Goal: Transaction & Acquisition: Purchase product/service

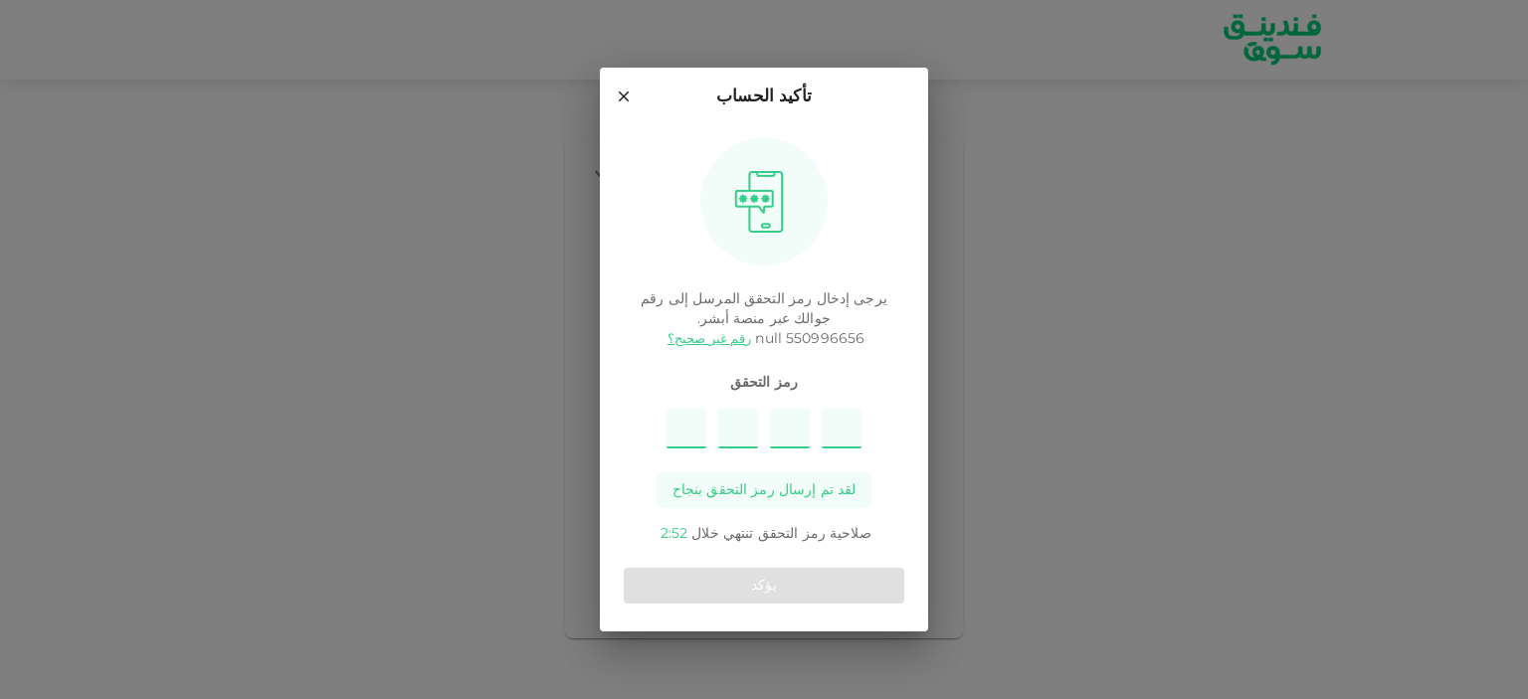
type input "9"
type input "4"
type input "6"
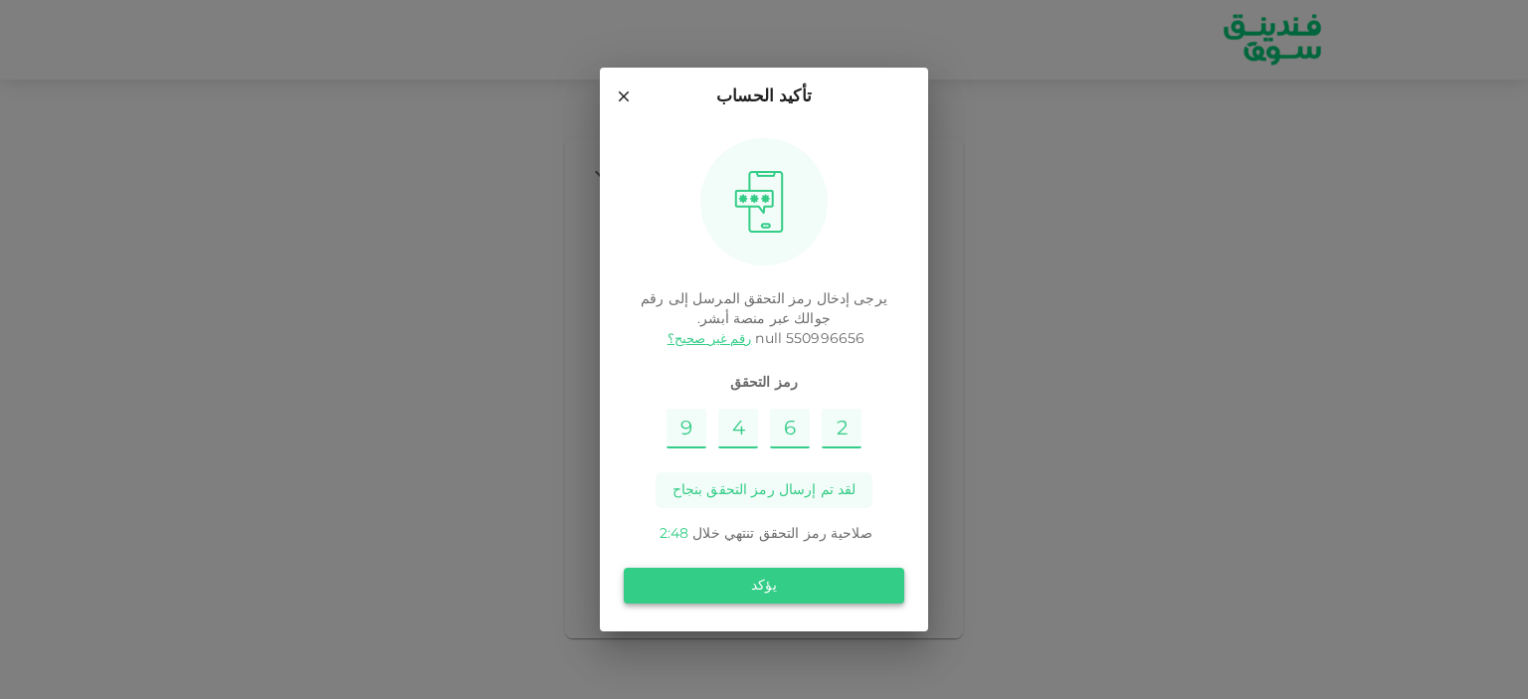
type input "2"
click at [867, 603] on button "يؤكد" at bounding box center [764, 586] width 280 height 36
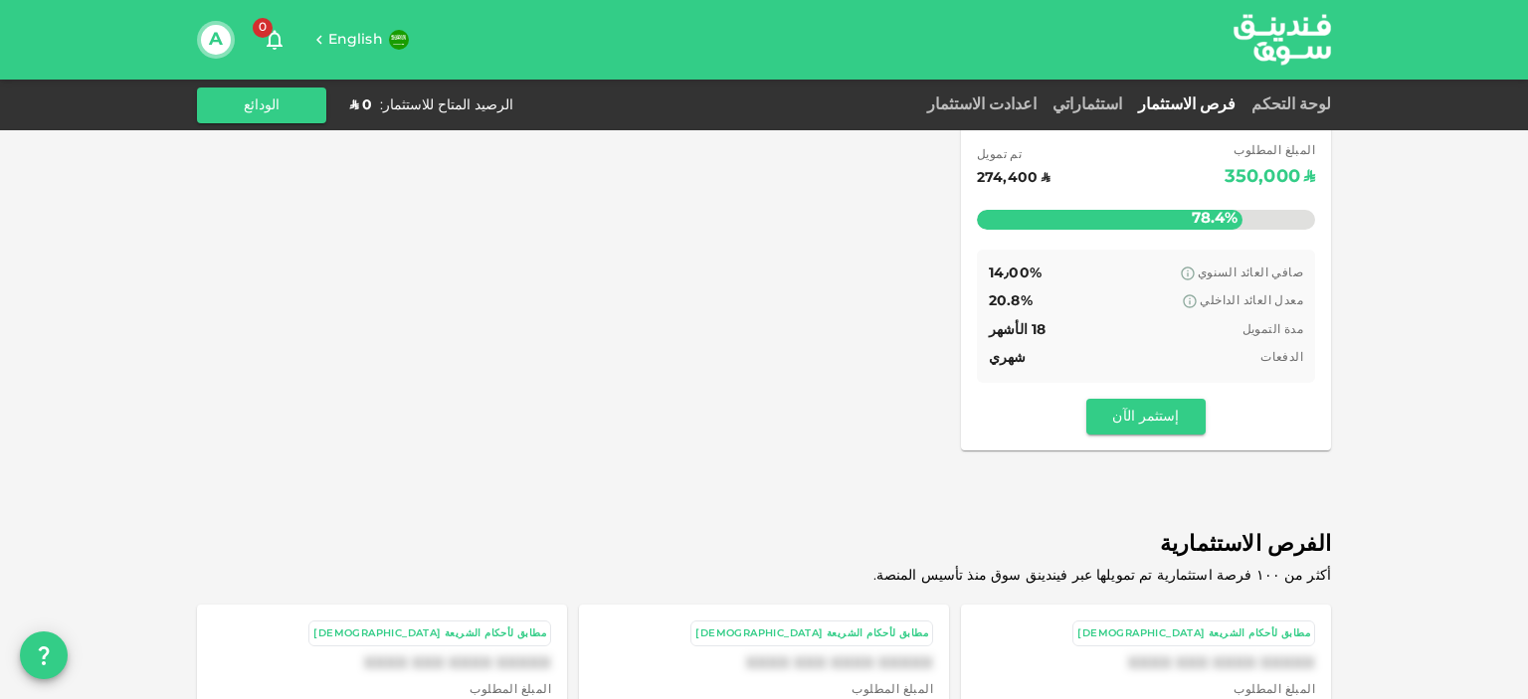
scroll to position [622, 0]
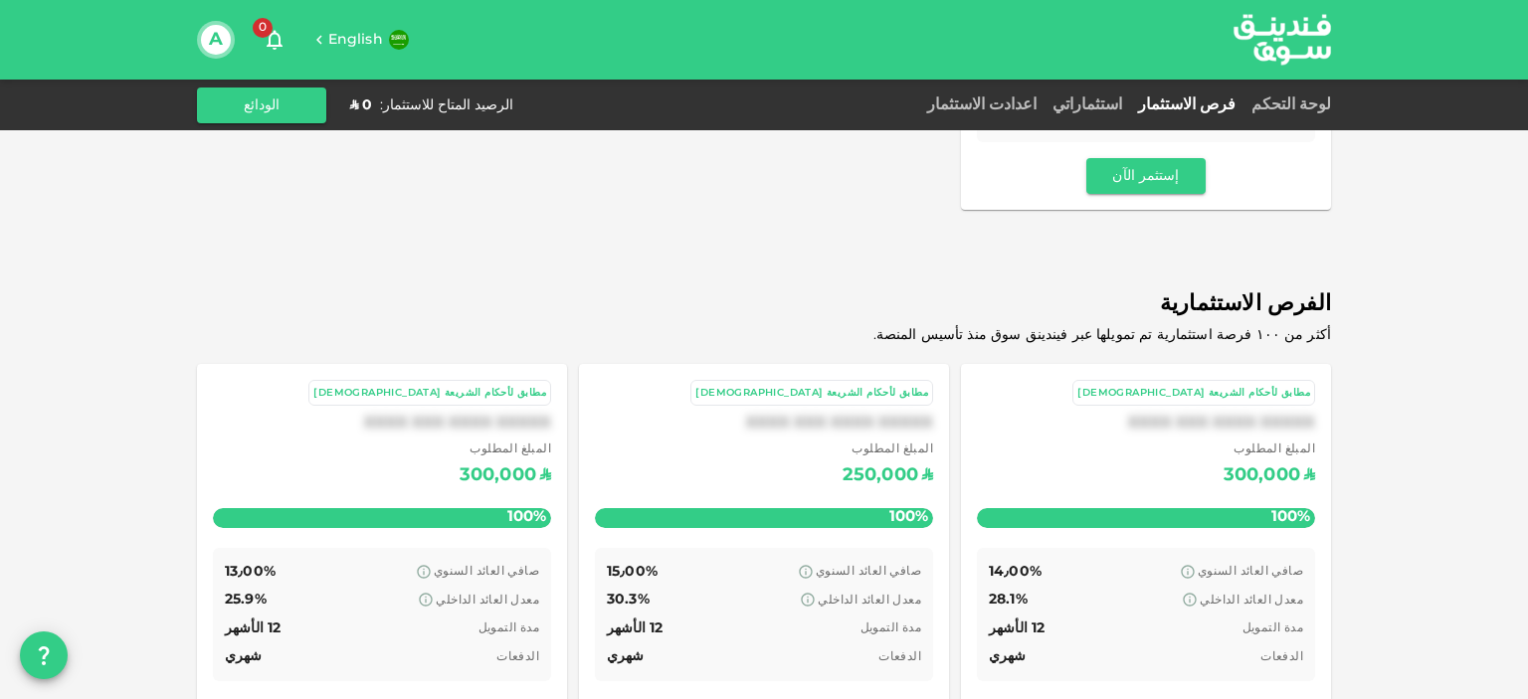
drag, startPoint x: 1400, startPoint y: 207, endPoint x: 1413, endPoint y: 408, distance: 201.3
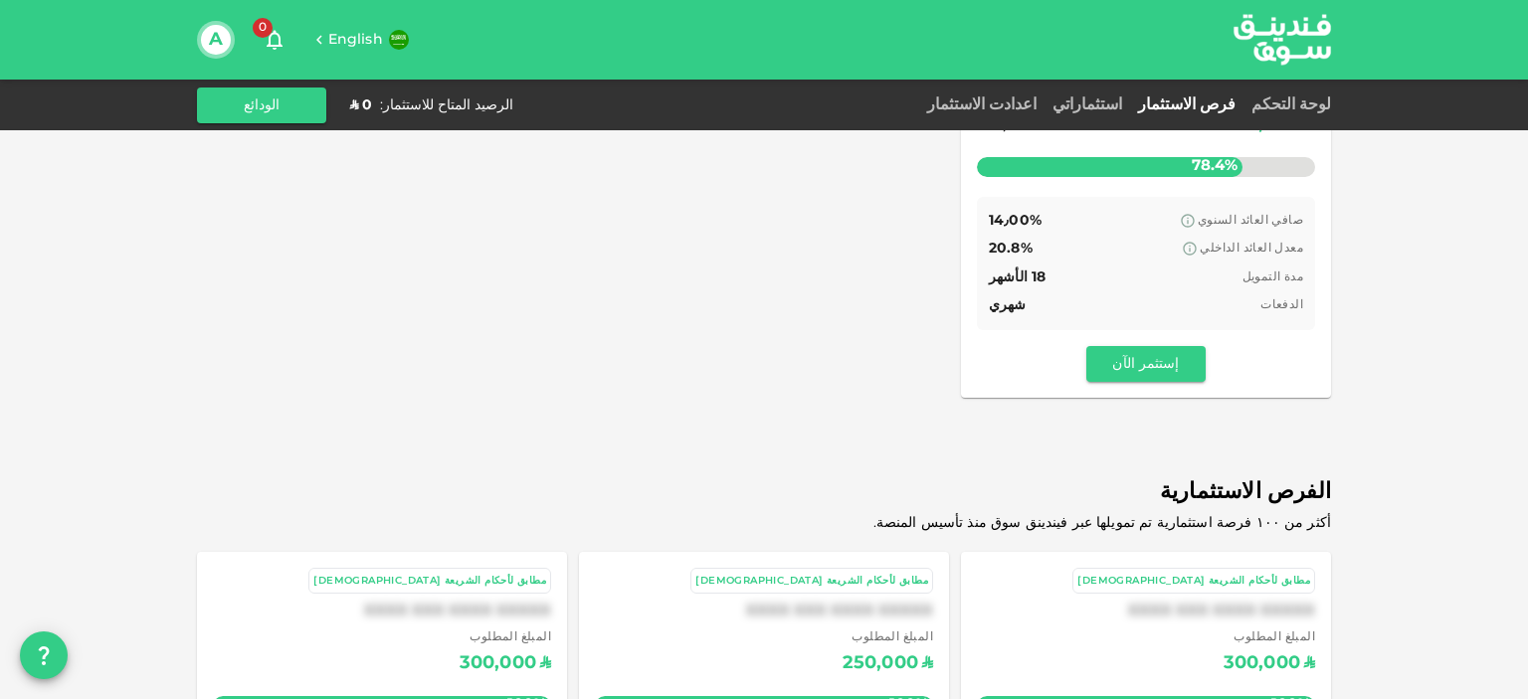
drag, startPoint x: 1414, startPoint y: 409, endPoint x: 1412, endPoint y: 308, distance: 100.5
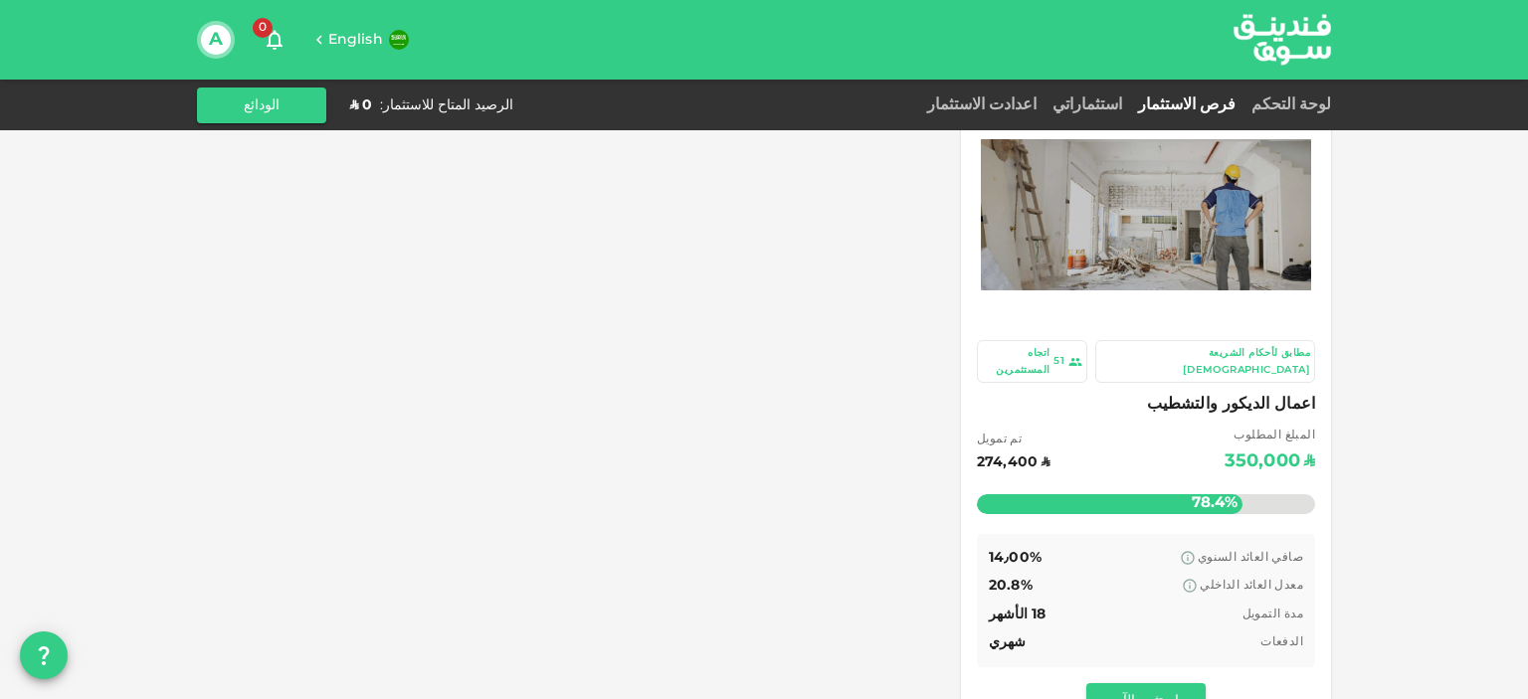
scroll to position [0, 0]
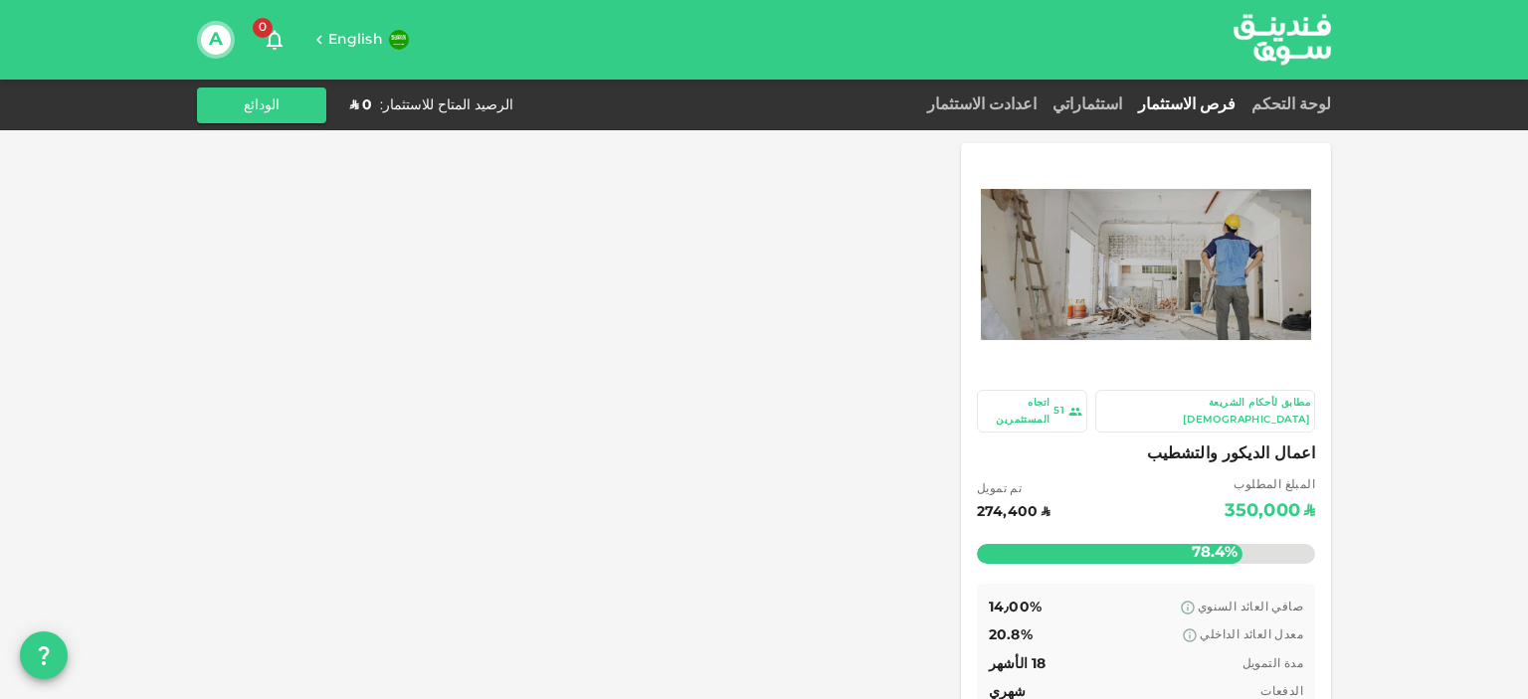
drag, startPoint x: 1412, startPoint y: 308, endPoint x: 1365, endPoint y: 210, distance: 109.4
click at [258, 110] on button "الودائع" at bounding box center [261, 106] width 129 height 36
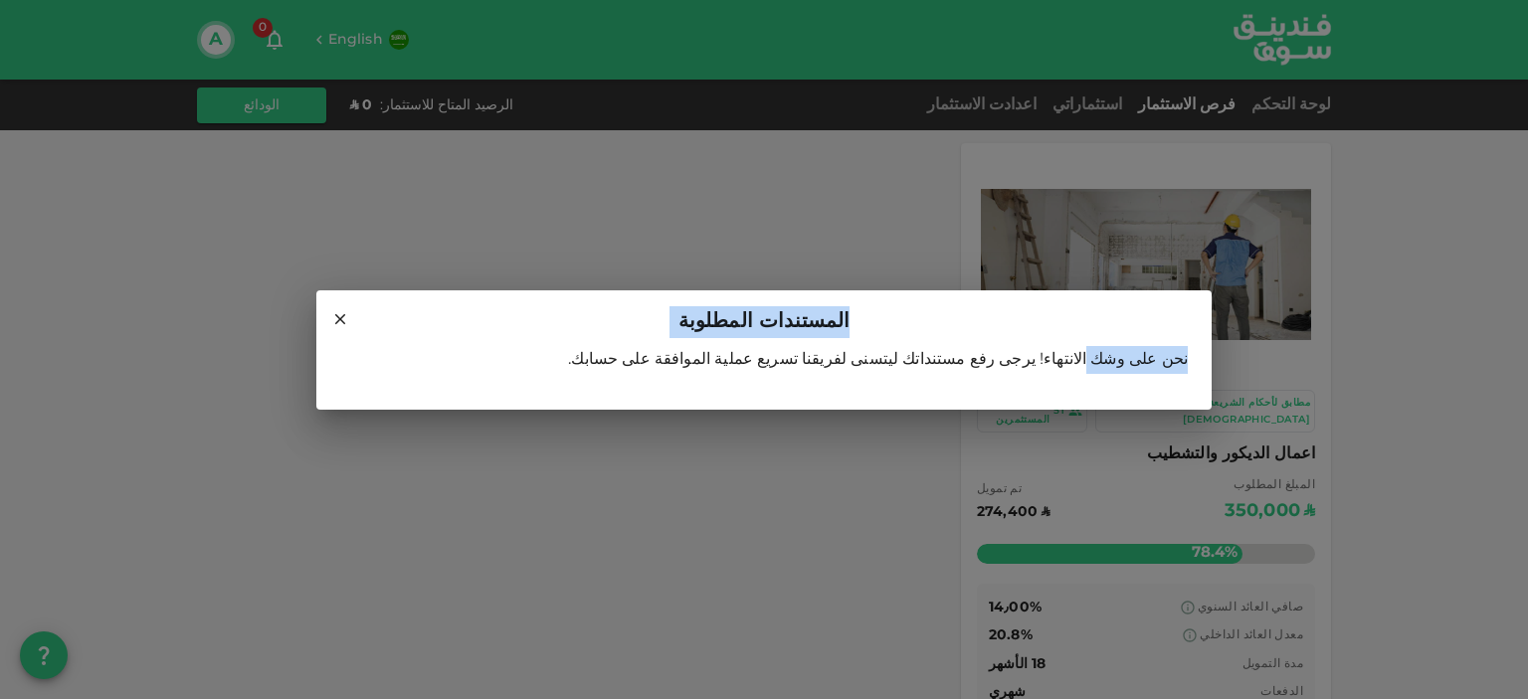
drag, startPoint x: 1110, startPoint y: 361, endPoint x: 845, endPoint y: 335, distance: 265.8
click at [845, 335] on div "المستندات المطلوبة نحن على وشك الانتهاء! يرجى رفع مستنداتك ليتسنى لفريقنا تسريع…" at bounding box center [763, 349] width 895 height 119
click at [348, 320] on icon at bounding box center [340, 319] width 18 height 18
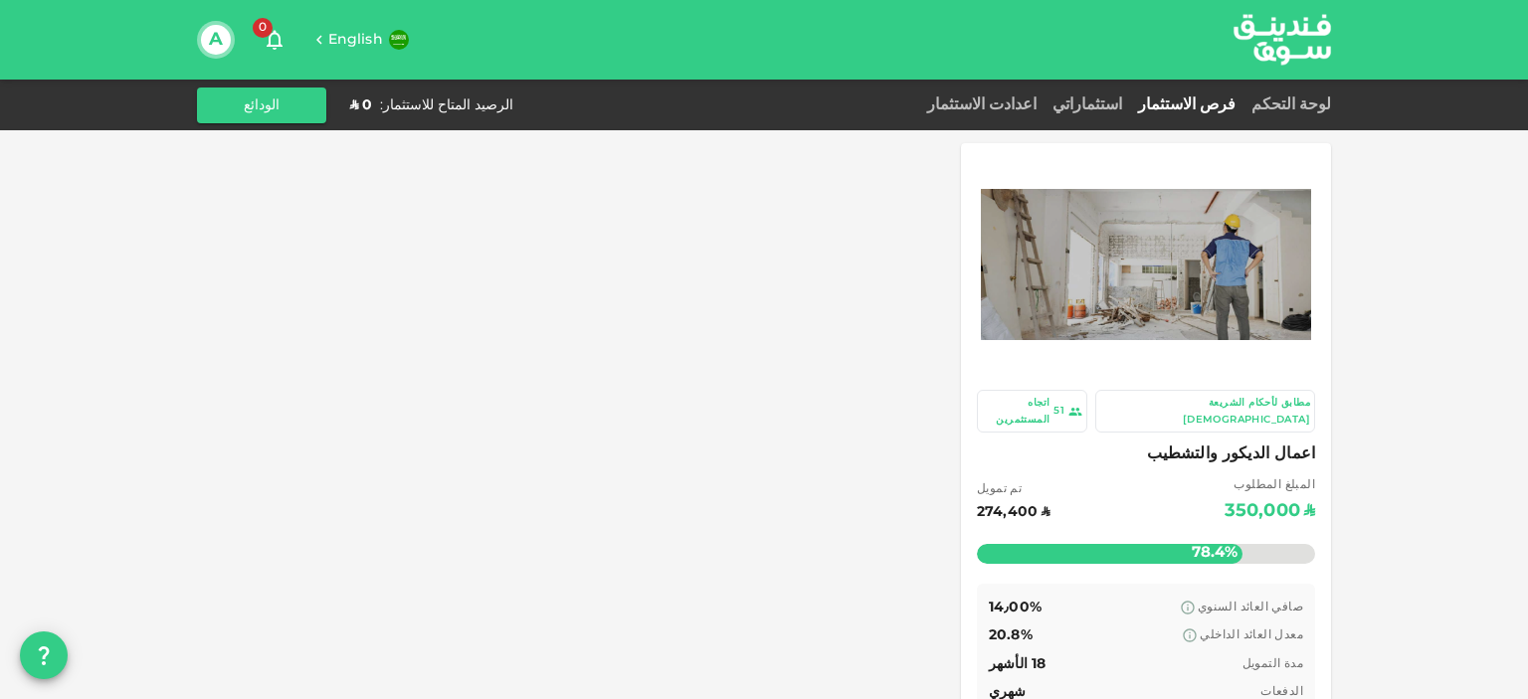
drag, startPoint x: 999, startPoint y: 138, endPoint x: 974, endPoint y: -9, distance: 149.3
click at [974, 0] on html "English 0 A لوحة التحكم فرص الاستثمار استثماراتي اعدادت الاستثمار الرصيد المتاح…" at bounding box center [764, 349] width 1528 height 699
click at [905, 297] on div "مطابق لأحكام الشريعة [DEMOGRAPHIC_DATA] 51 اتجاه المستثمرين اعمال الديكور والتش…" at bounding box center [764, 464] width 1134 height 642
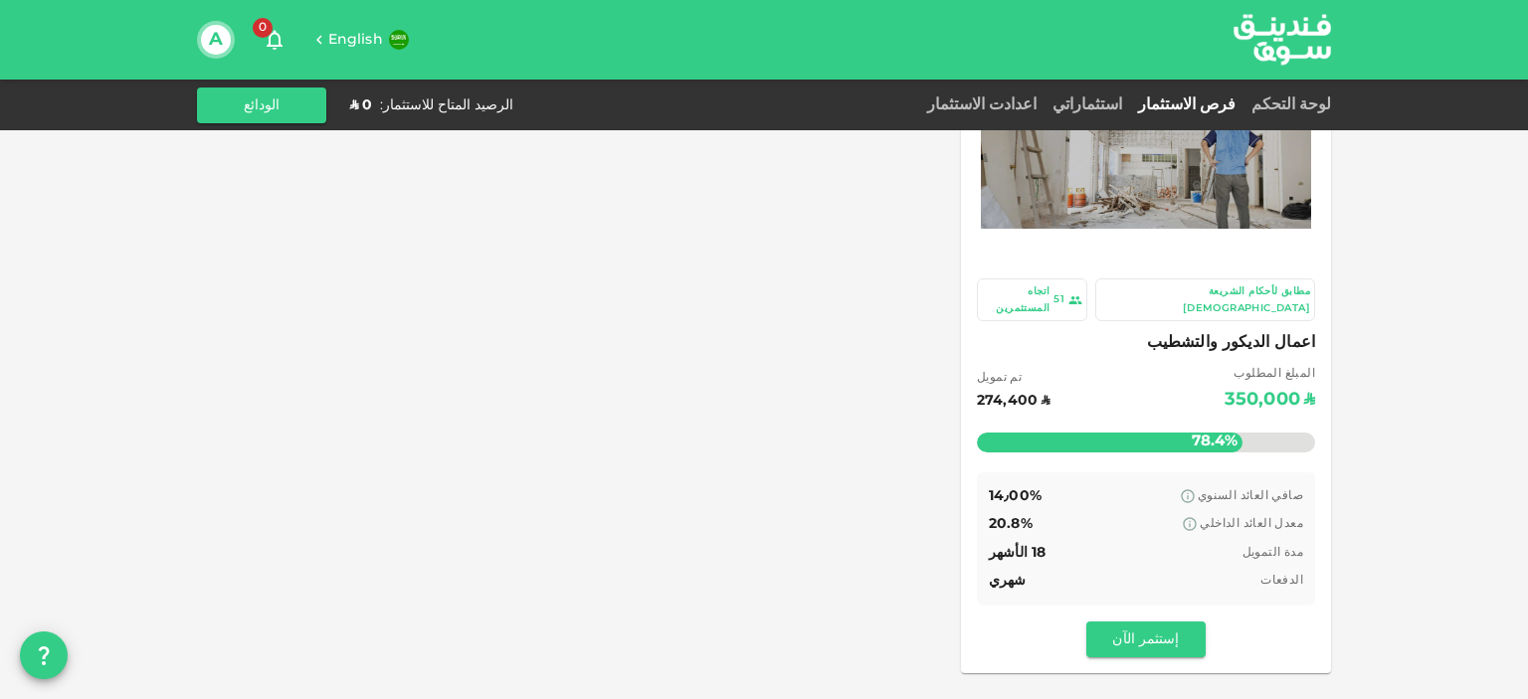
drag, startPoint x: 1373, startPoint y: 239, endPoint x: 1373, endPoint y: 299, distance: 60.7
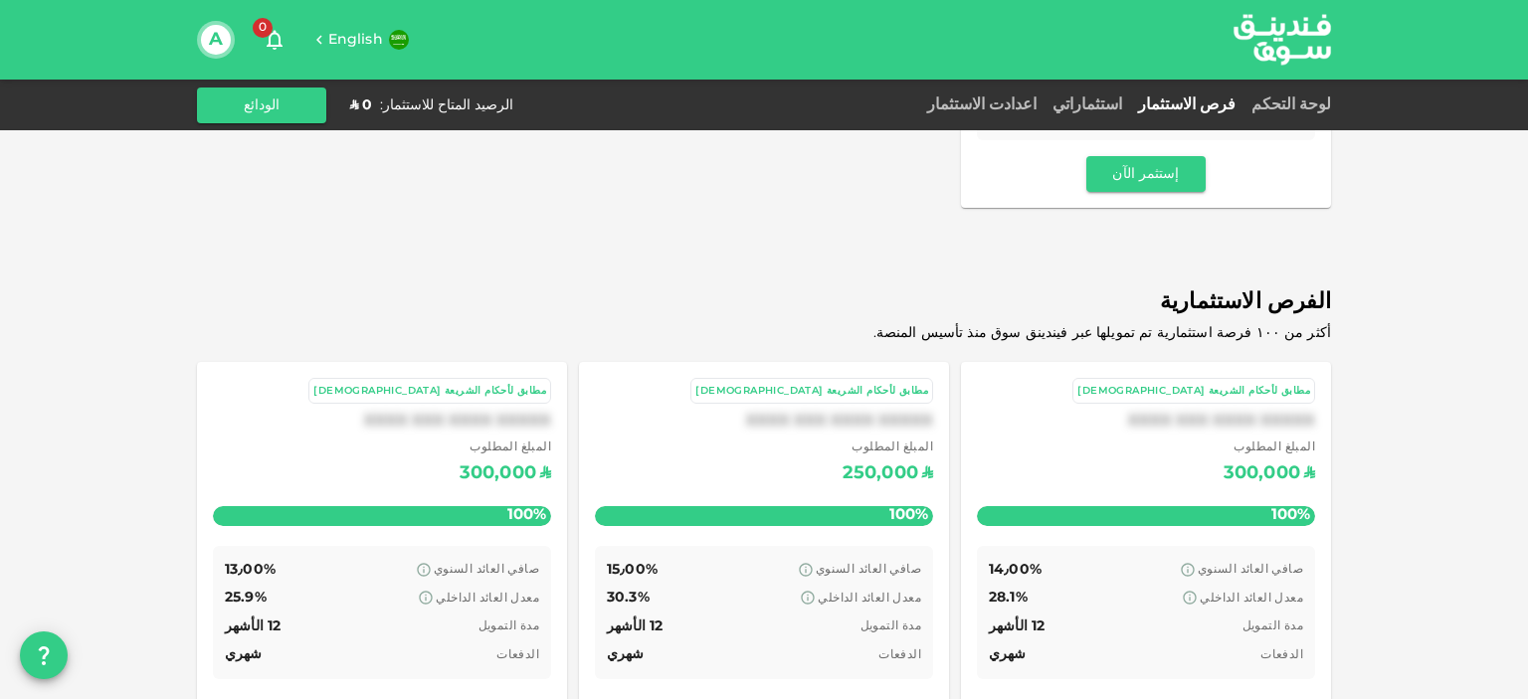
scroll to position [582, 0]
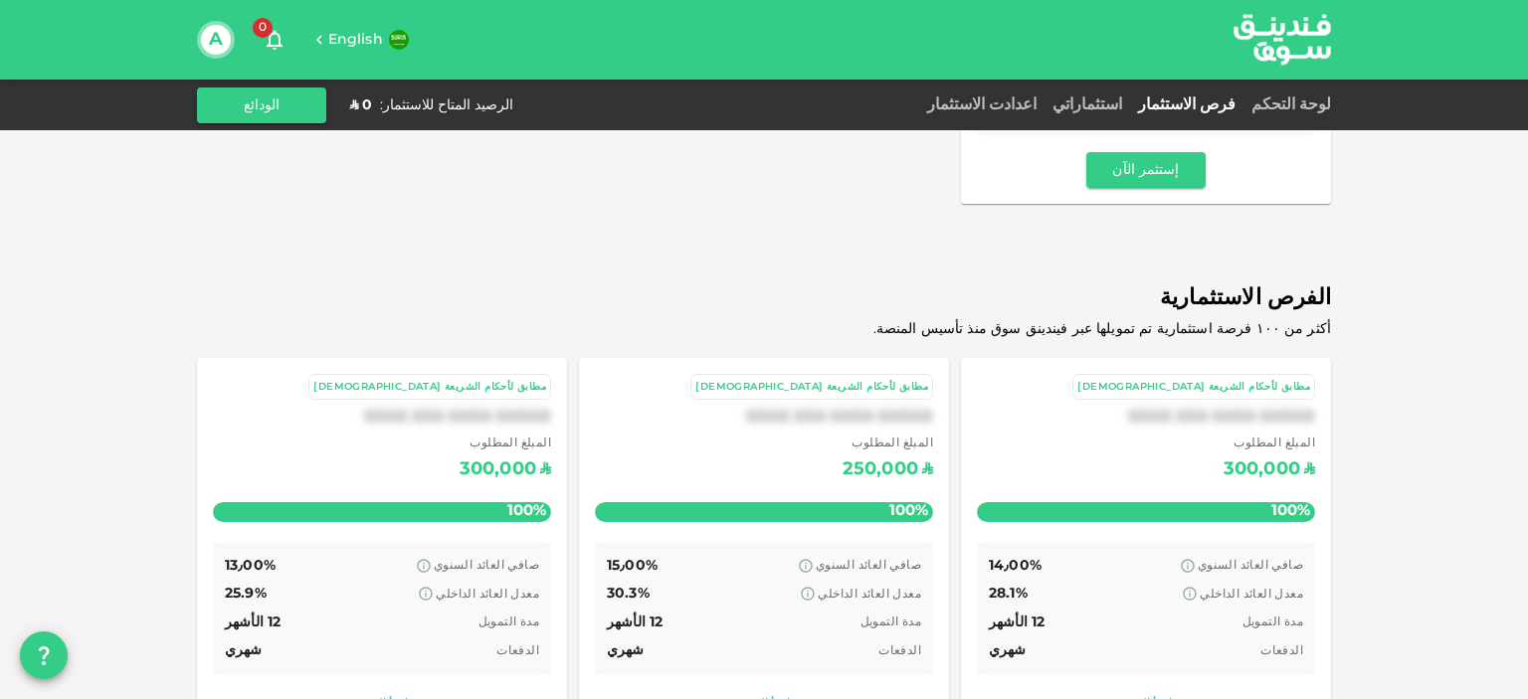
drag, startPoint x: 854, startPoint y: 282, endPoint x: 851, endPoint y: 307, distance: 25.0
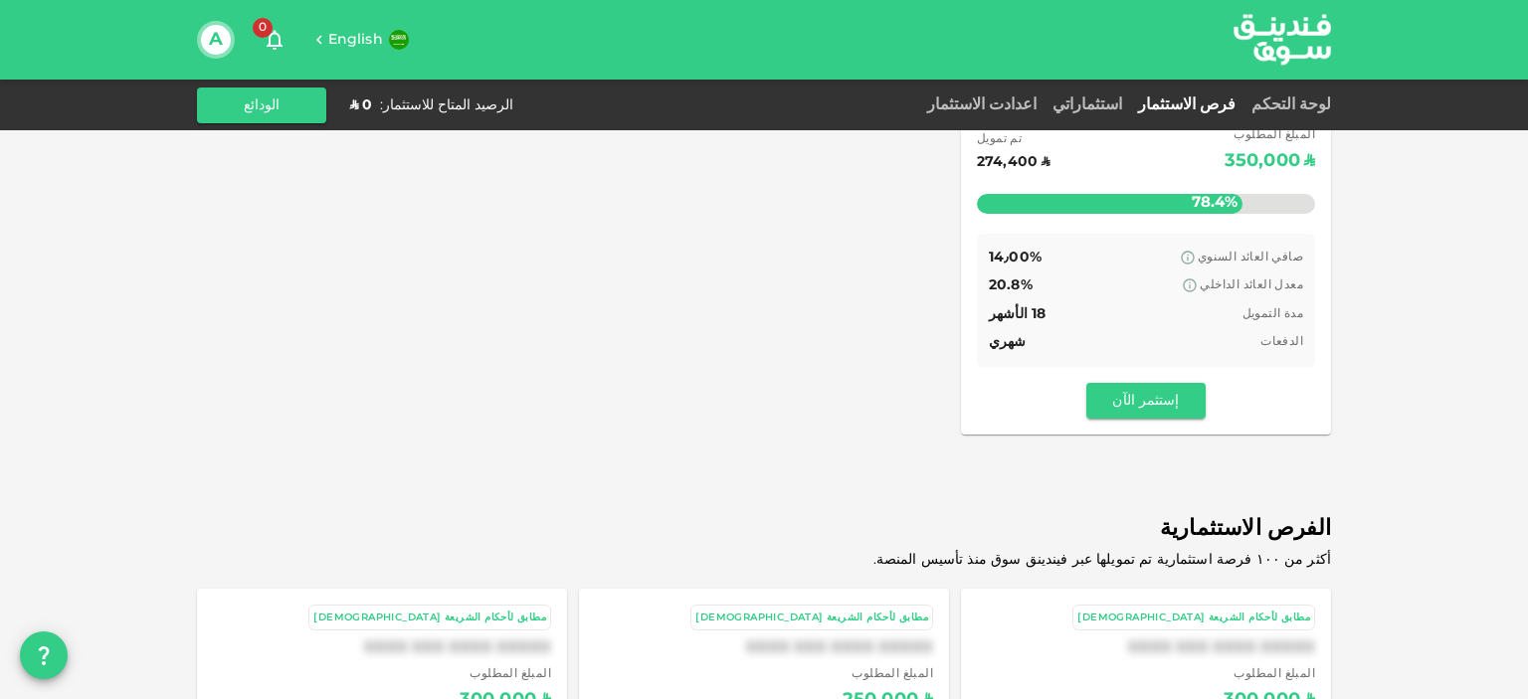
scroll to position [342, 0]
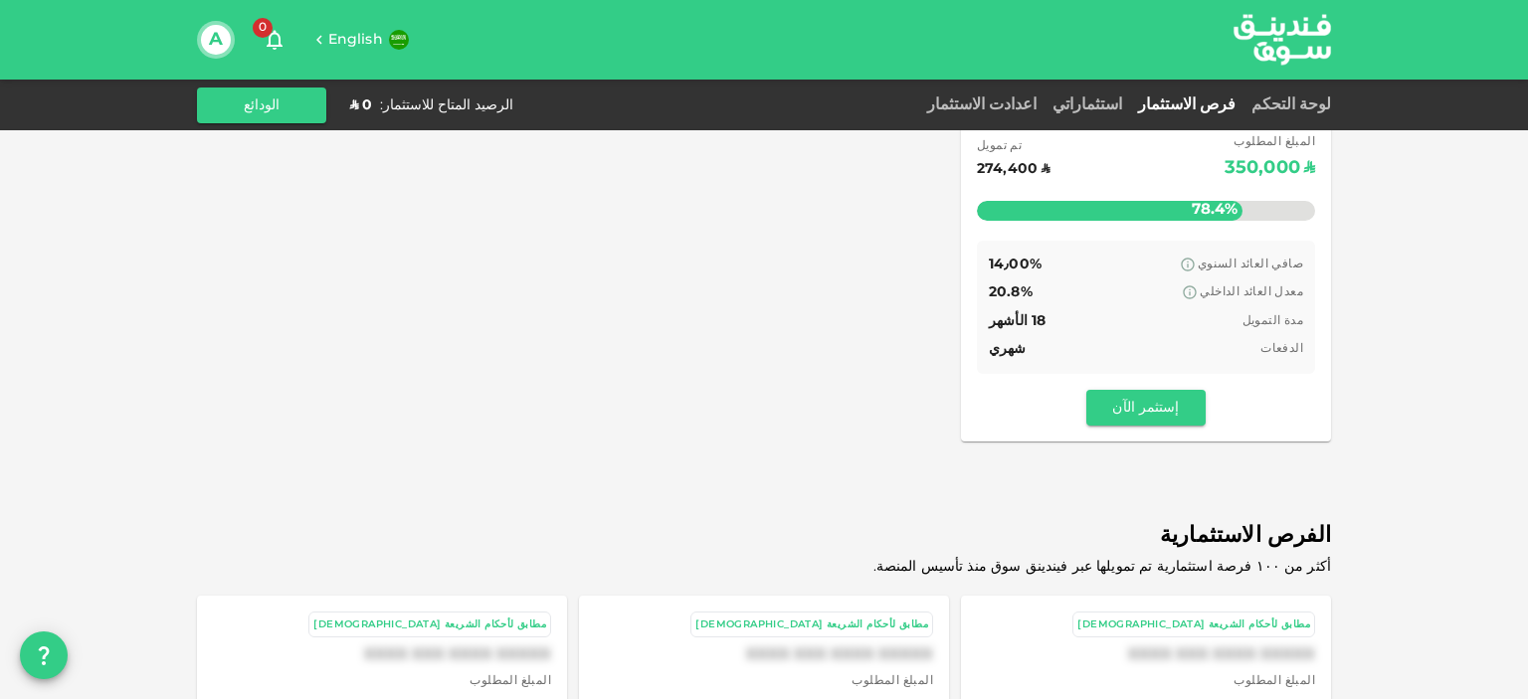
drag, startPoint x: 851, startPoint y: 307, endPoint x: 858, endPoint y: 278, distance: 30.6
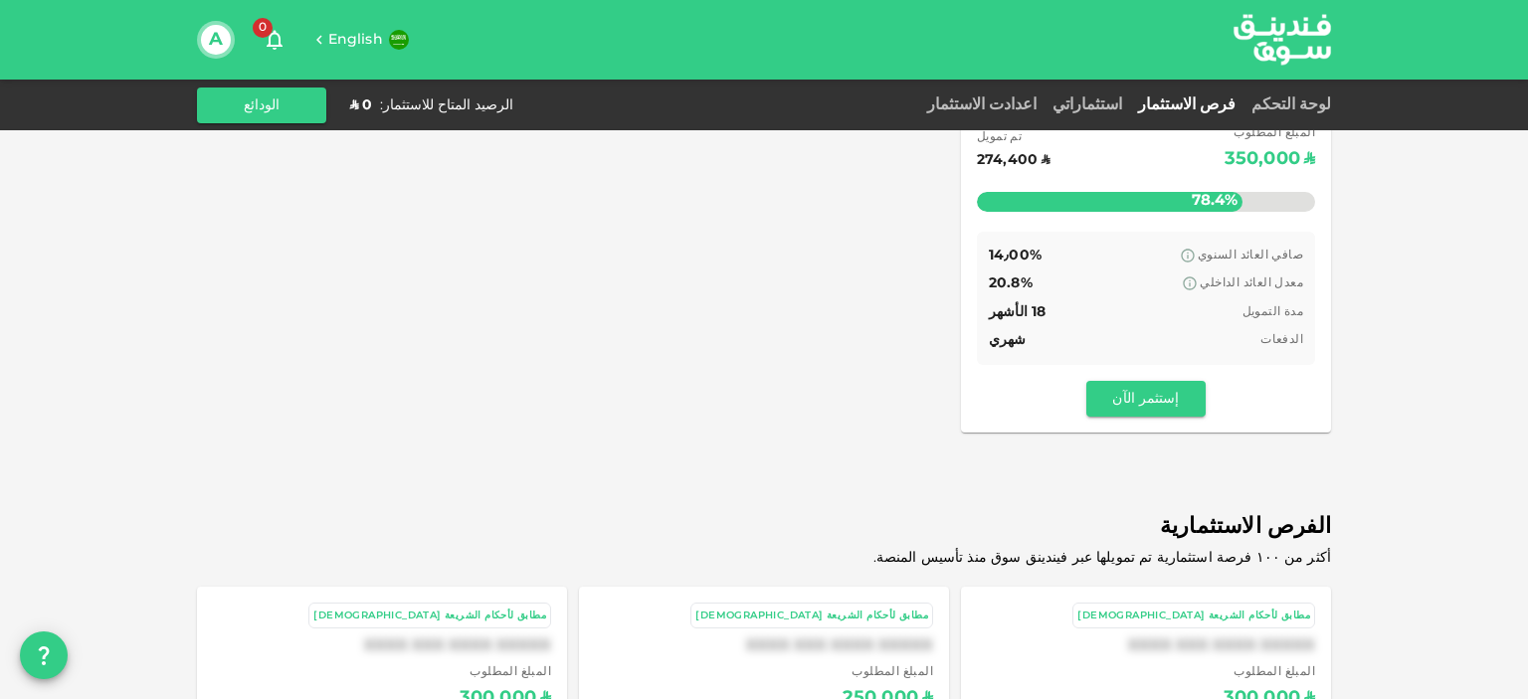
scroll to position [354, 0]
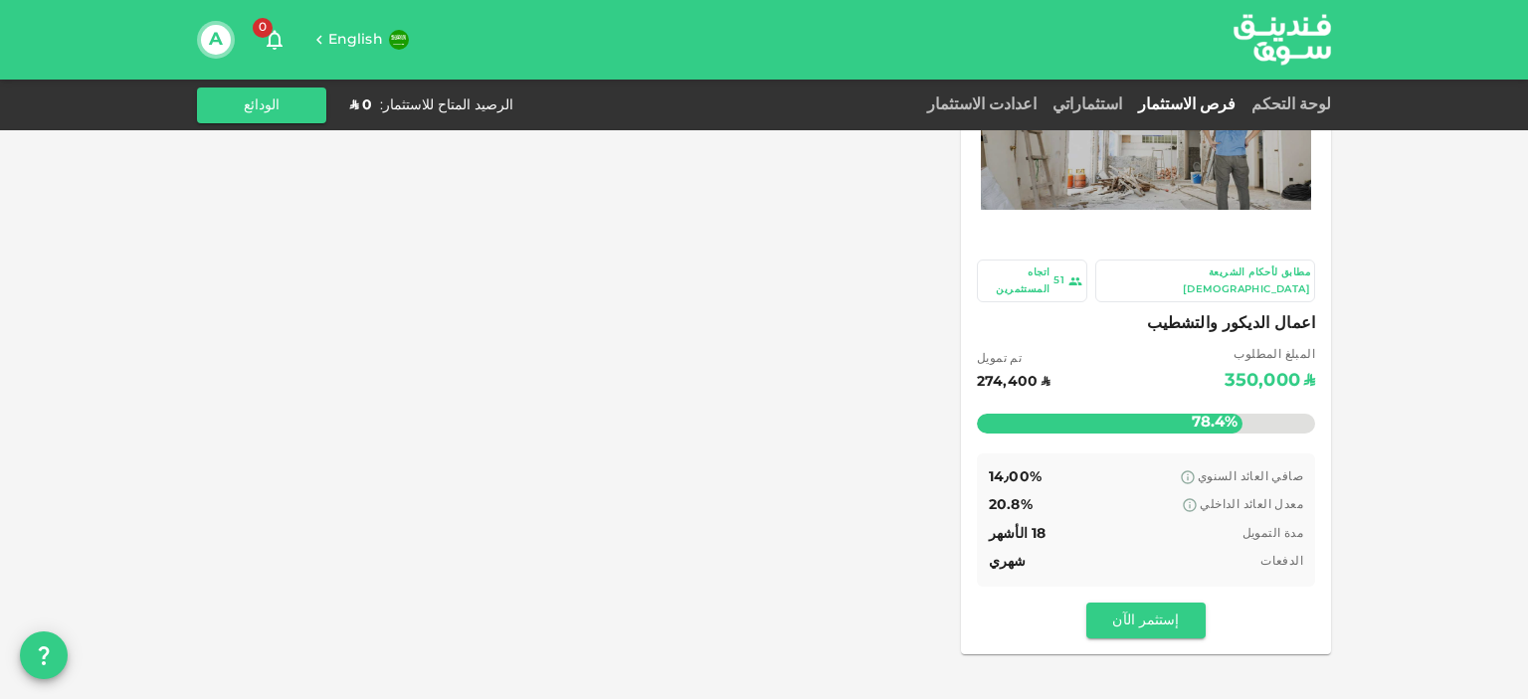
drag, startPoint x: 858, startPoint y: 278, endPoint x: 835, endPoint y: 158, distance: 121.7
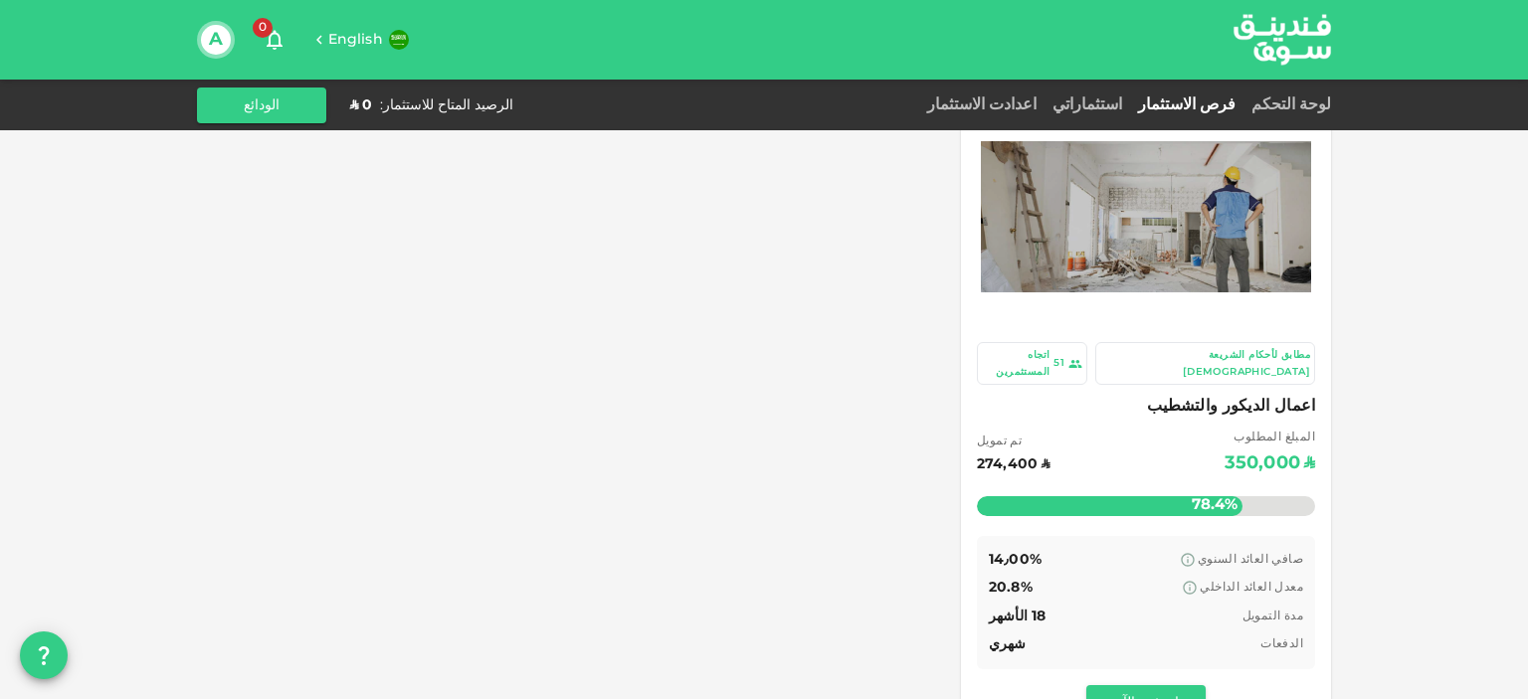
click at [1049, 357] on div "اتجاه المستثمرين" at bounding box center [1016, 363] width 68 height 33
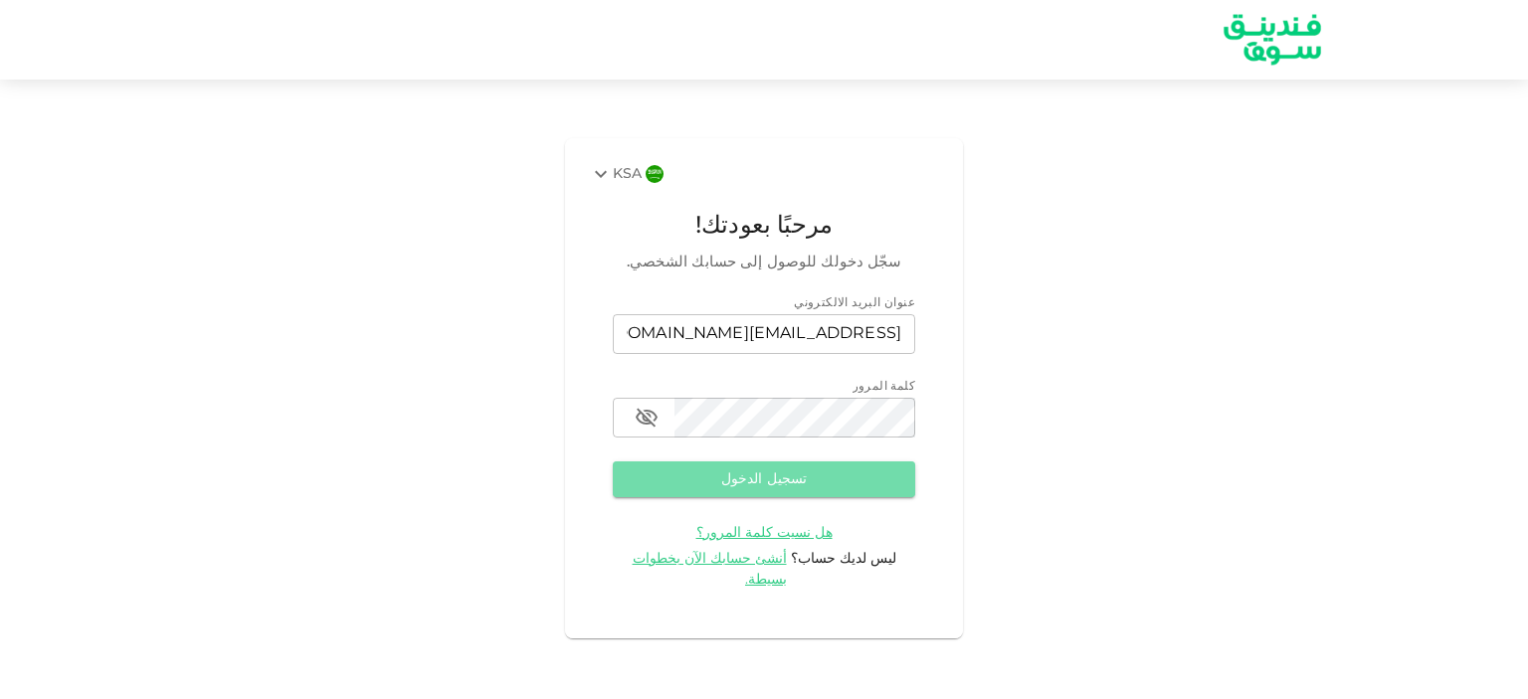
click at [720, 495] on button "تسجيل الدخول" at bounding box center [764, 480] width 302 height 36
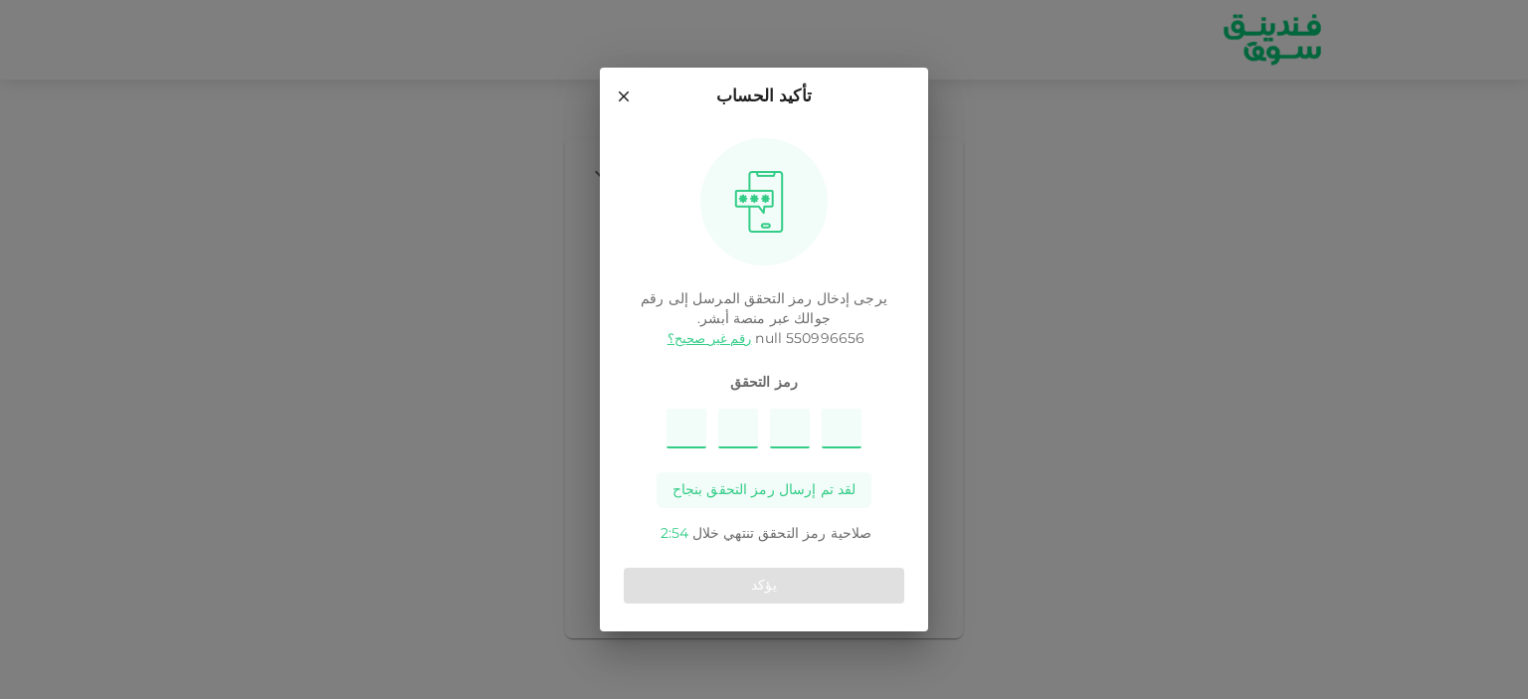
type input "4"
type input "5"
type input "3"
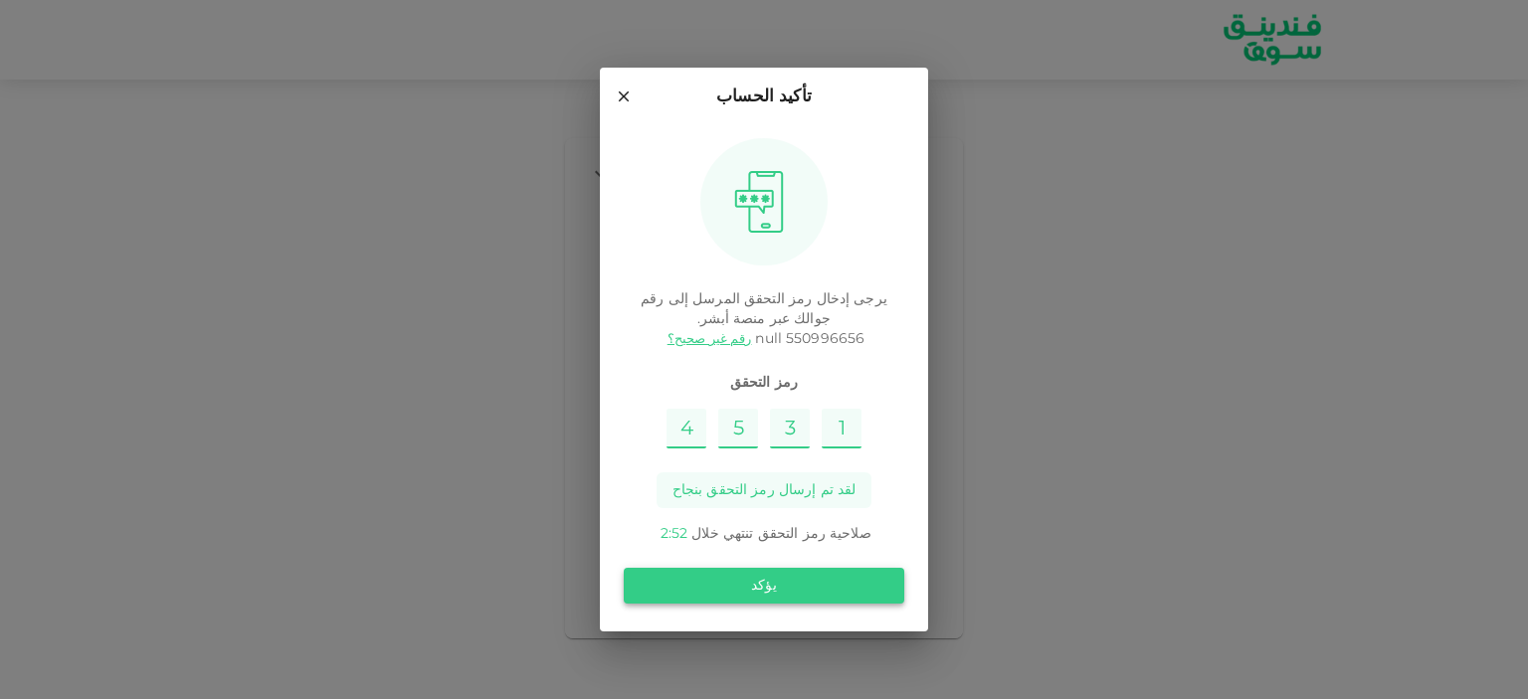
type input "1"
click at [740, 596] on button "يؤكد" at bounding box center [764, 586] width 280 height 36
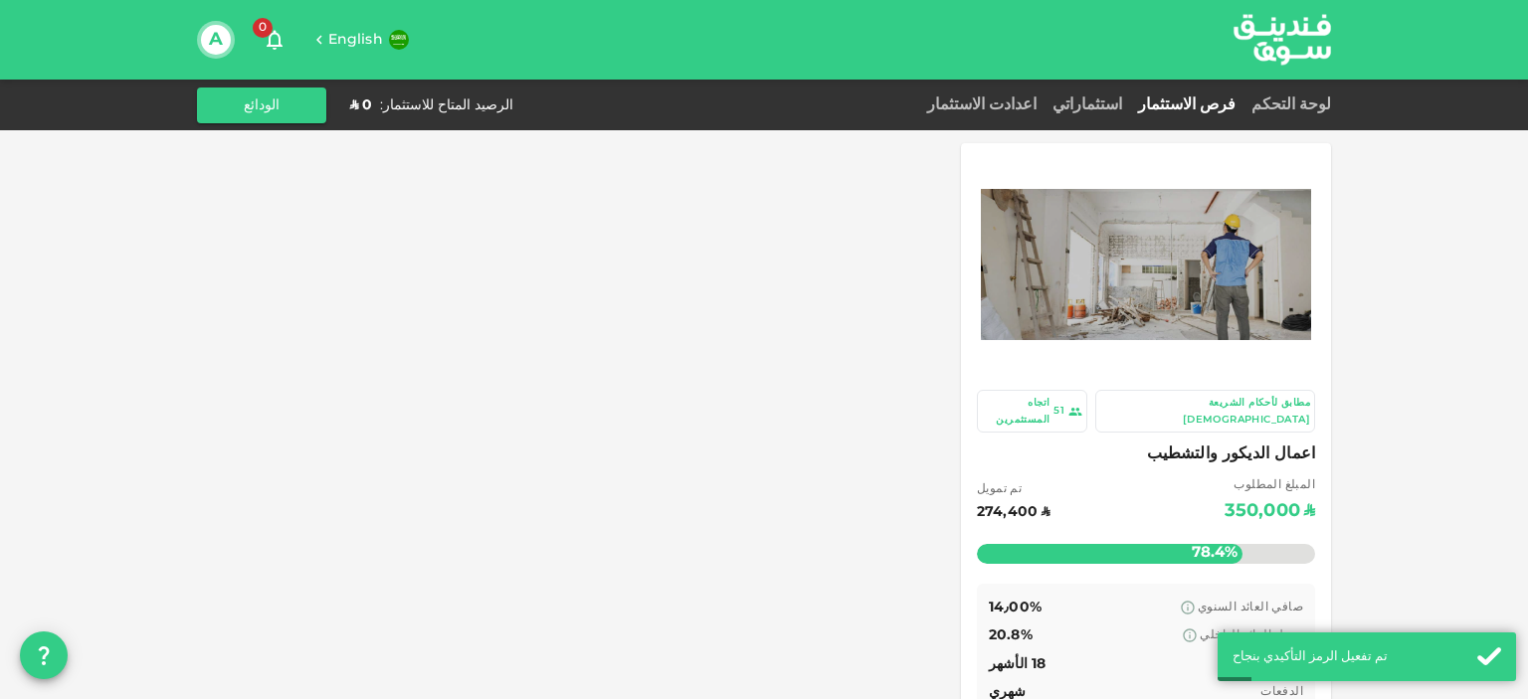
click at [1082, 405] on div "51 اتجاه المستثمرين" at bounding box center [1032, 411] width 100 height 33
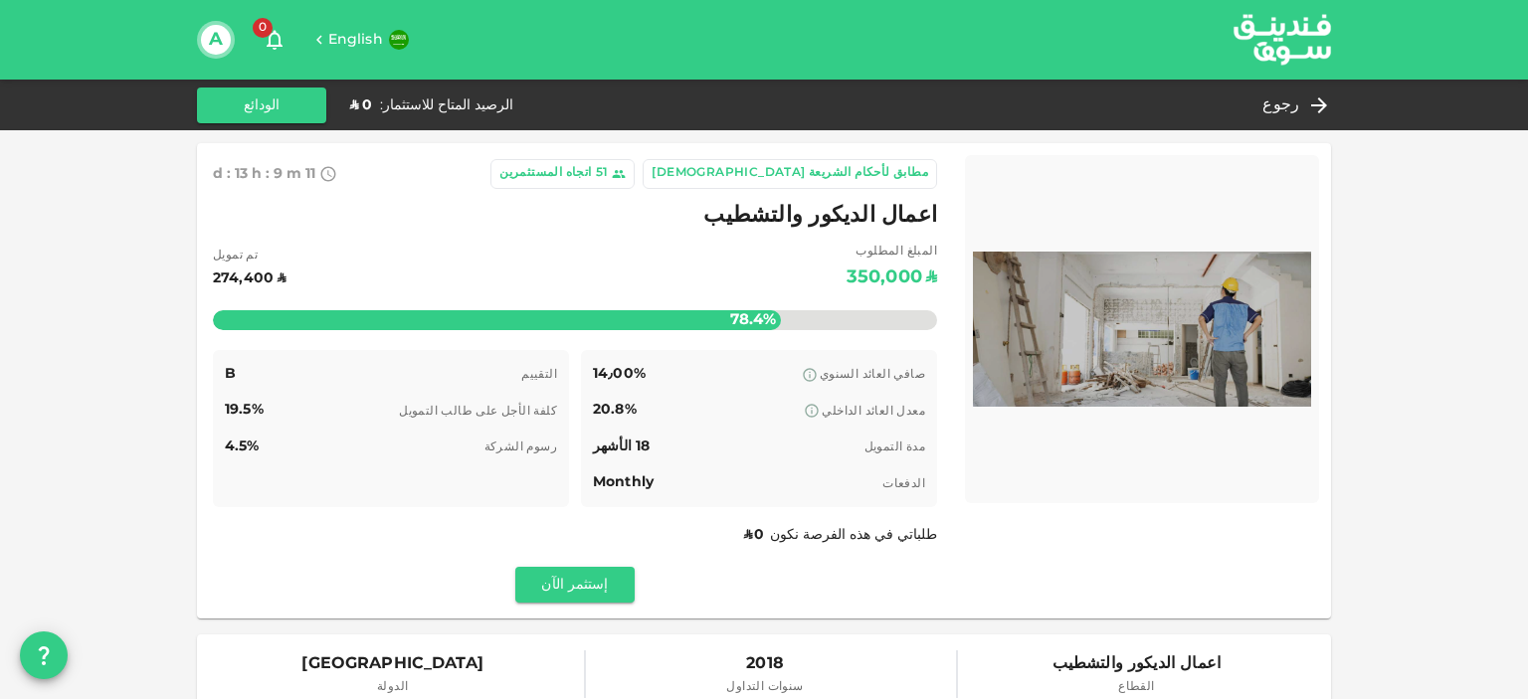
drag, startPoint x: 142, startPoint y: 280, endPoint x: 135, endPoint y: 178, distance: 102.7
click at [1306, 109] on div "رجوع" at bounding box center [1292, 106] width 77 height 28
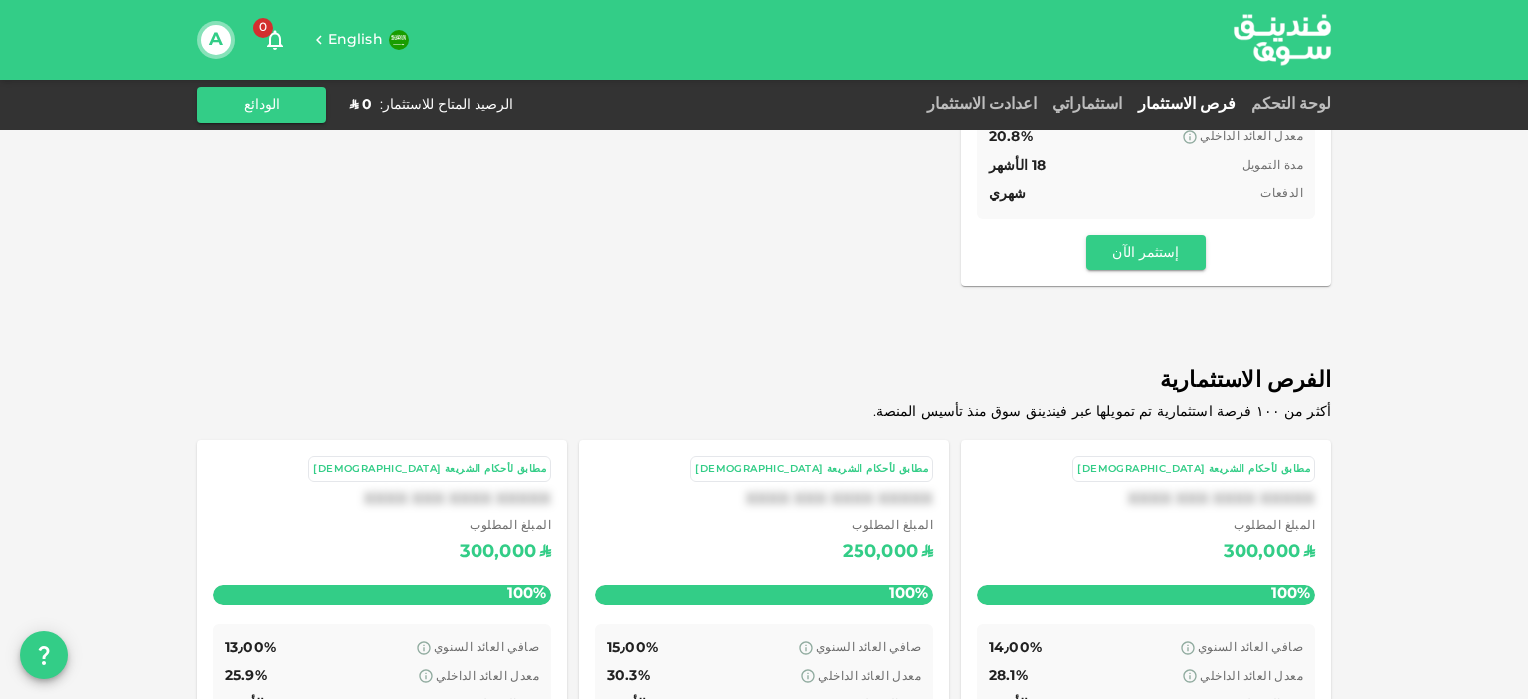
drag, startPoint x: 1411, startPoint y: 394, endPoint x: 1414, endPoint y: 546, distance: 152.2
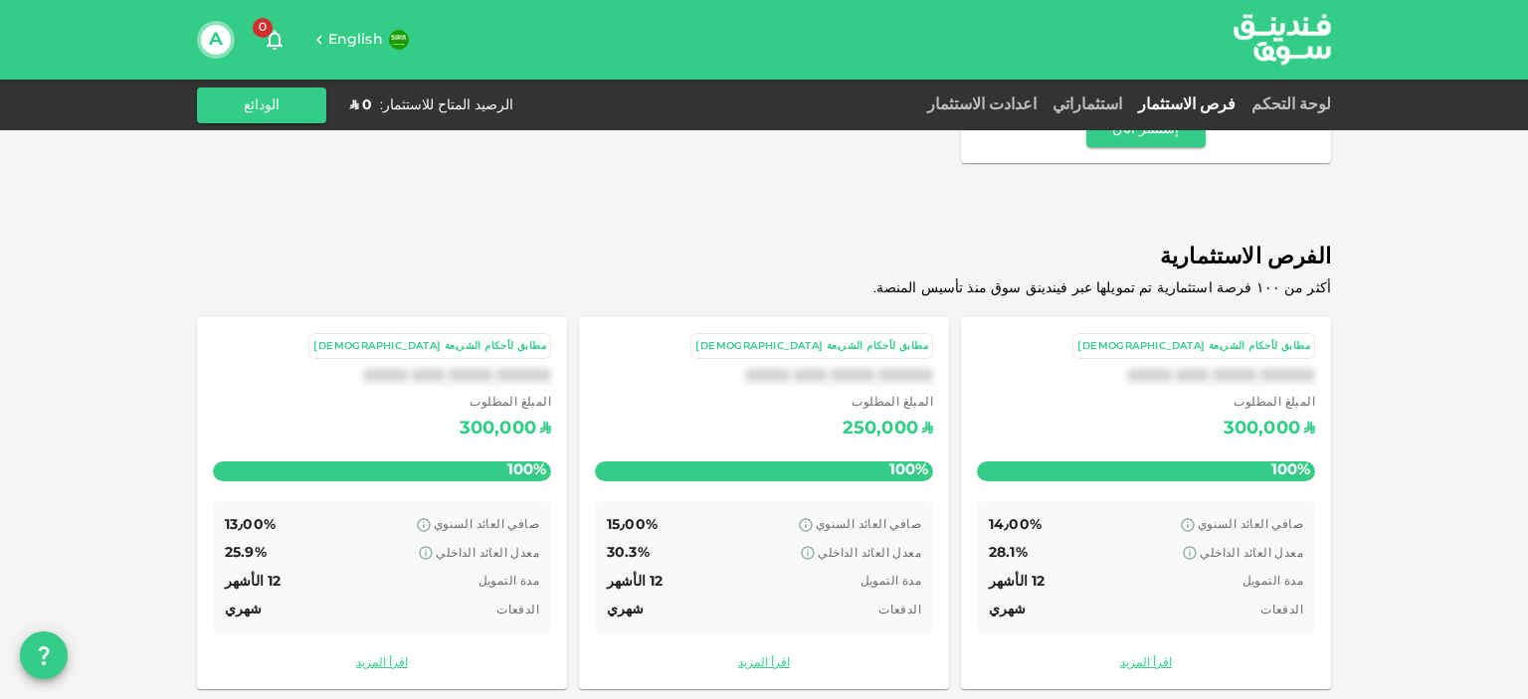
click at [1042, 394] on div "المبلغ المطلوب ʢ 300,000" at bounding box center [1146, 419] width 338 height 51
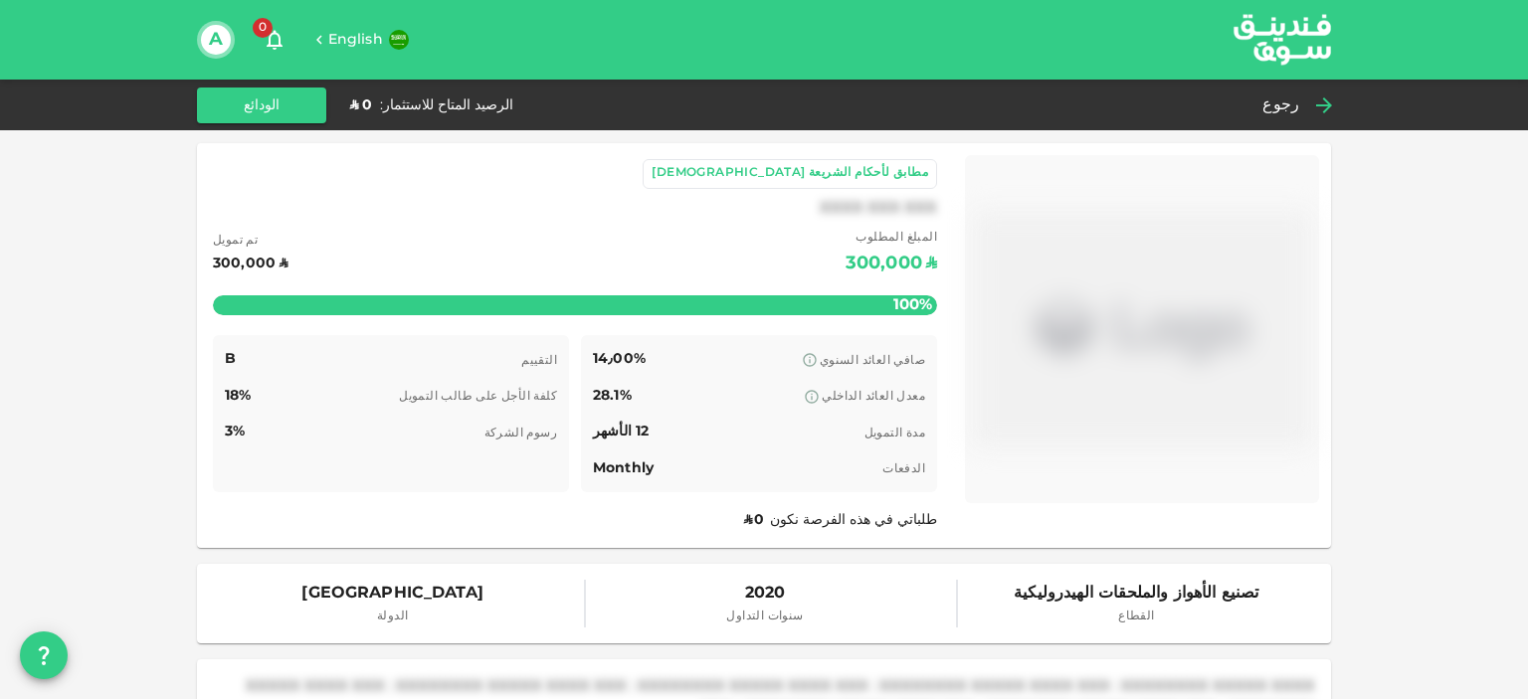
click at [1324, 108] on icon at bounding box center [1324, 105] width 24 height 24
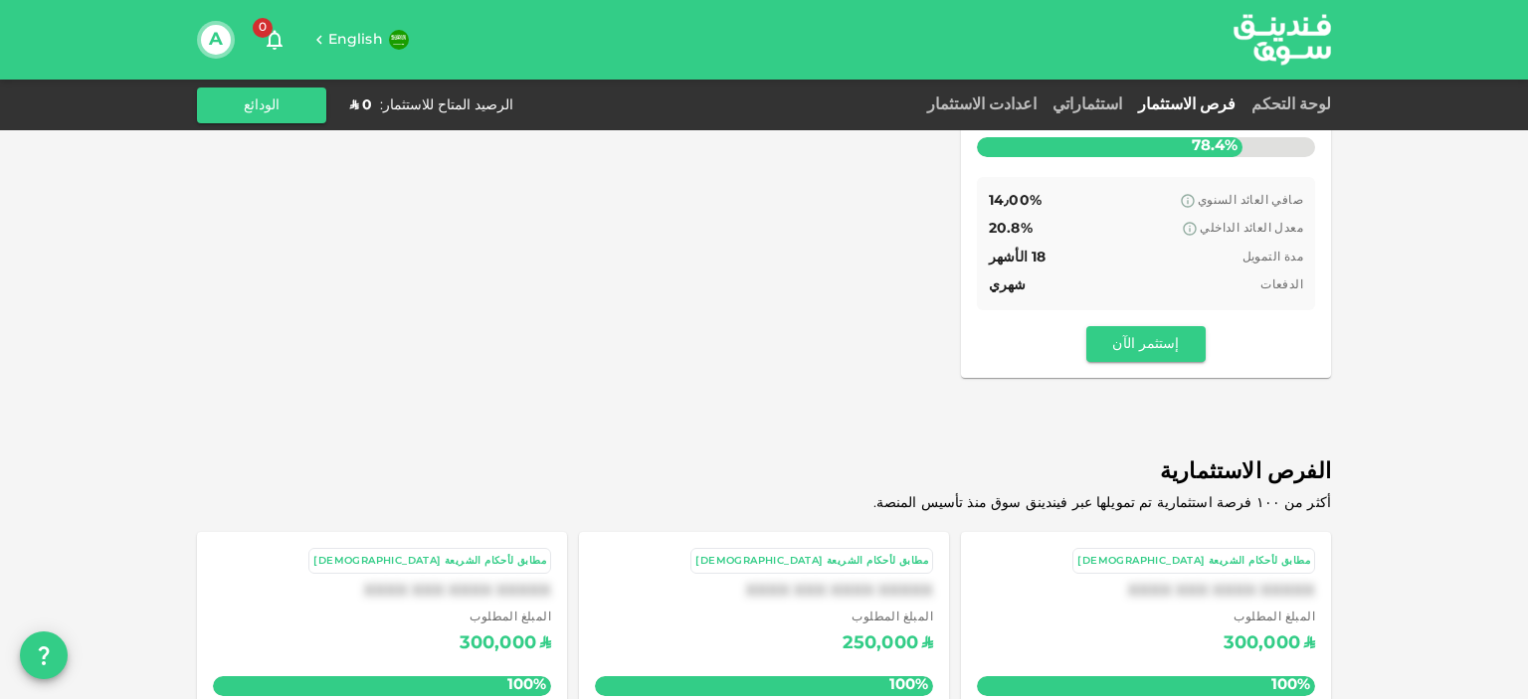
scroll to position [622, 0]
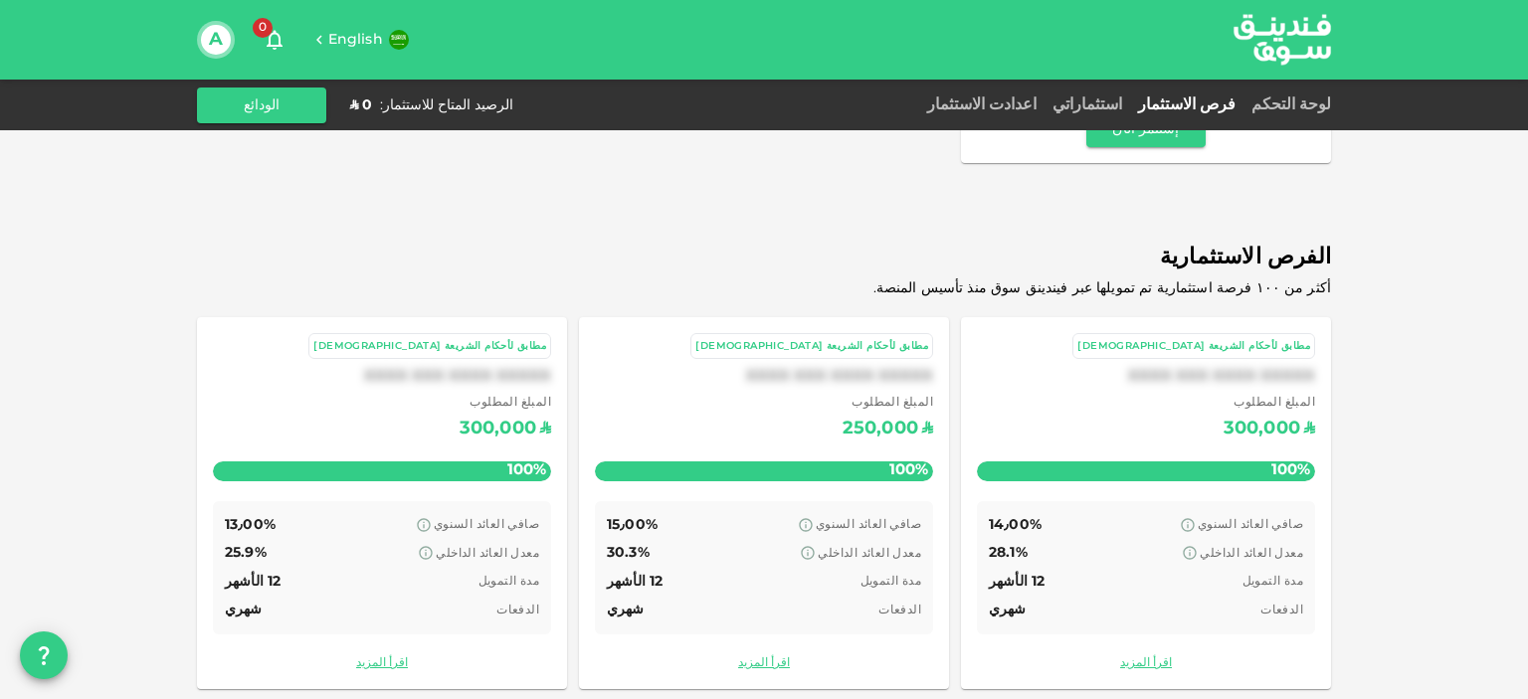
drag, startPoint x: 846, startPoint y: 465, endPoint x: 837, endPoint y: 683, distance: 219.1
click at [695, 394] on div "المبلغ المطلوب ʢ 250,000" at bounding box center [764, 419] width 338 height 51
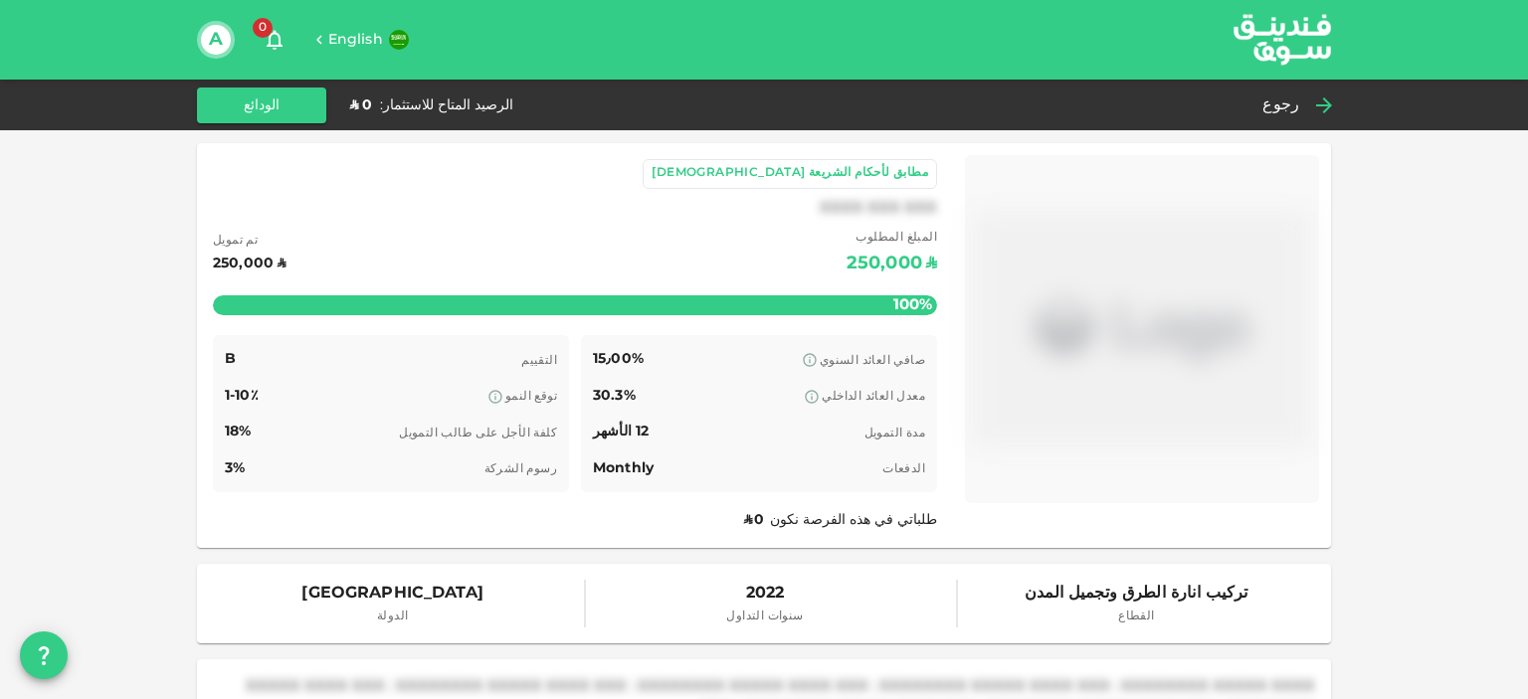
click at [1307, 100] on div "رجوع" at bounding box center [1292, 106] width 77 height 28
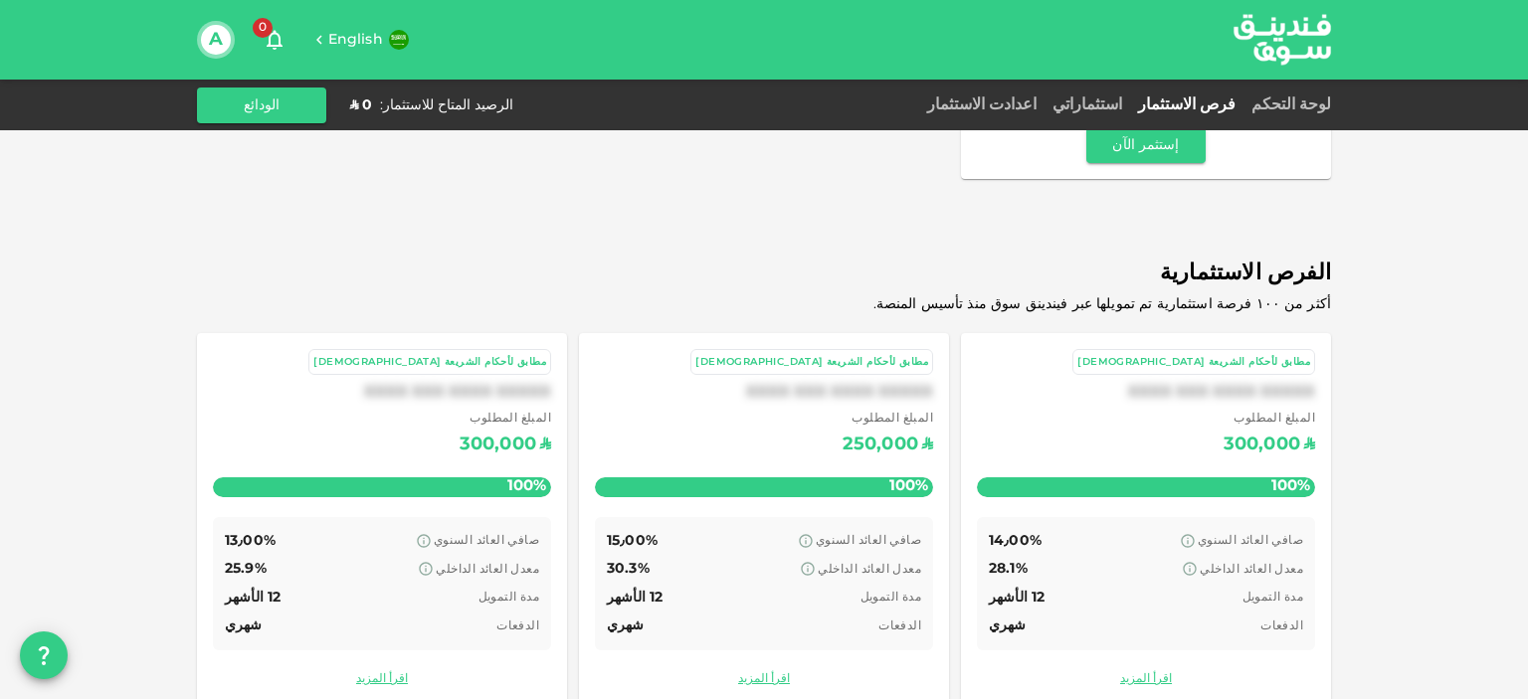
scroll to position [622, 0]
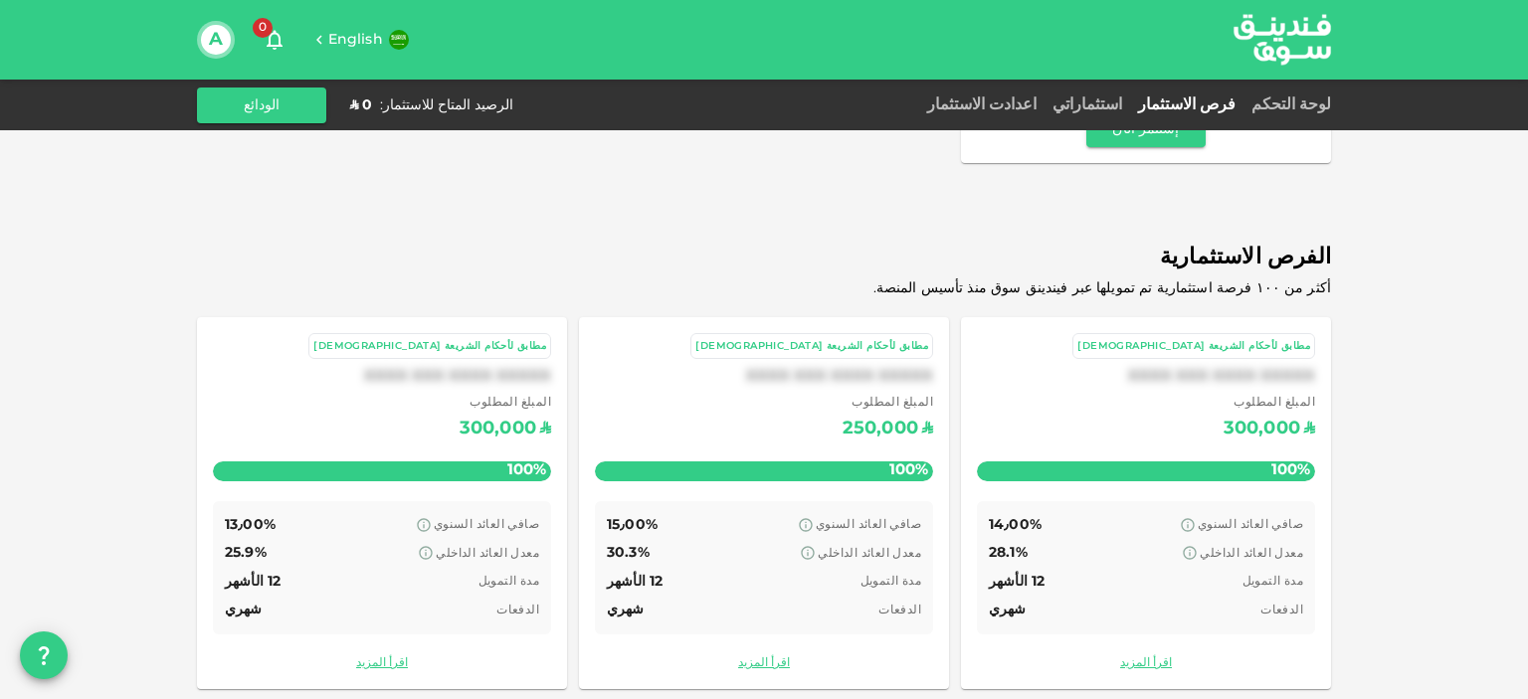
drag, startPoint x: 1459, startPoint y: 321, endPoint x: 1442, endPoint y: 564, distance: 243.3
click at [762, 654] on link "اقرأ المزيد" at bounding box center [764, 663] width 338 height 19
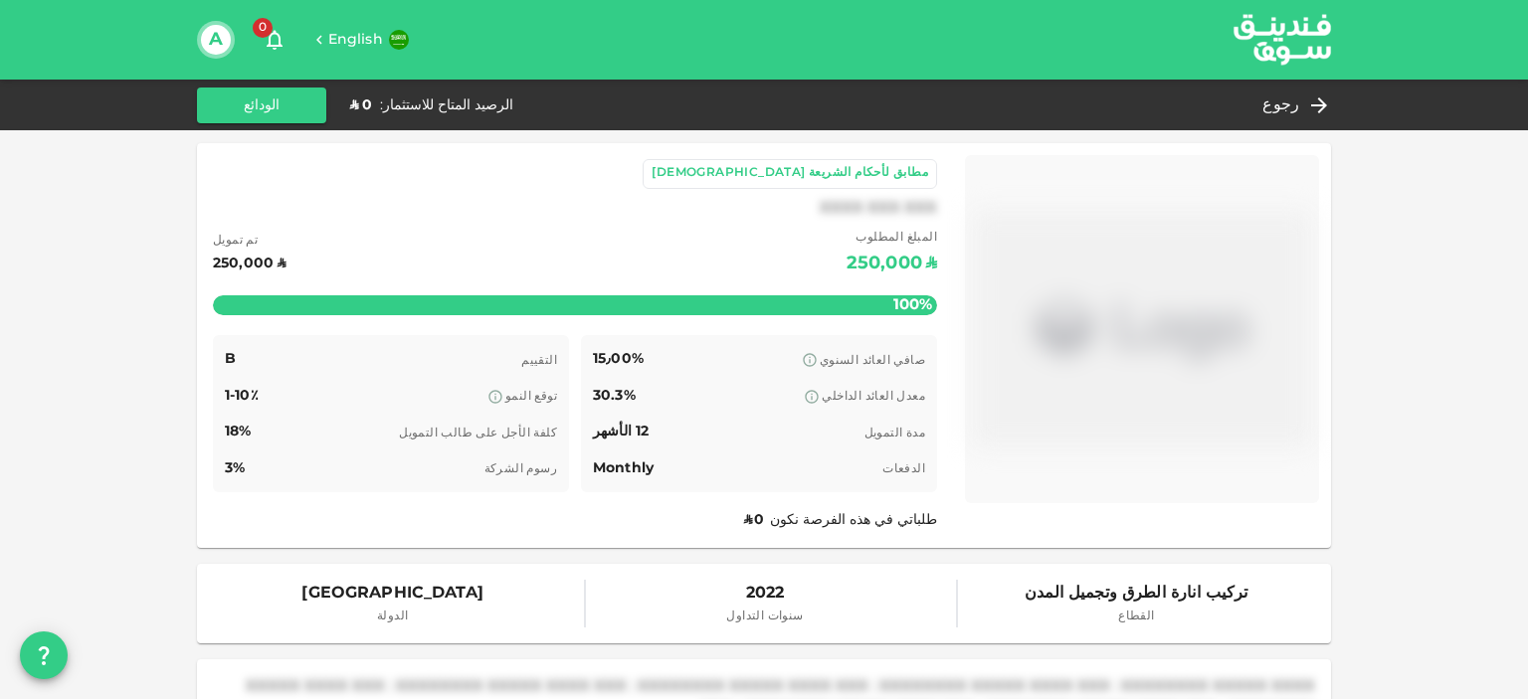
drag, startPoint x: 1388, startPoint y: 272, endPoint x: 1399, endPoint y: 230, distance: 43.4
click at [1285, 104] on span "رجوع" at bounding box center [1280, 106] width 37 height 28
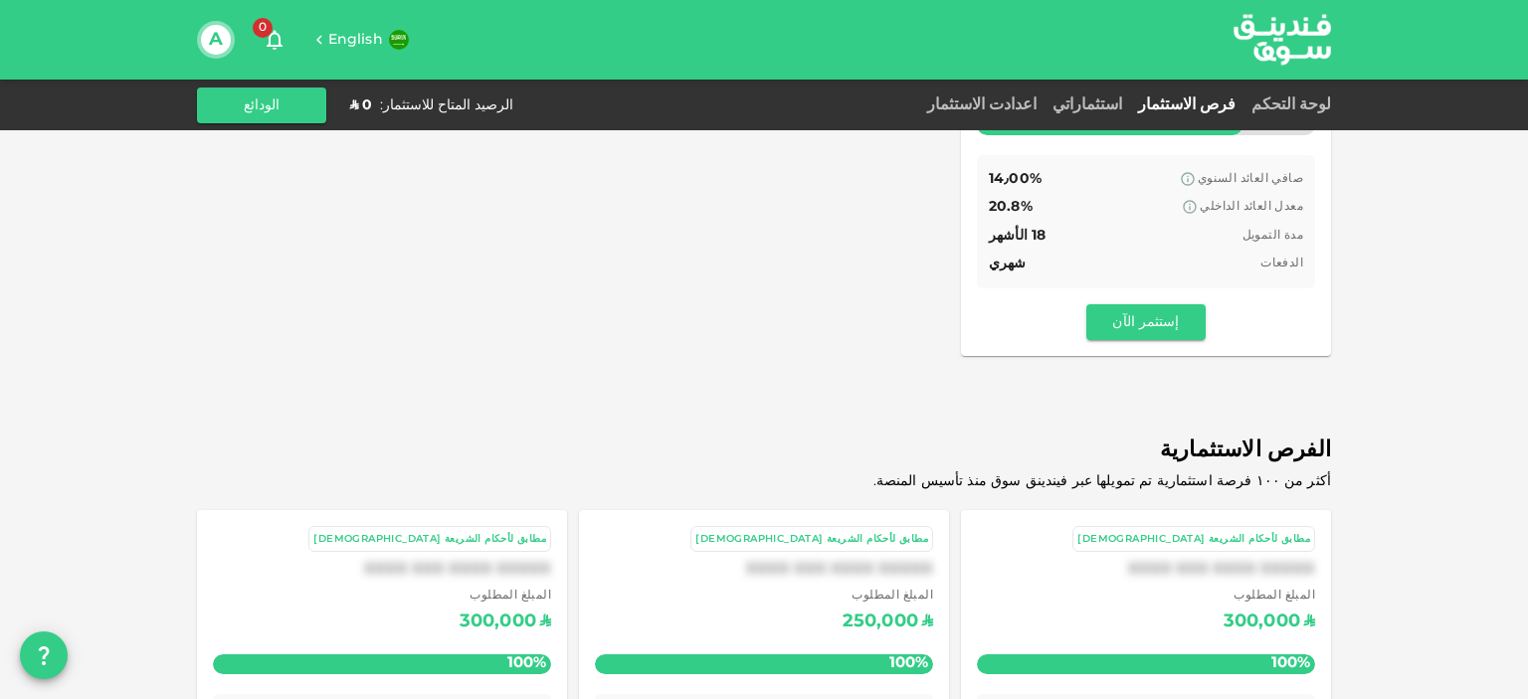
scroll to position [622, 0]
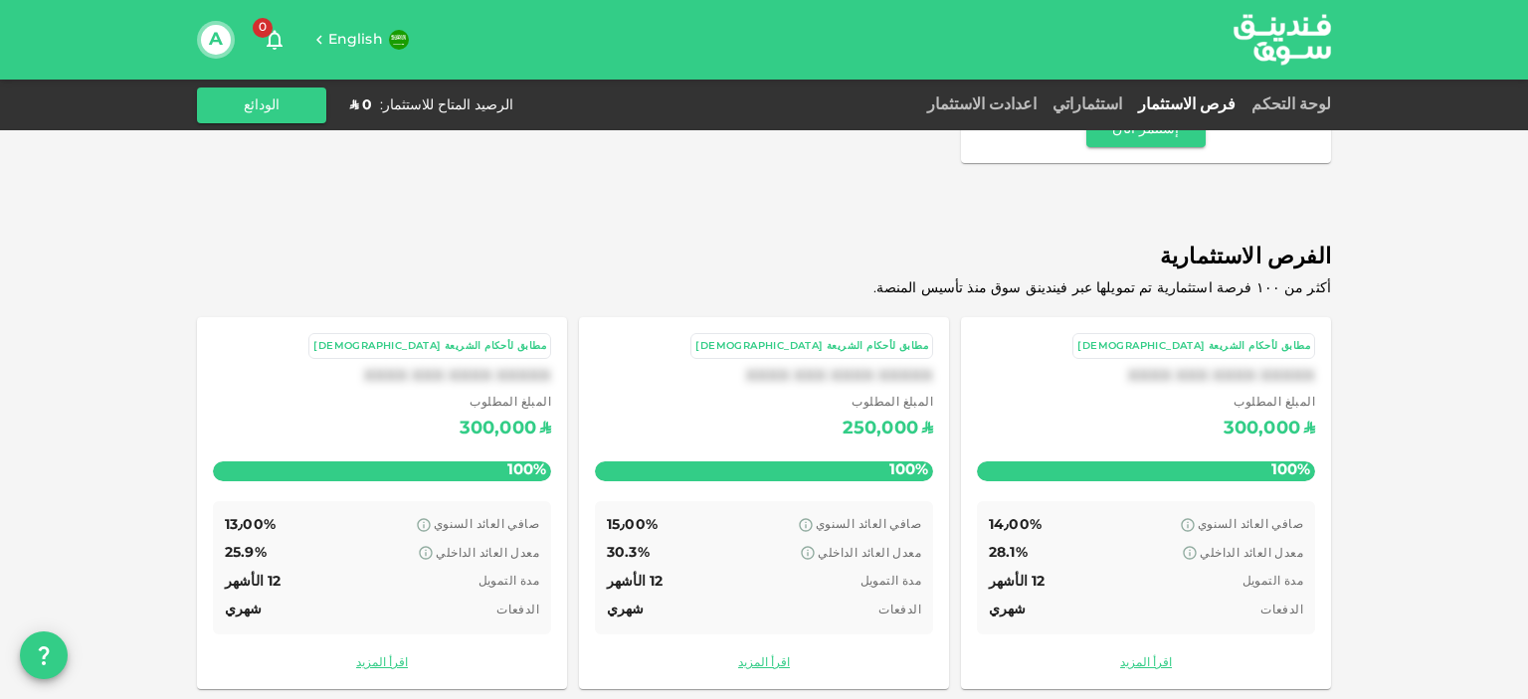
drag, startPoint x: 1390, startPoint y: 341, endPoint x: 1396, endPoint y: 472, distance: 131.5
drag, startPoint x: 1396, startPoint y: 472, endPoint x: 1382, endPoint y: 584, distance: 112.4
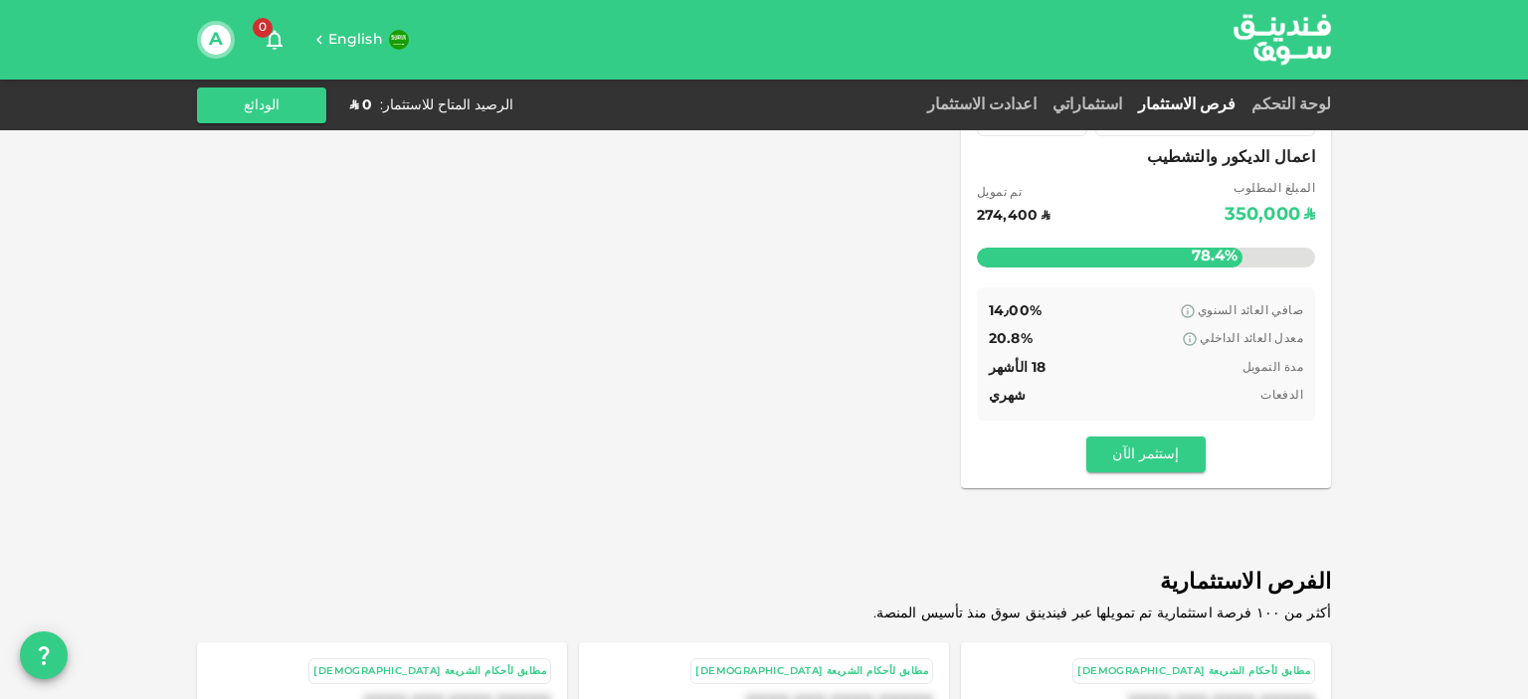
scroll to position [241, 0]
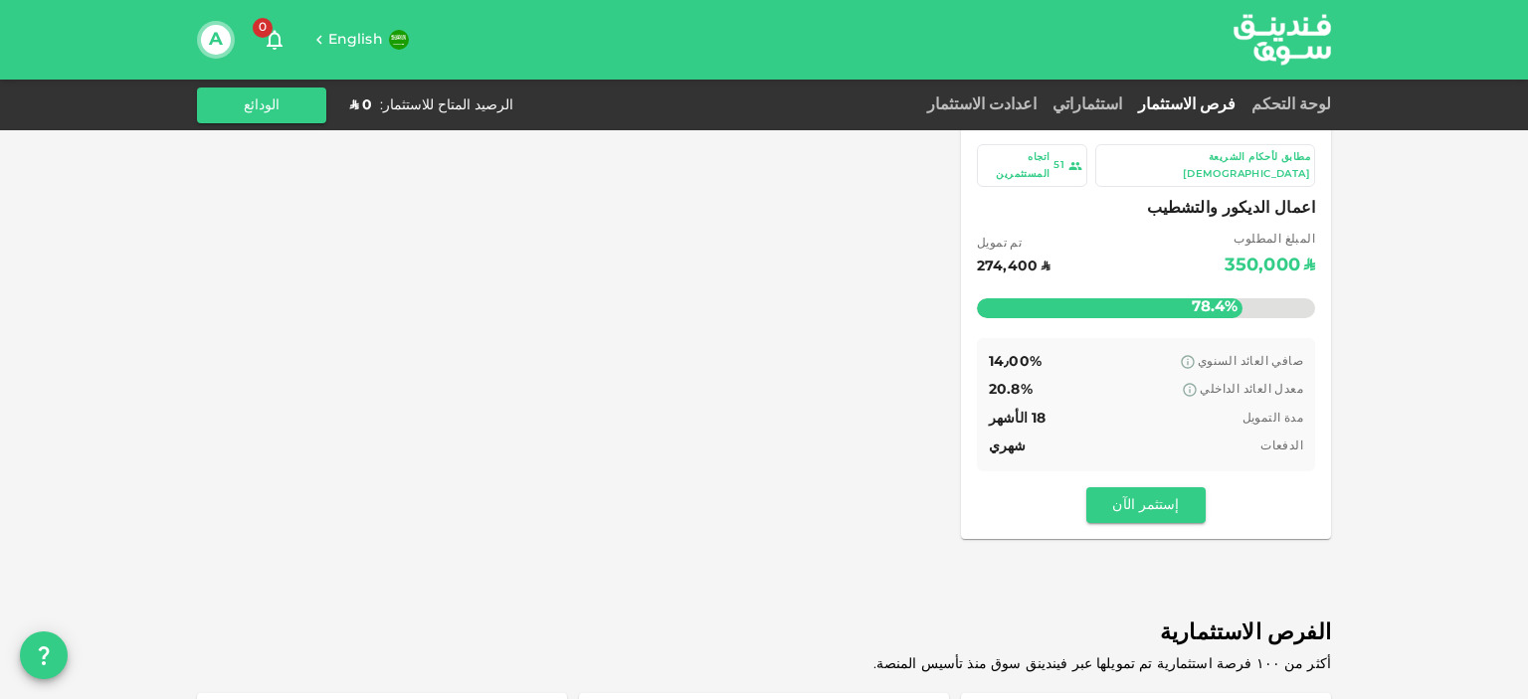
drag, startPoint x: 1398, startPoint y: 289, endPoint x: 1399, endPoint y: 206, distance: 83.6
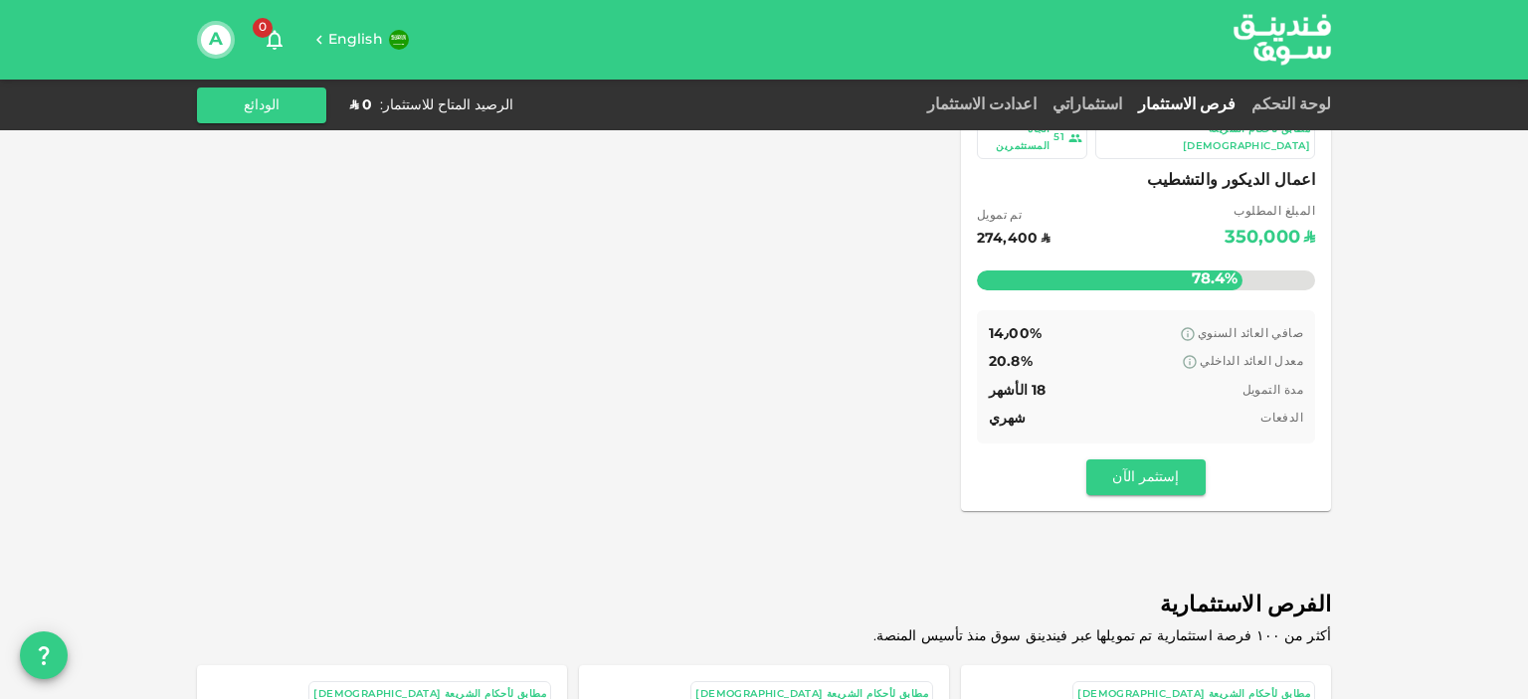
drag, startPoint x: 1399, startPoint y: 206, endPoint x: 1411, endPoint y: 250, distance: 45.4
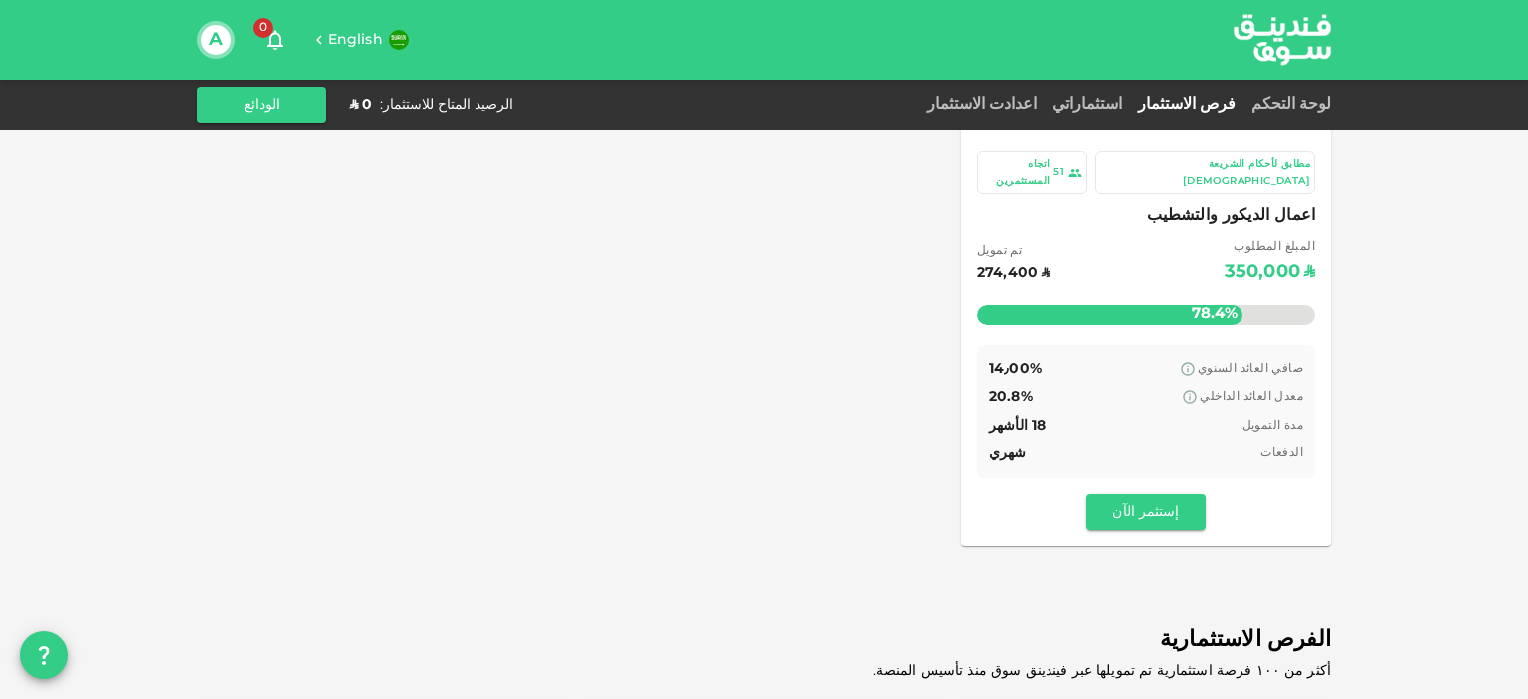
scroll to position [216, 0]
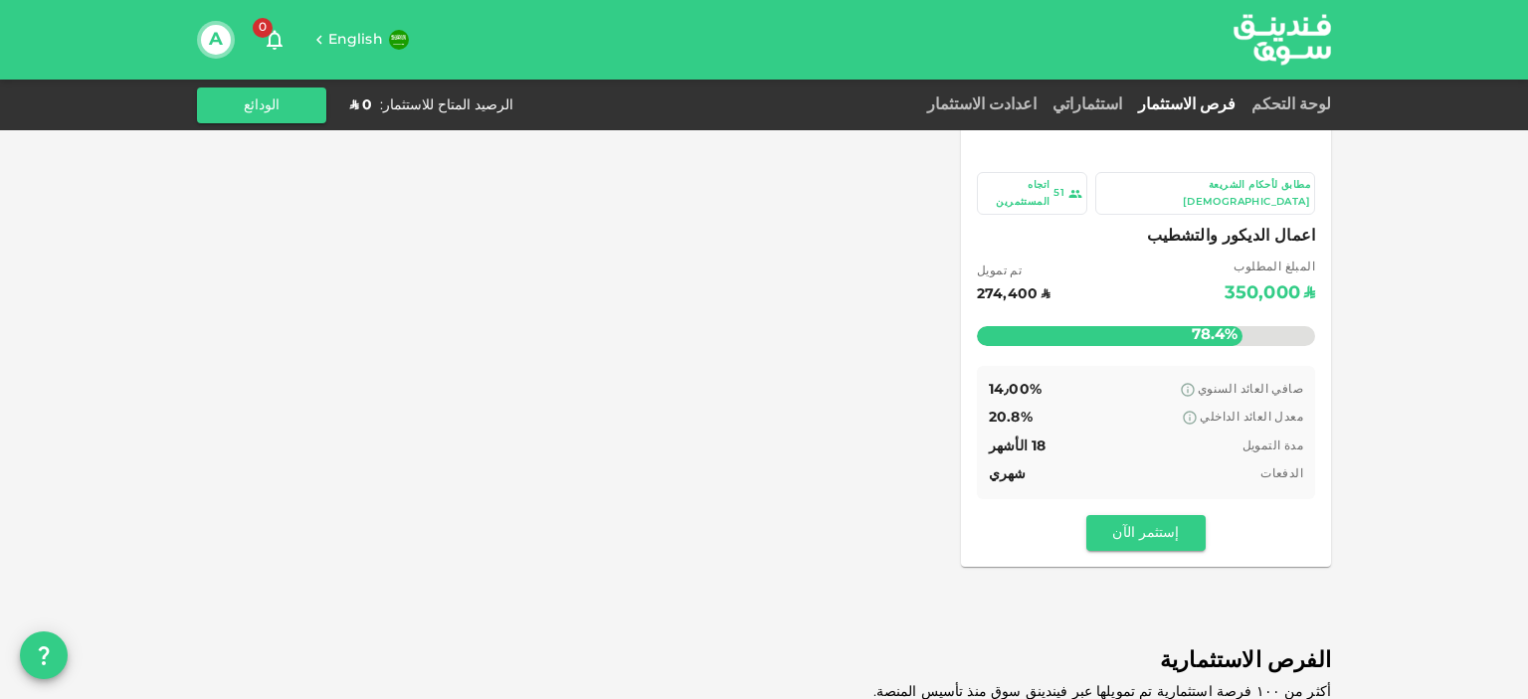
drag, startPoint x: 1392, startPoint y: 316, endPoint x: 1381, endPoint y: 262, distance: 55.8
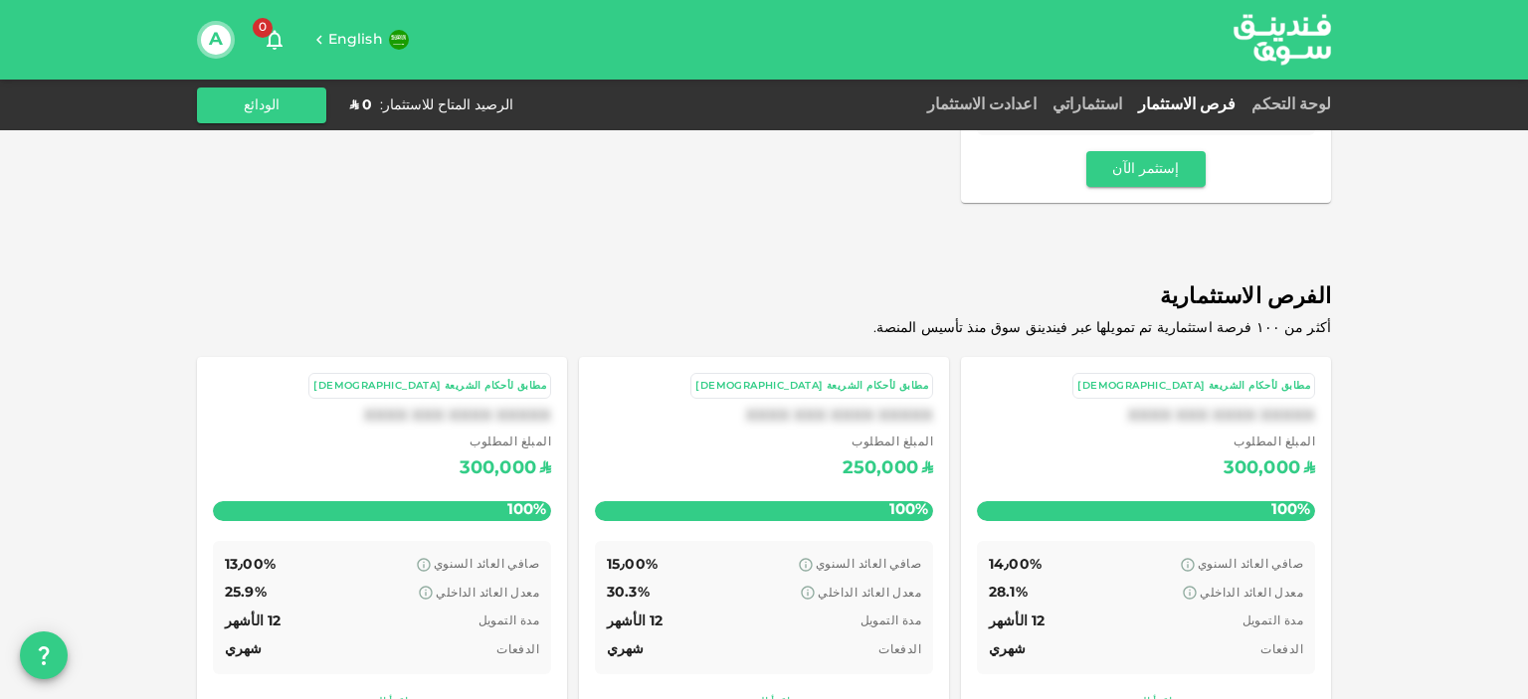
scroll to position [554, 0]
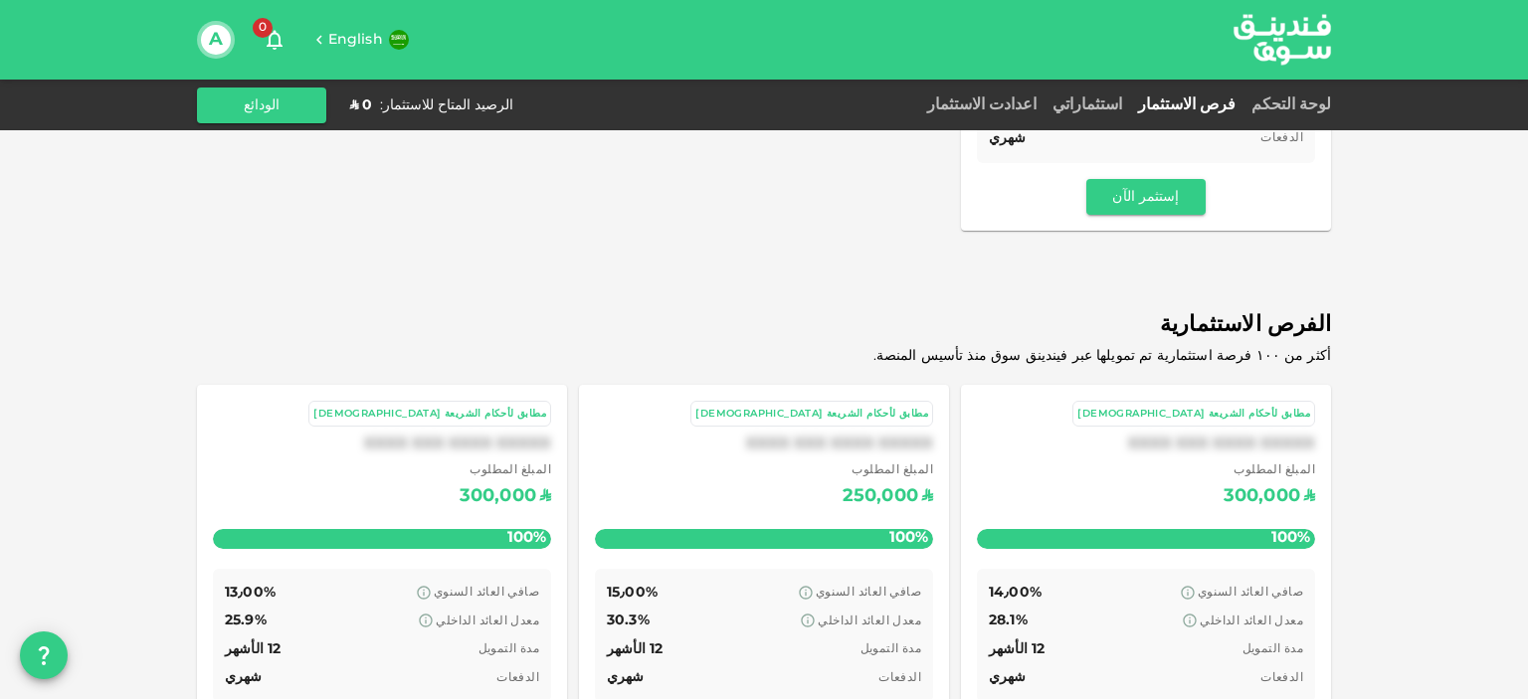
drag, startPoint x: 1381, startPoint y: 262, endPoint x: 1410, endPoint y: 210, distance: 59.7
click at [1176, 186] on button "إستثمر الآن" at bounding box center [1145, 197] width 119 height 36
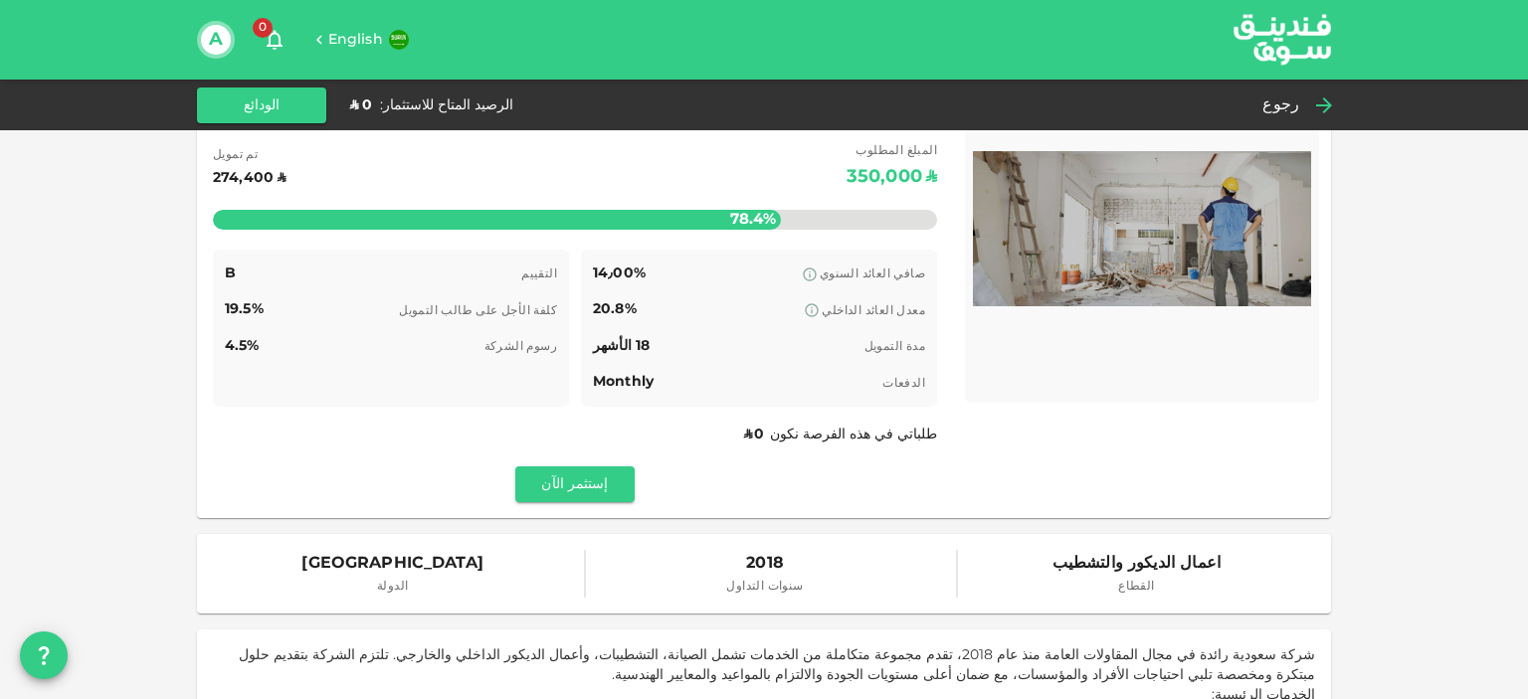
drag, startPoint x: 791, startPoint y: 370, endPoint x: 776, endPoint y: 474, distance: 105.5
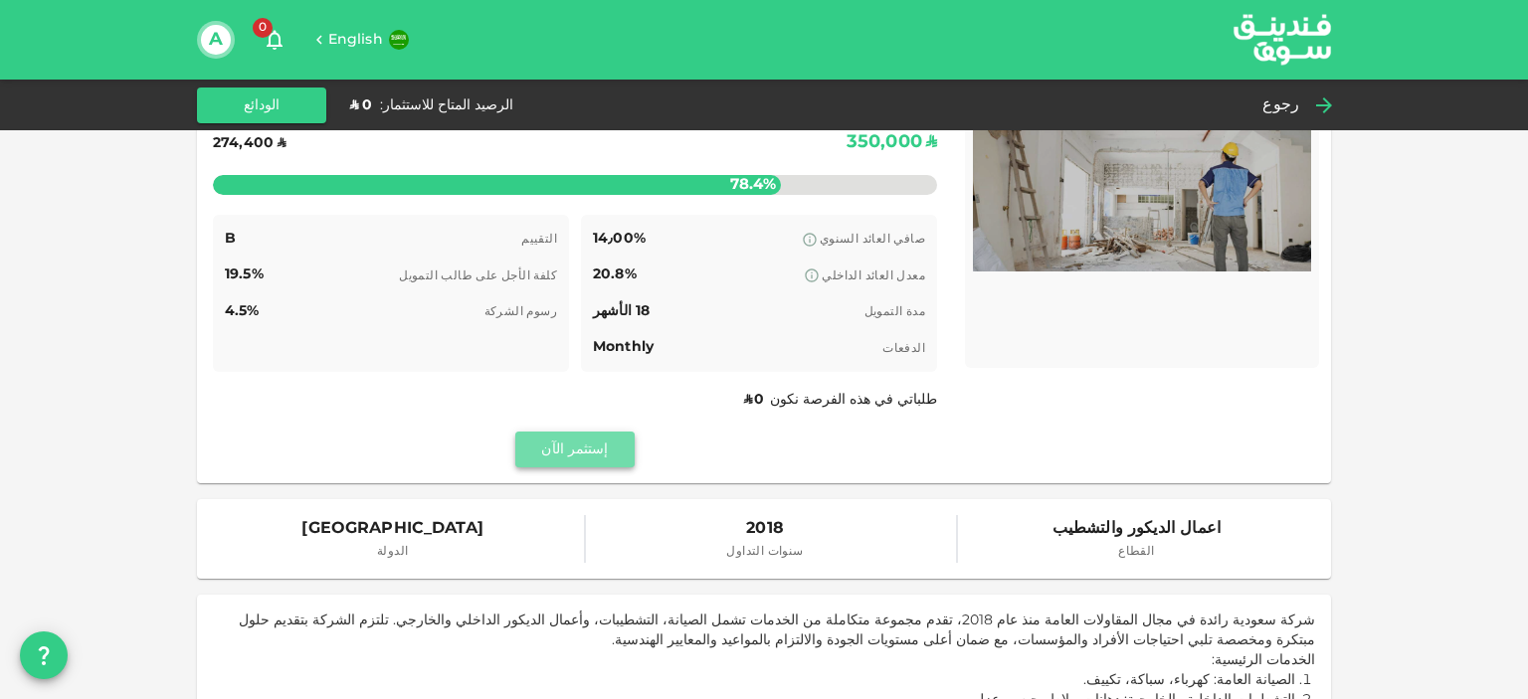
click at [597, 460] on button "إستثمر الآن" at bounding box center [574, 450] width 119 height 36
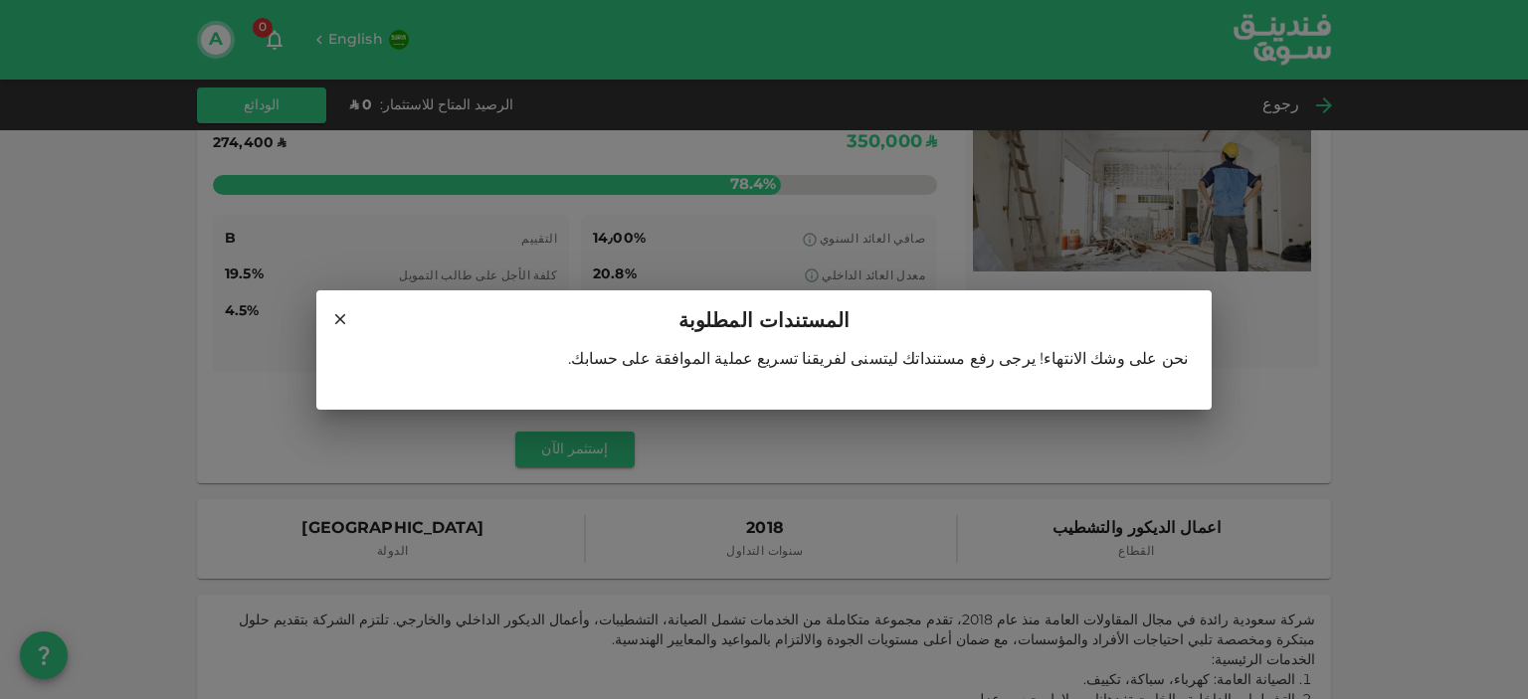
click at [336, 328] on h2 "المستندات المطلوبة" at bounding box center [763, 318] width 895 height 56
click at [338, 321] on icon at bounding box center [340, 319] width 18 height 18
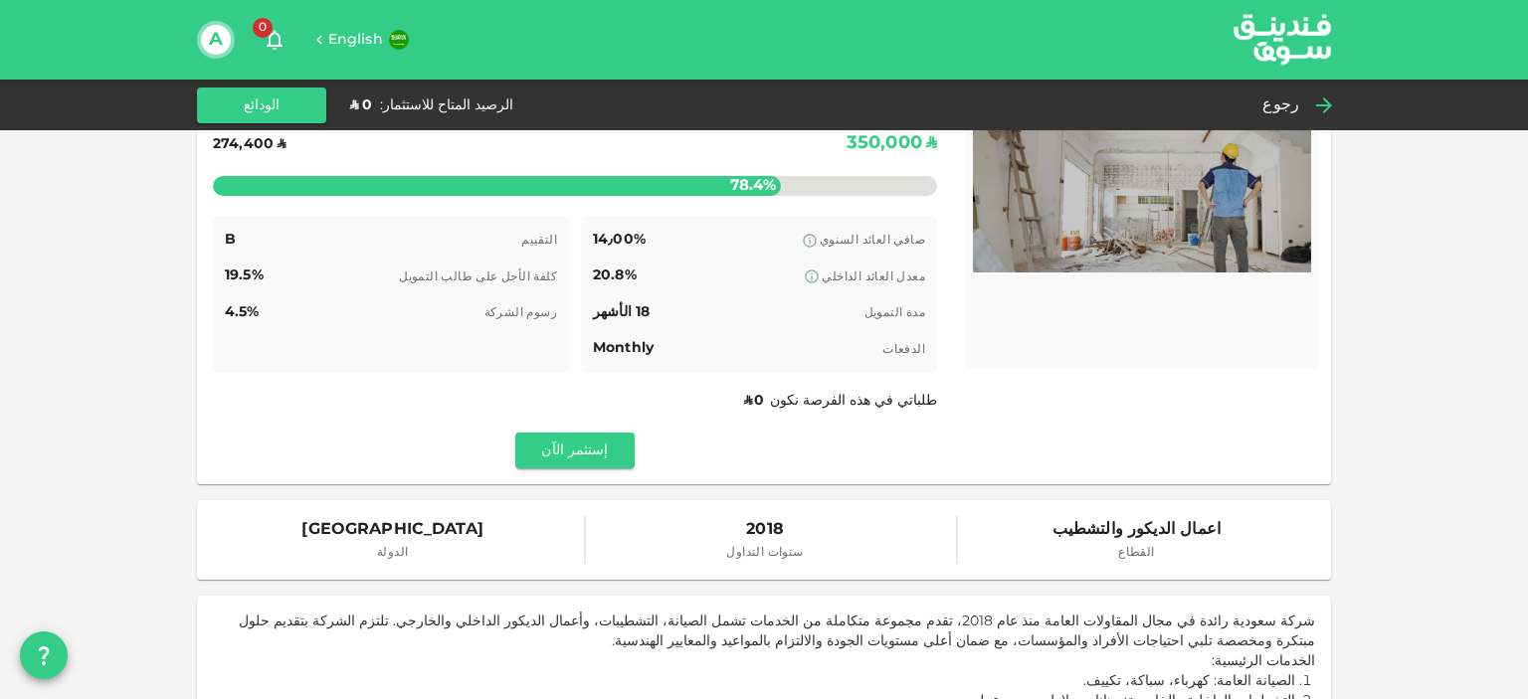
scroll to position [0, 0]
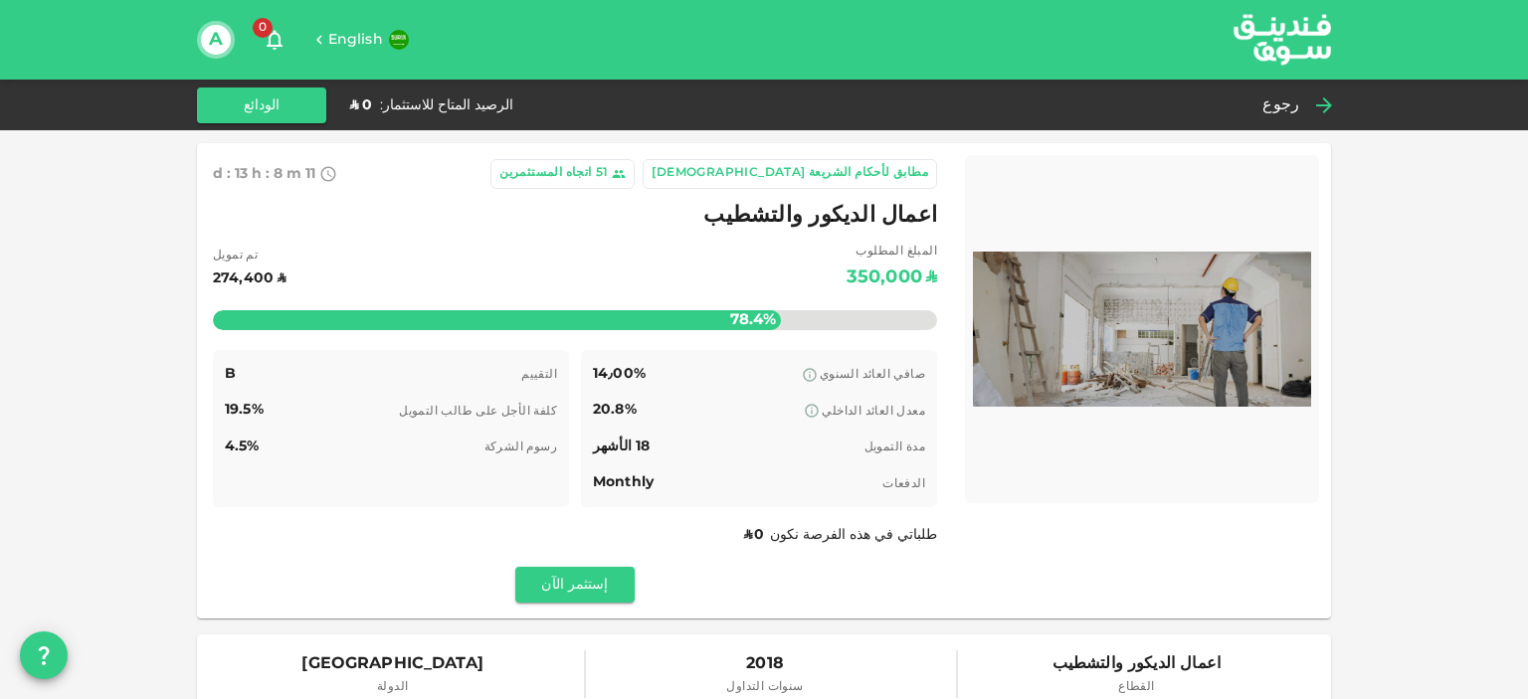
drag, startPoint x: 1347, startPoint y: 361, endPoint x: 1310, endPoint y: 156, distance: 208.2
click at [1317, 114] on icon at bounding box center [1324, 105] width 24 height 24
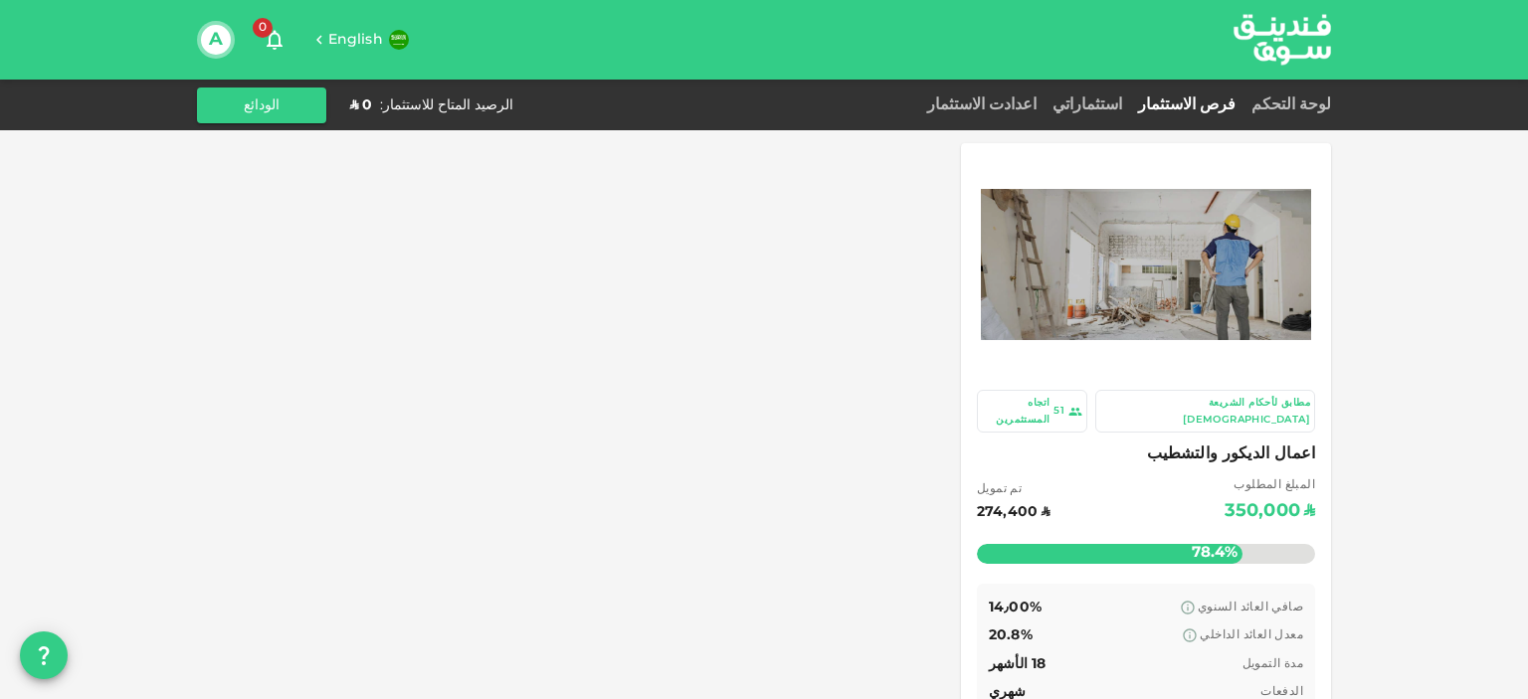
click at [1291, 413] on div "مطابق لأحكام الشريعة [DEMOGRAPHIC_DATA]" at bounding box center [1205, 411] width 220 height 43
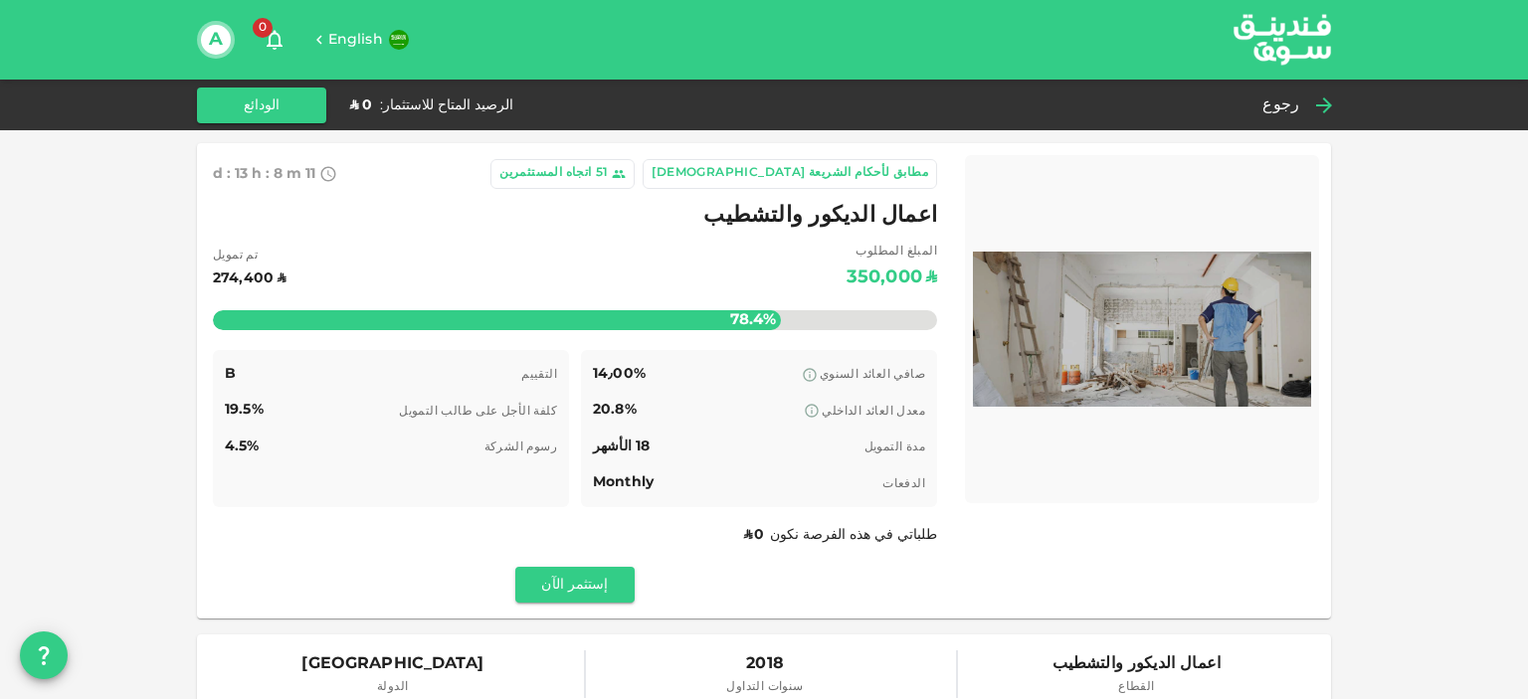
click at [591, 174] on div "اتجاه المستثمرين" at bounding box center [545, 174] width 92 height 20
click at [903, 176] on div "مطابق لأحكام الشريعة [DEMOGRAPHIC_DATA]" at bounding box center [789, 174] width 277 height 20
click at [1315, 98] on icon at bounding box center [1324, 105] width 24 height 24
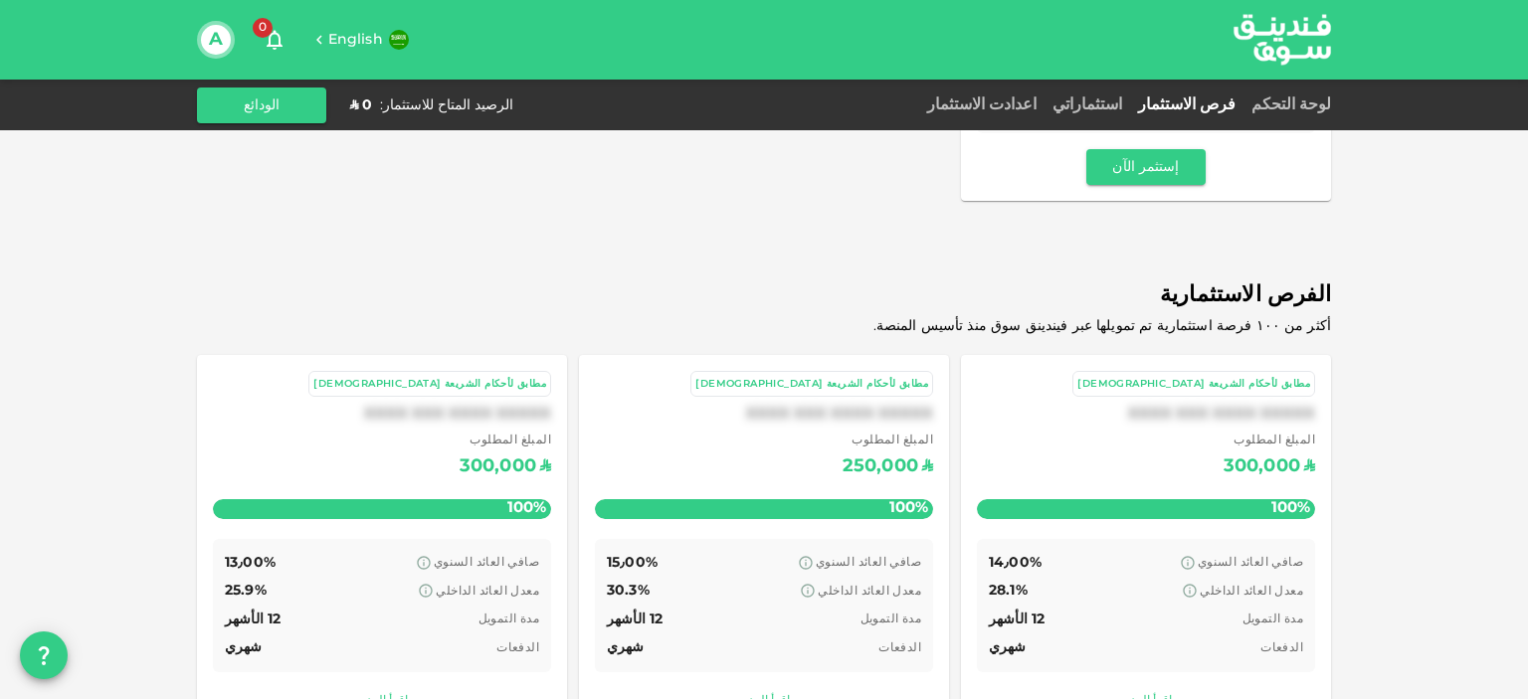
scroll to position [622, 0]
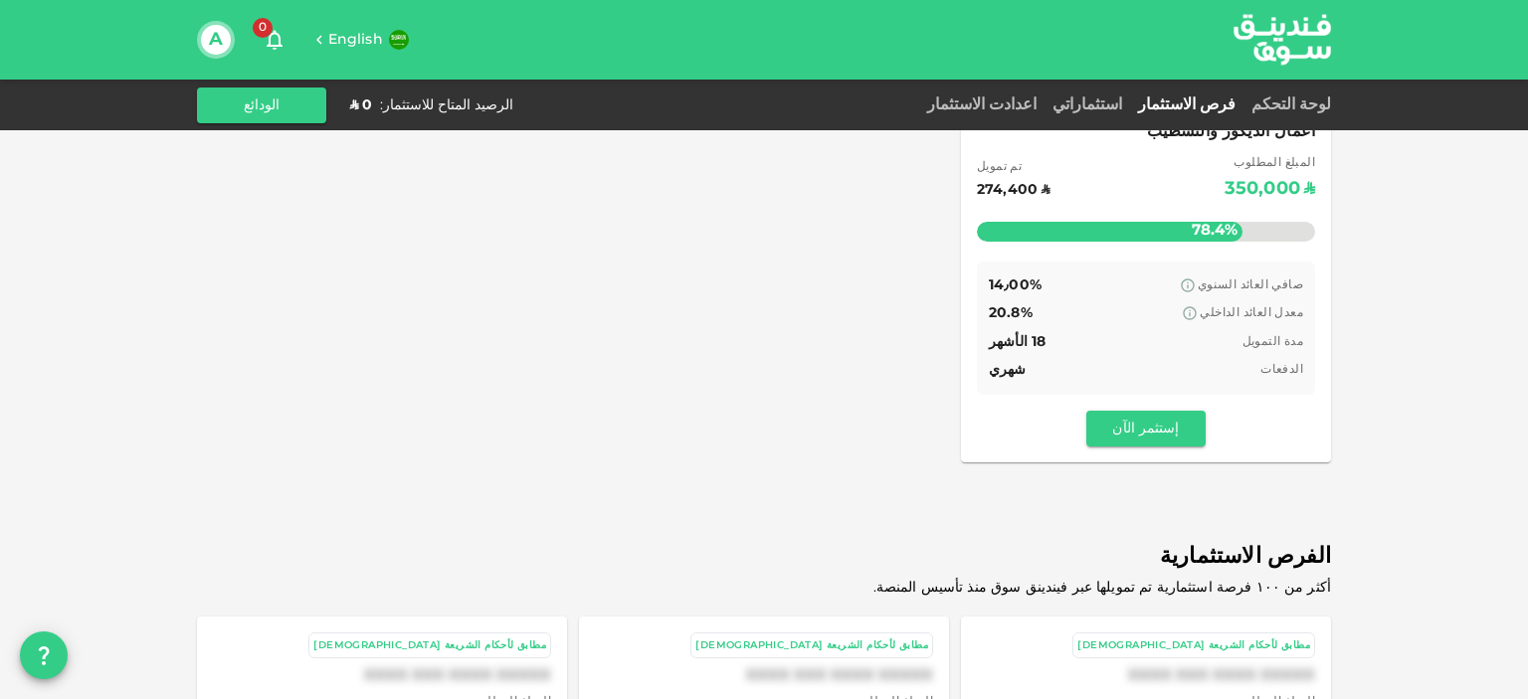
drag, startPoint x: 1407, startPoint y: 257, endPoint x: 1389, endPoint y: 212, distance: 48.6
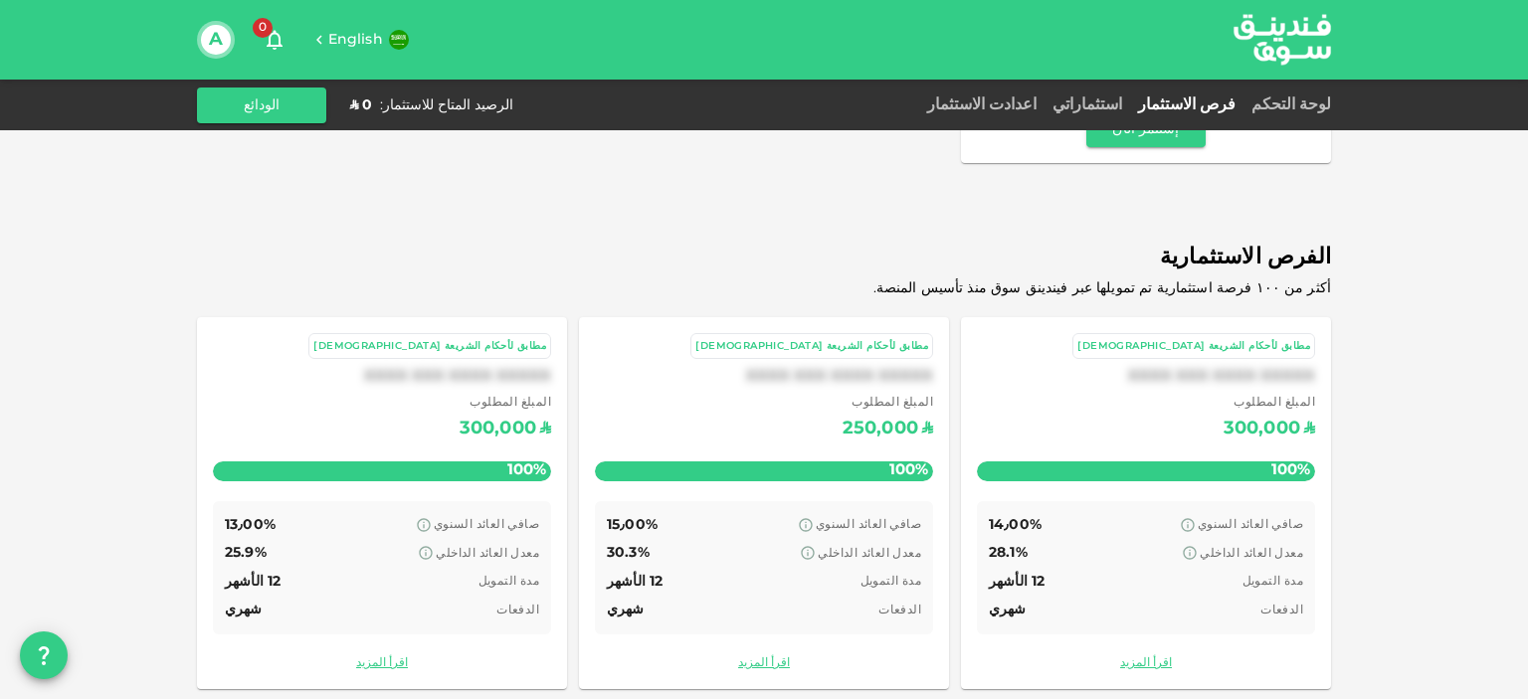
drag, startPoint x: 1389, startPoint y: 212, endPoint x: 1397, endPoint y: 312, distance: 100.9
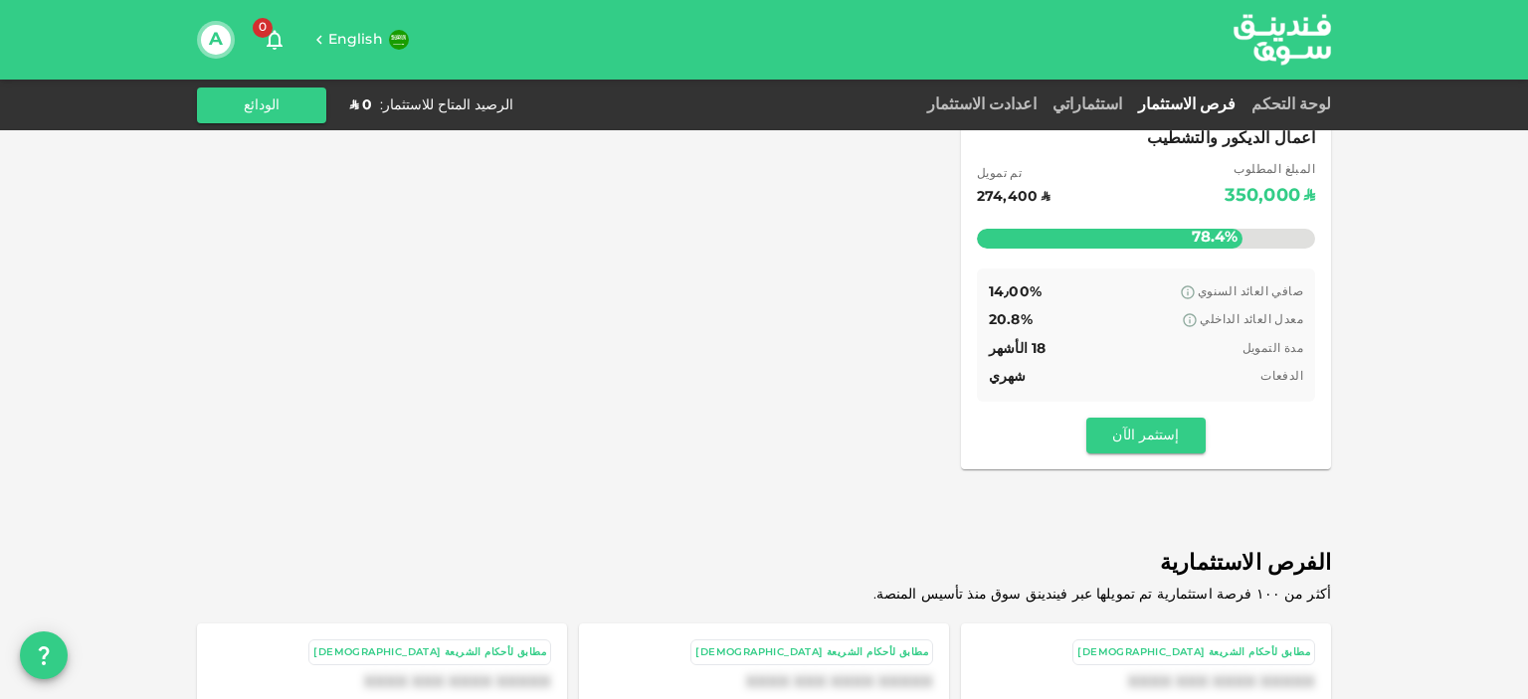
scroll to position [275, 0]
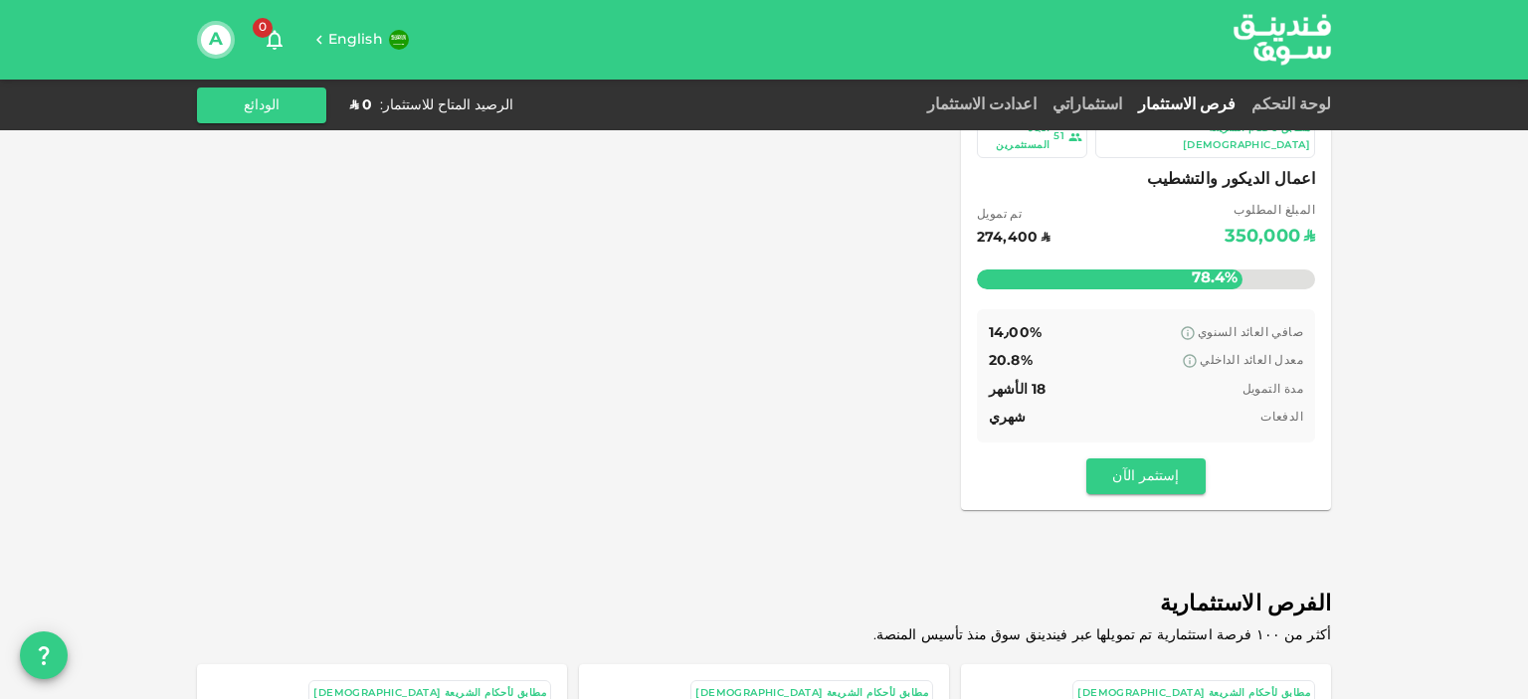
drag, startPoint x: 1486, startPoint y: 341, endPoint x: 1491, endPoint y: 264, distance: 77.7
click at [1174, 469] on button "إستثمر الآن" at bounding box center [1145, 477] width 119 height 36
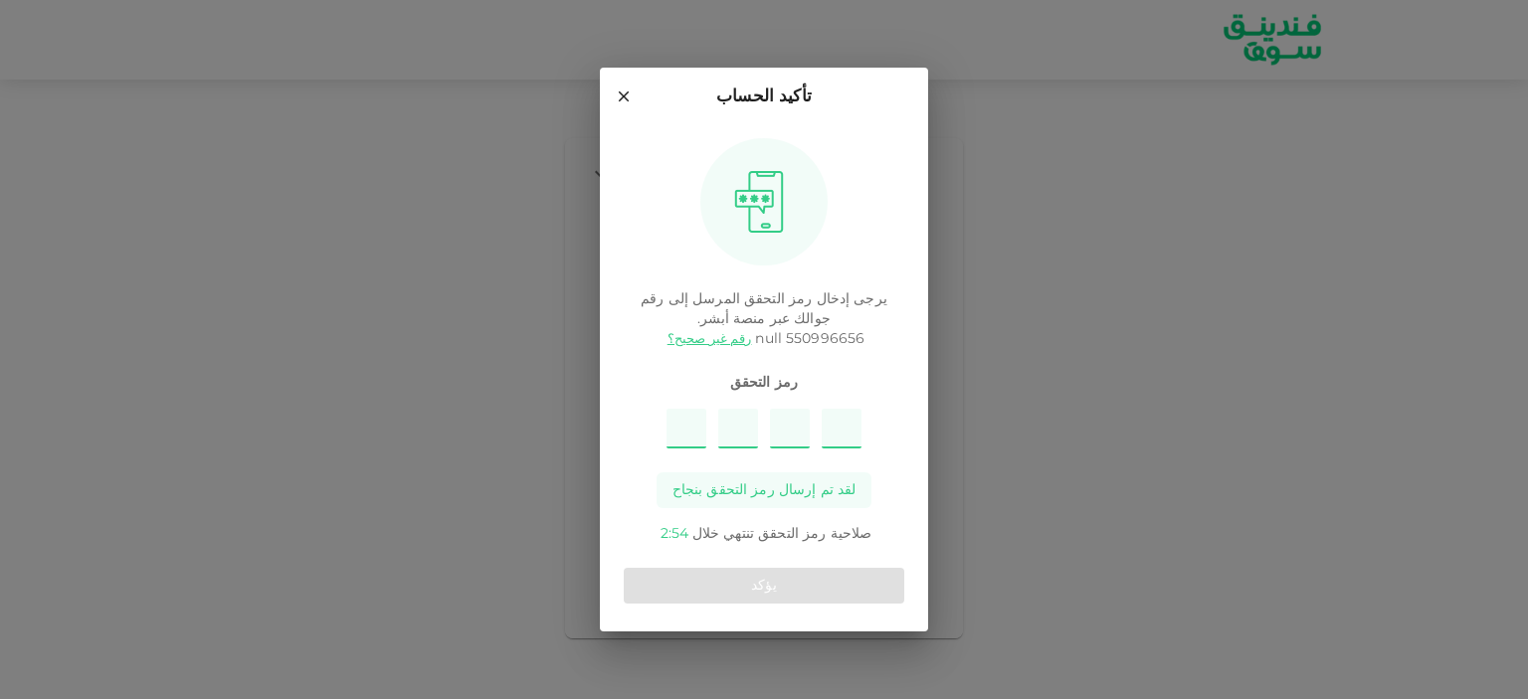
type input "1"
type input "8"
type input "4"
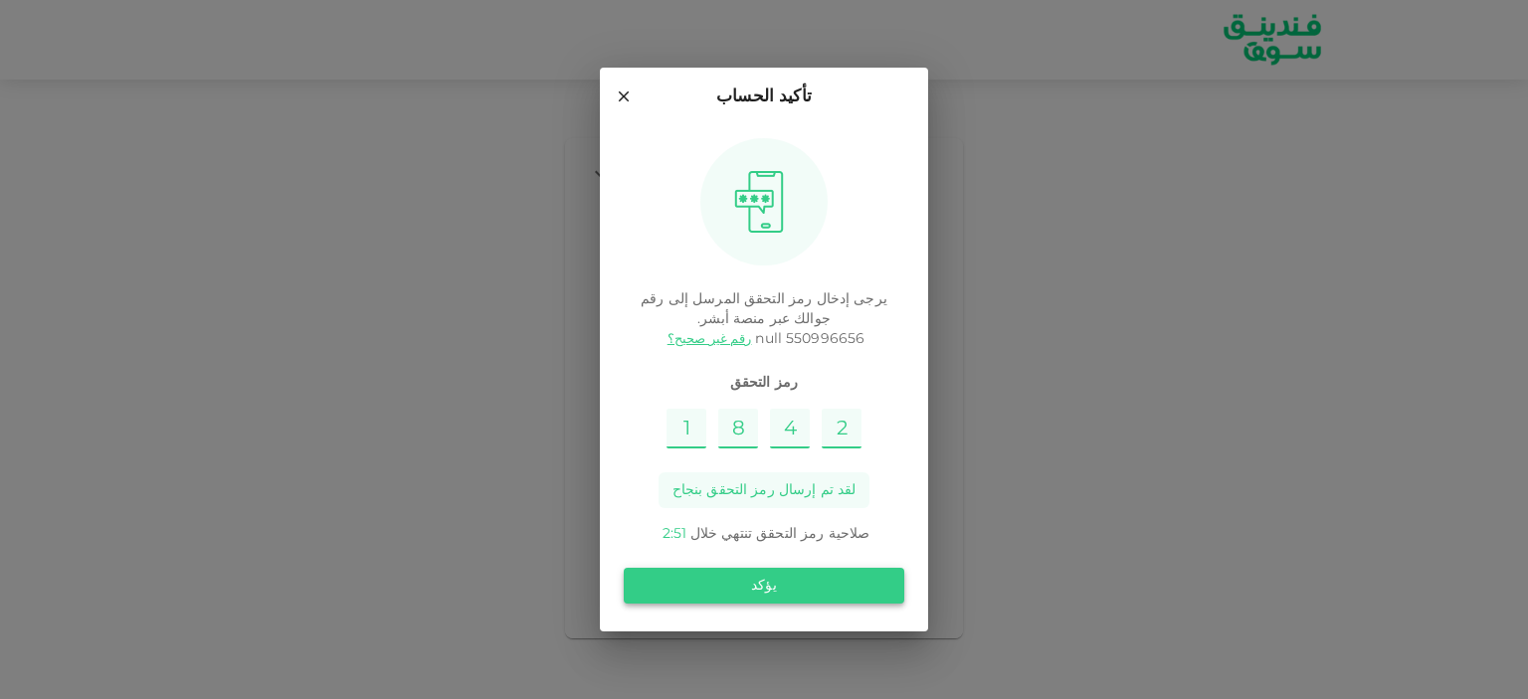
type input "2"
click at [808, 574] on button "يؤكد" at bounding box center [764, 586] width 280 height 36
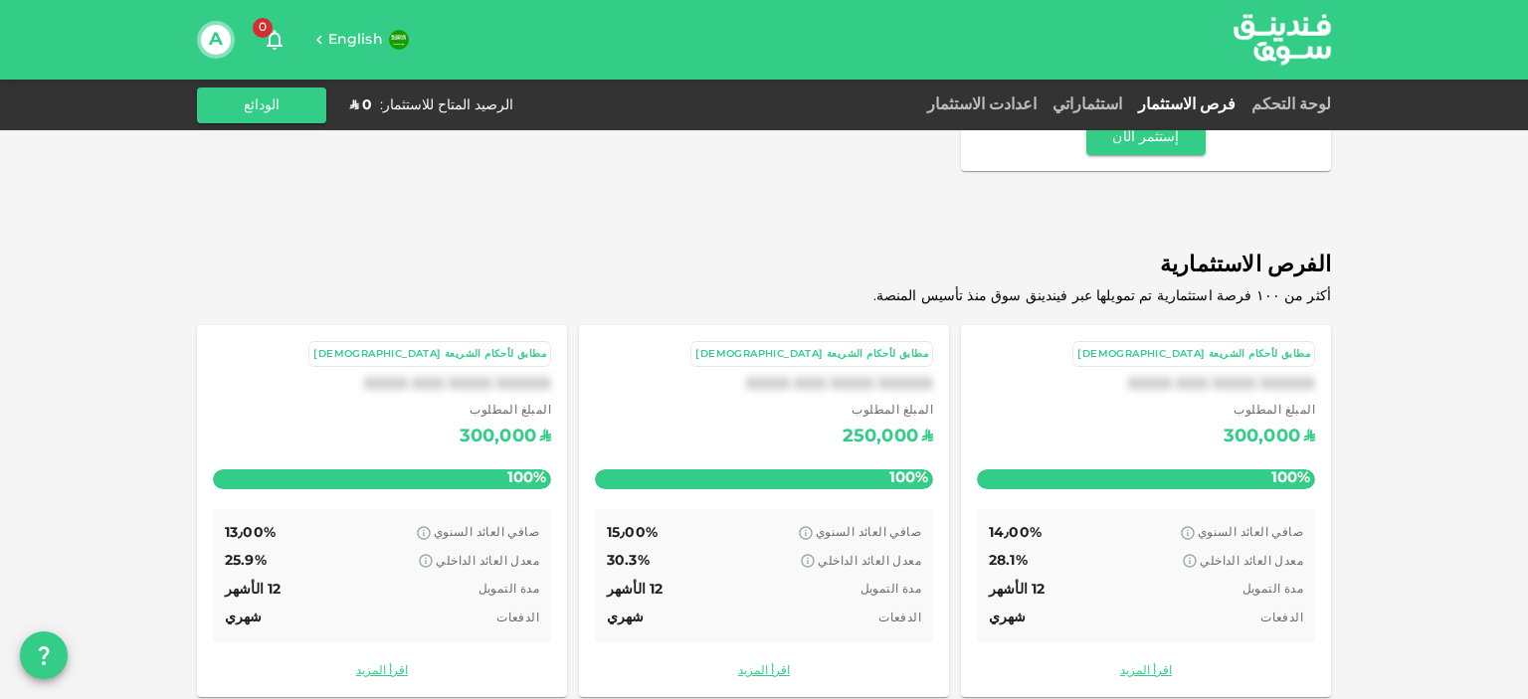
scroll to position [622, 0]
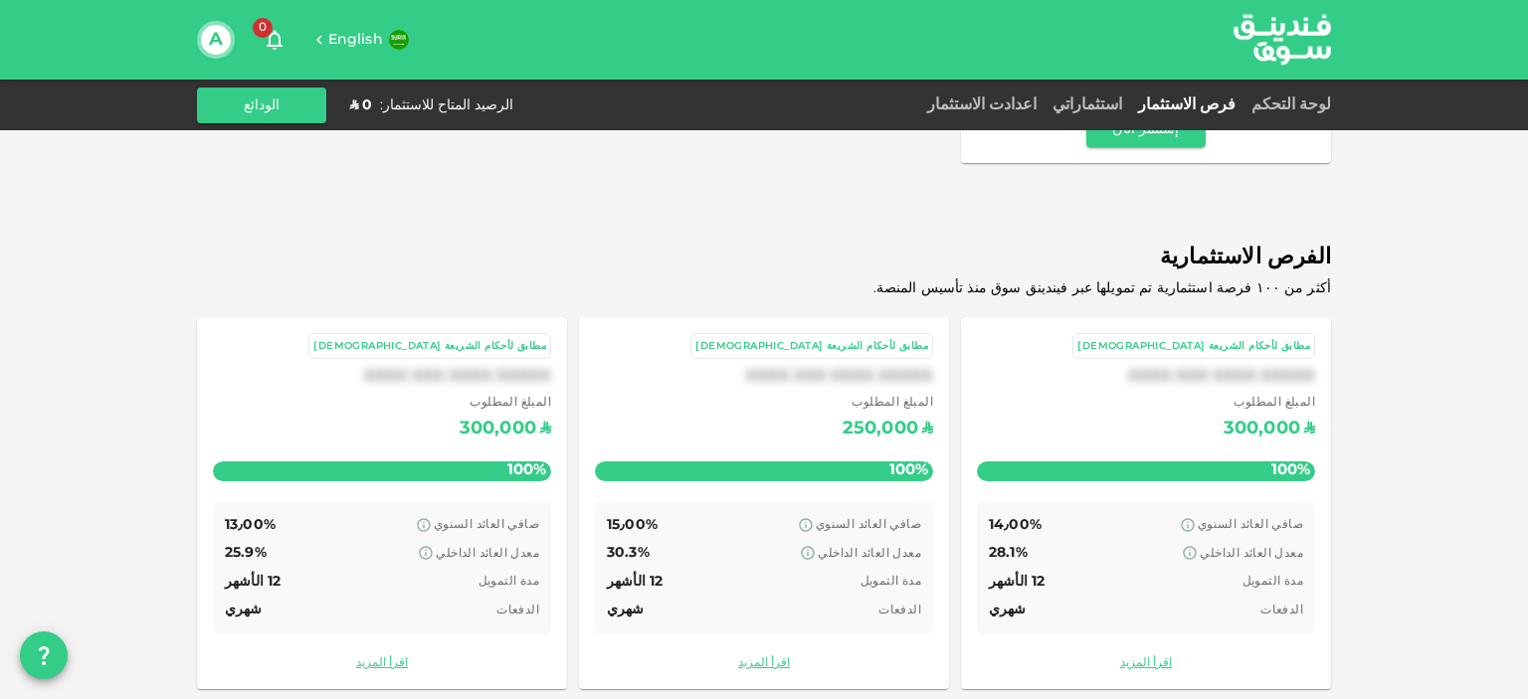
drag, startPoint x: 1367, startPoint y: 275, endPoint x: 1413, endPoint y: 432, distance: 164.0
click at [789, 654] on link "اقرأ المزيد" at bounding box center [764, 663] width 338 height 19
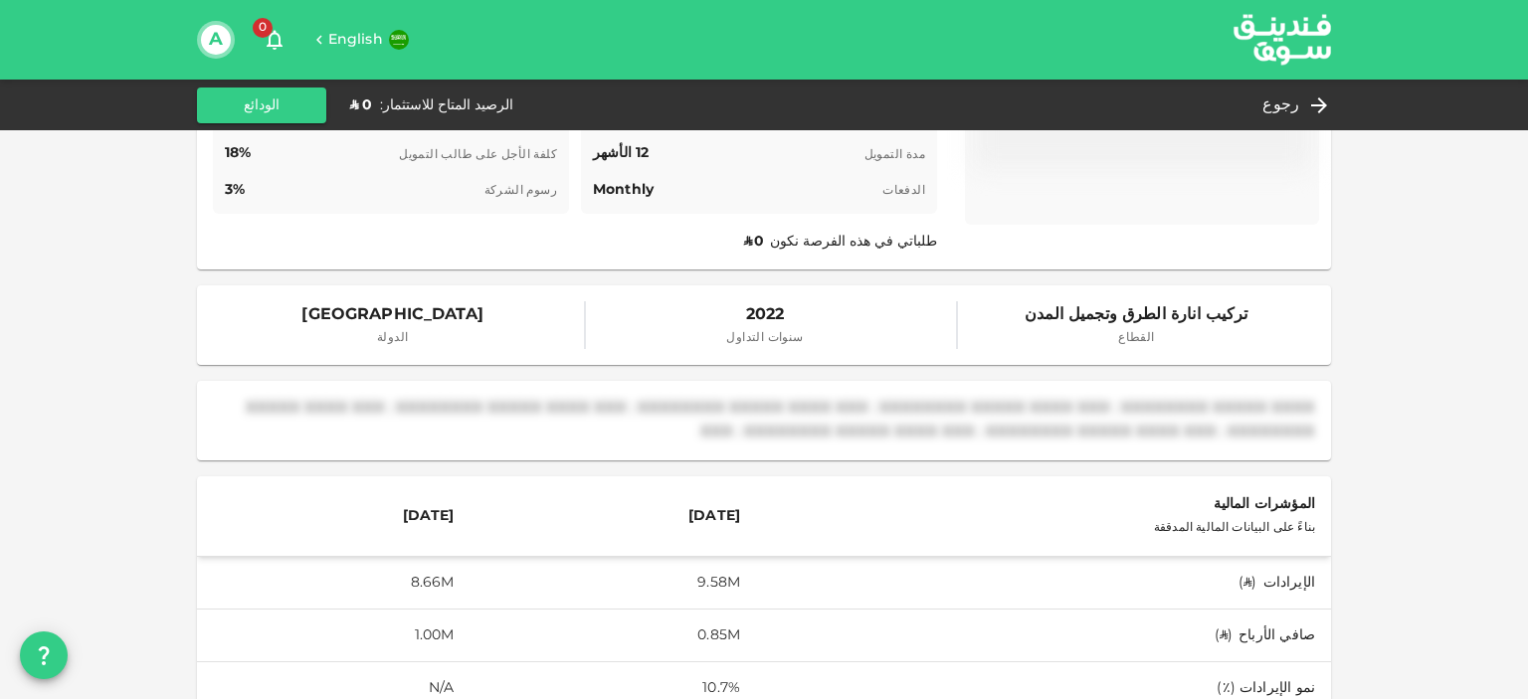
scroll to position [991, 0]
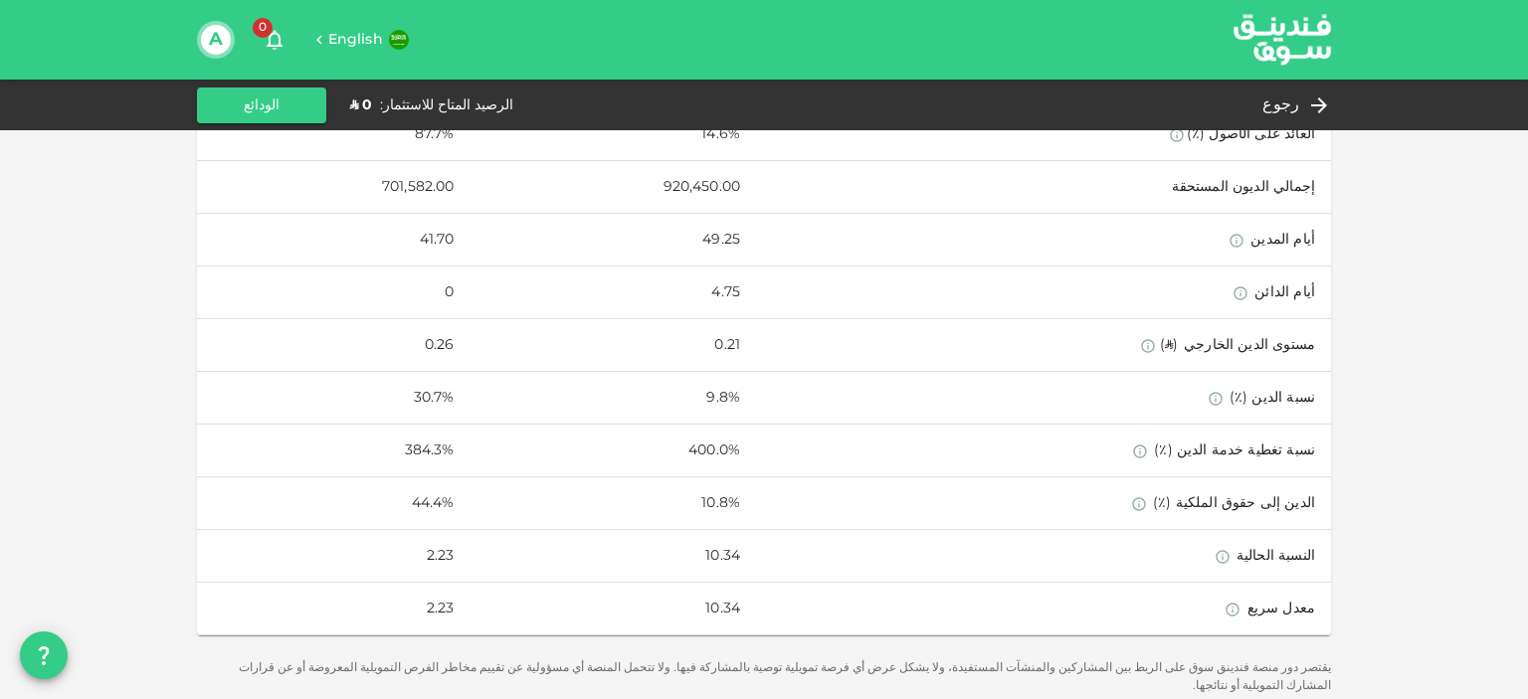
drag, startPoint x: 1369, startPoint y: 340, endPoint x: 1359, endPoint y: 587, distance: 246.9
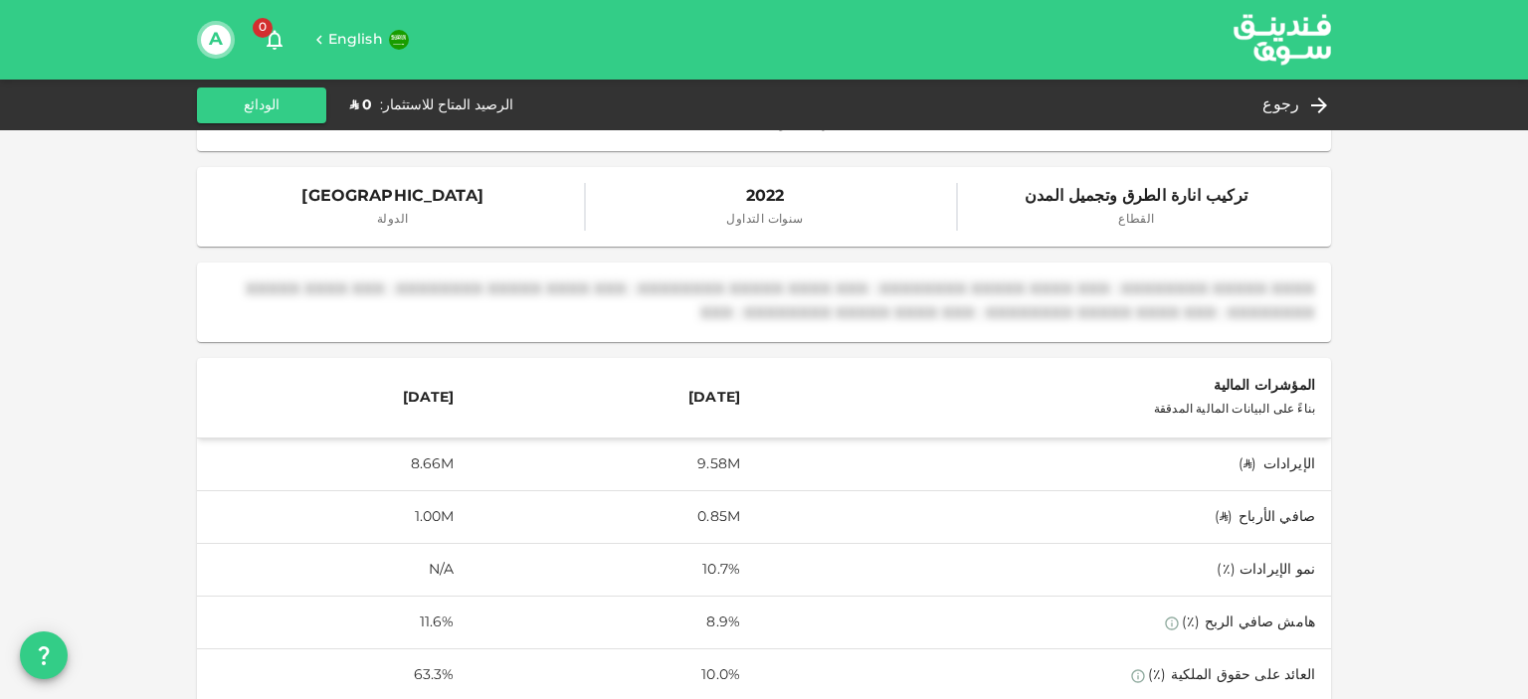
drag, startPoint x: 1399, startPoint y: 512, endPoint x: 1385, endPoint y: 570, distance: 59.6
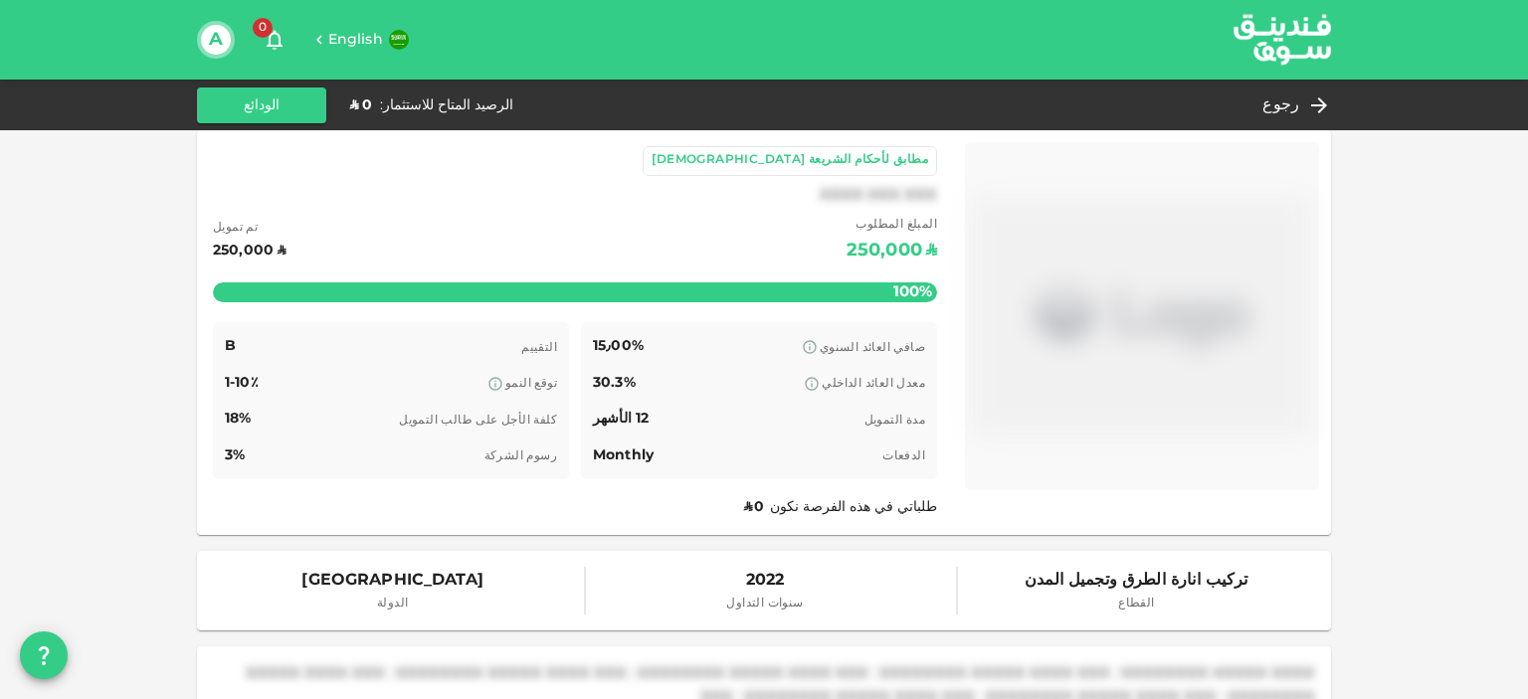
scroll to position [0, 0]
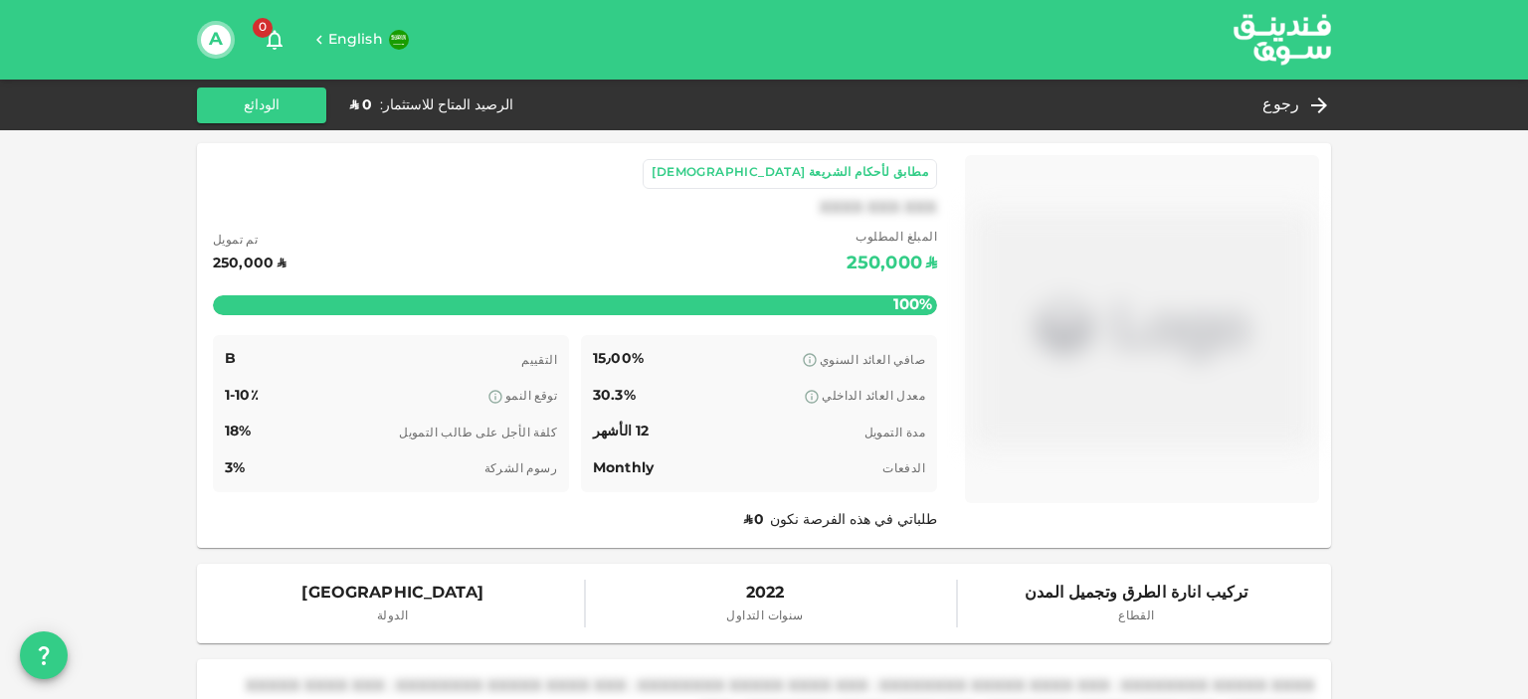
drag, startPoint x: 1385, startPoint y: 570, endPoint x: 1389, endPoint y: 442, distance: 128.4
click at [1323, 104] on icon at bounding box center [1324, 105] width 16 height 16
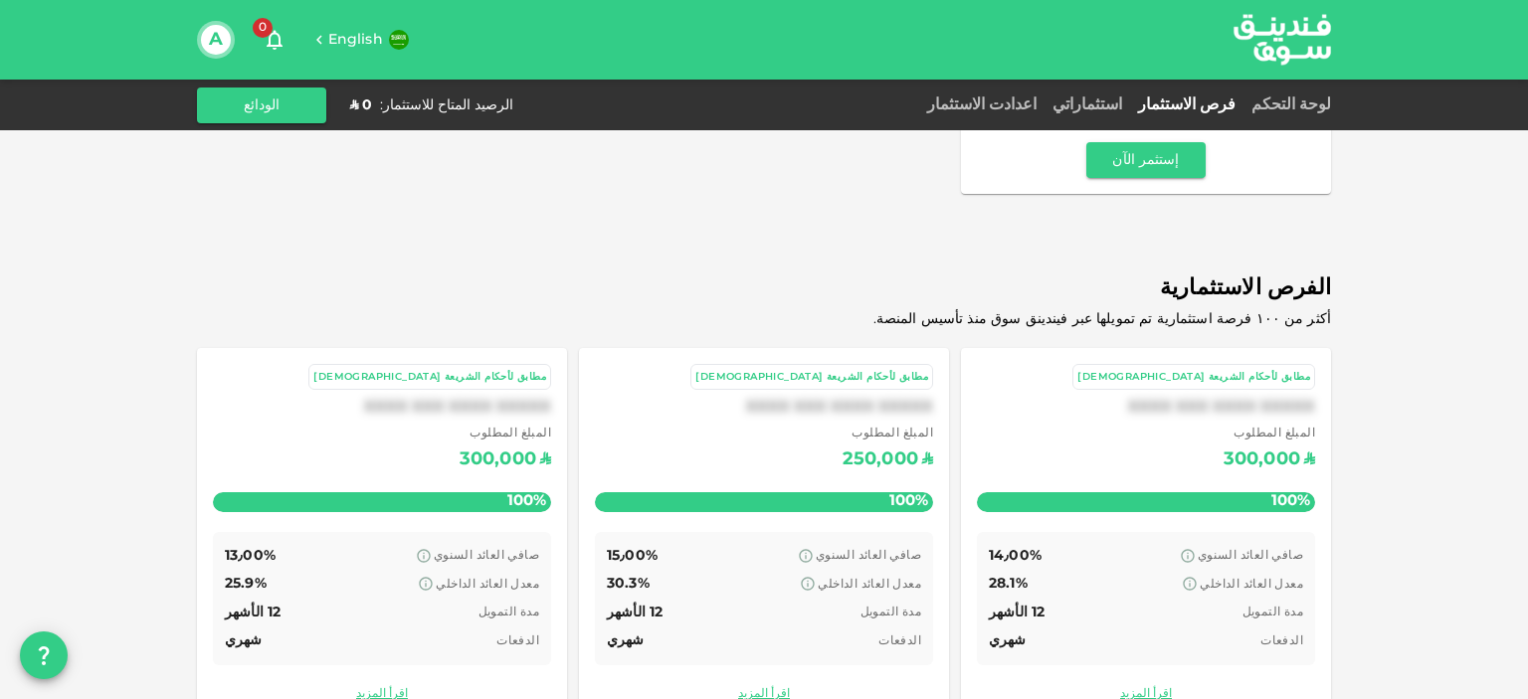
scroll to position [622, 0]
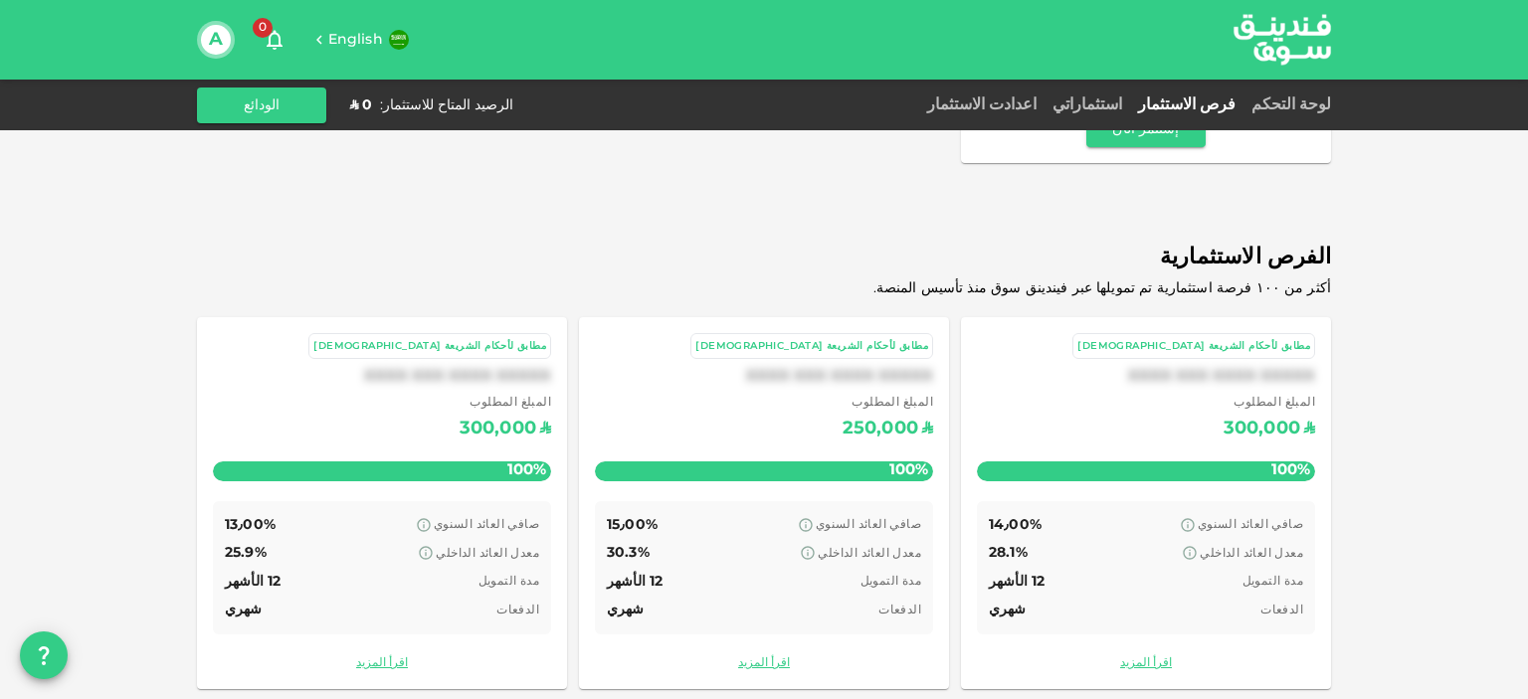
drag, startPoint x: 748, startPoint y: 375, endPoint x: 748, endPoint y: 436, distance: 60.7
drag, startPoint x: 748, startPoint y: 436, endPoint x: 744, endPoint y: 323, distance: 112.5
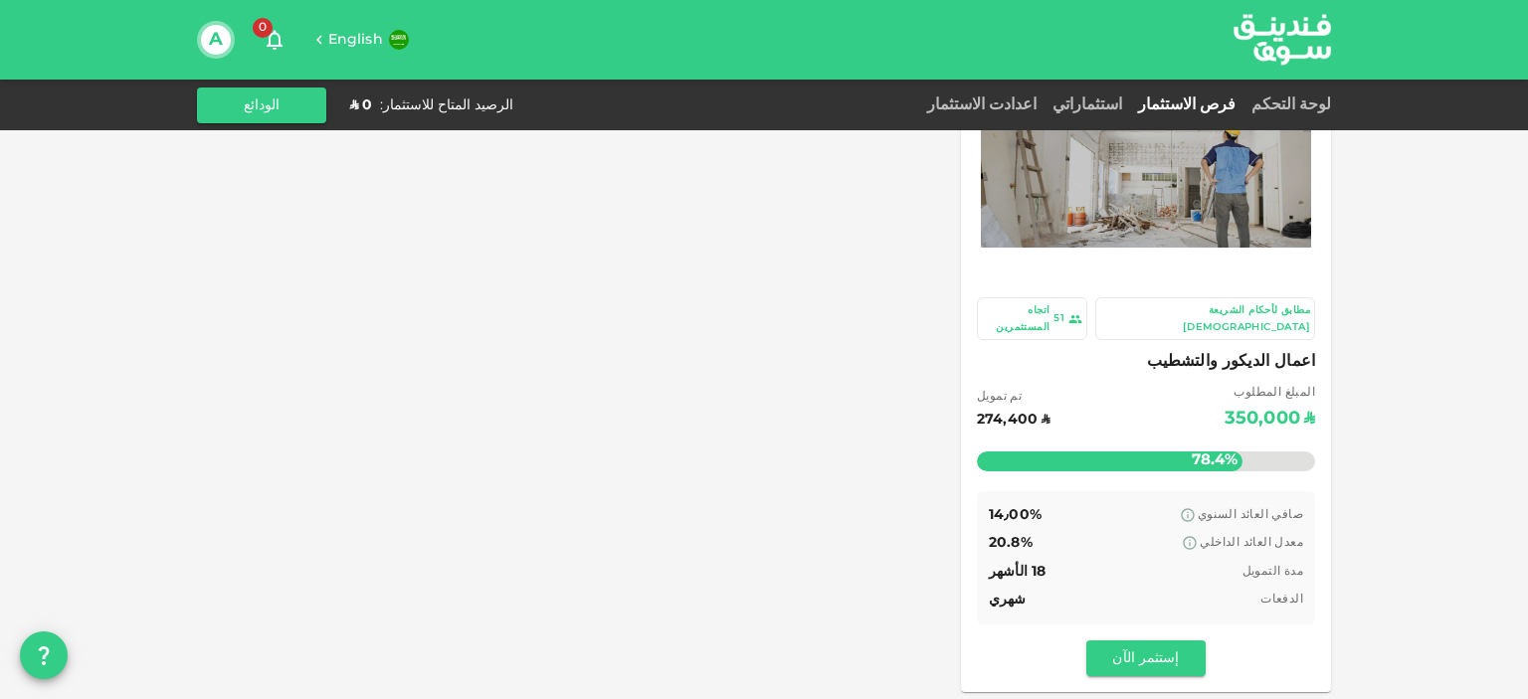
scroll to position [0, 0]
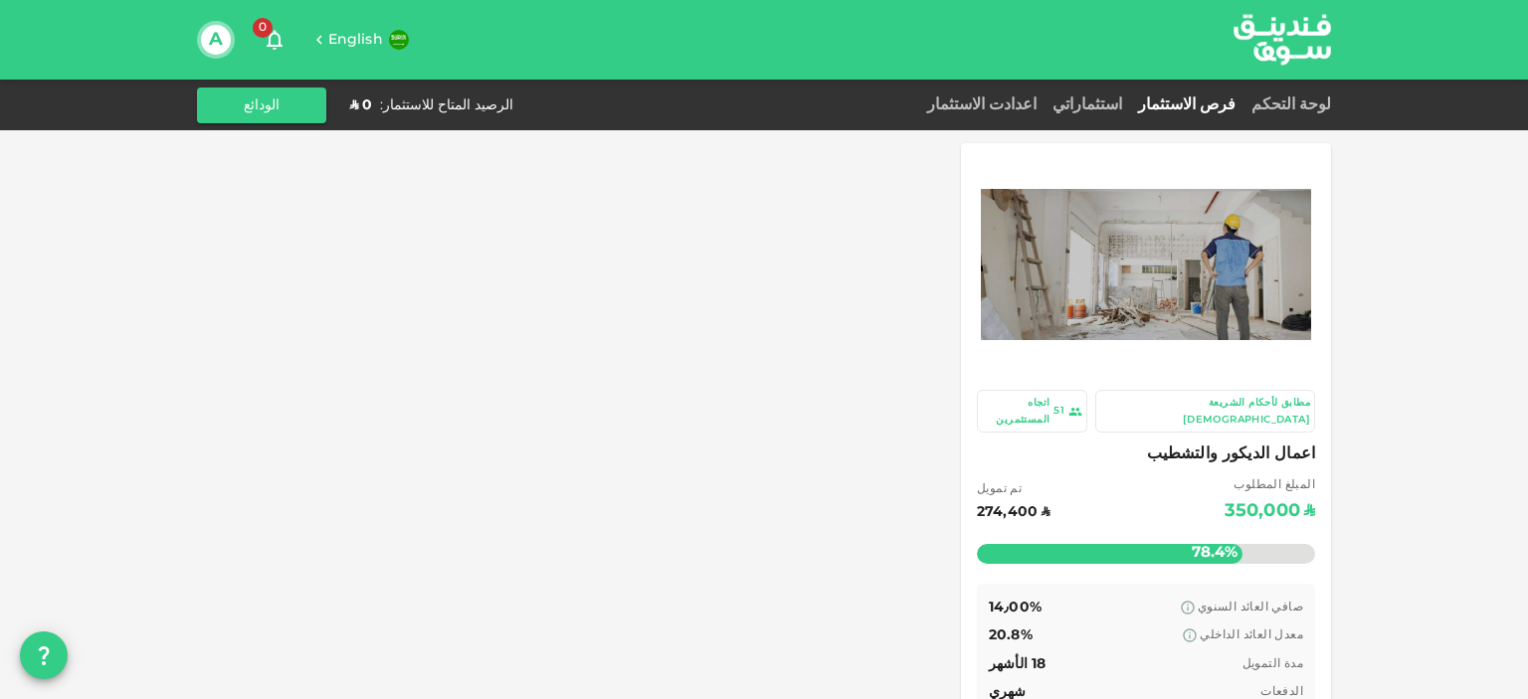
drag, startPoint x: 1361, startPoint y: 341, endPoint x: 1345, endPoint y: 204, distance: 138.2
click at [1130, 107] on link "استثماراتي" at bounding box center [1087, 104] width 86 height 15
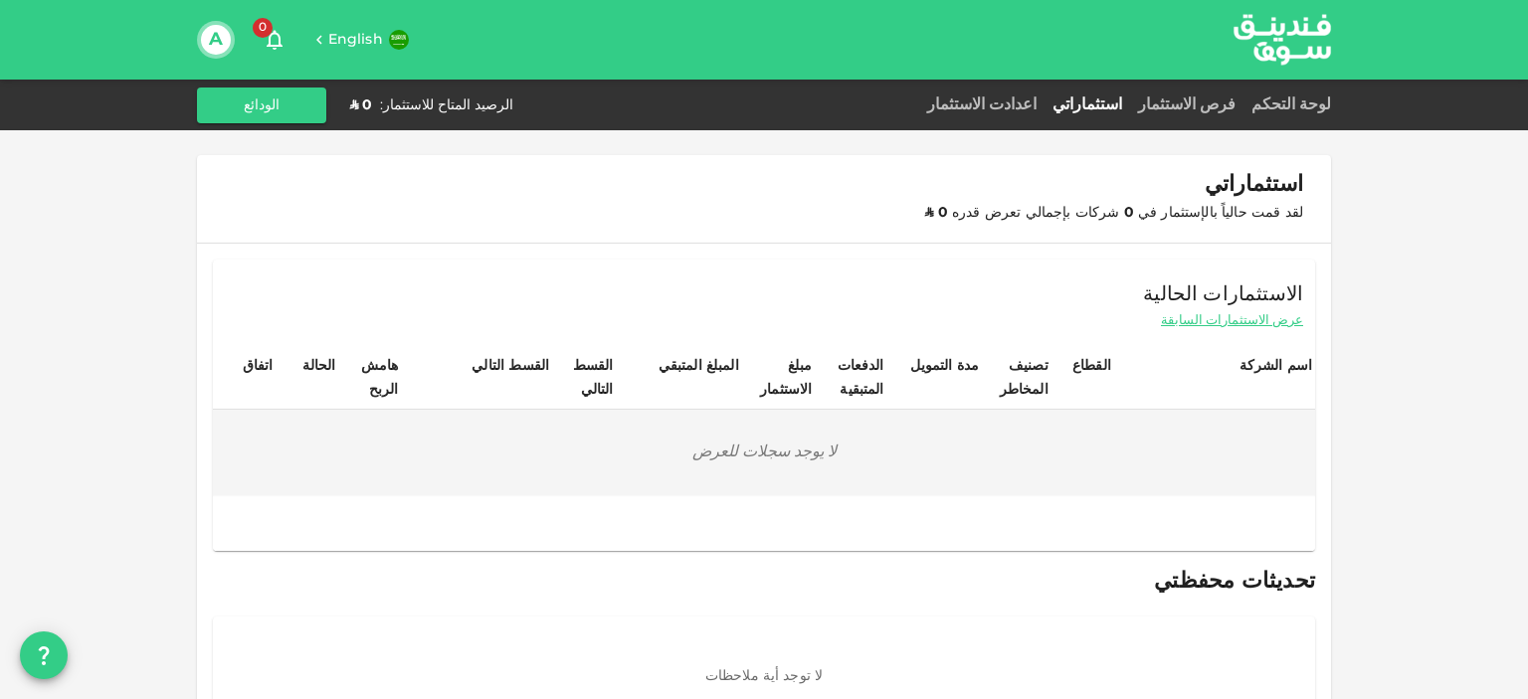
drag, startPoint x: 1376, startPoint y: 297, endPoint x: 1376, endPoint y: 175, distance: 122.3
click at [1303, 104] on link "لوحة التحكم" at bounding box center [1287, 104] width 88 height 15
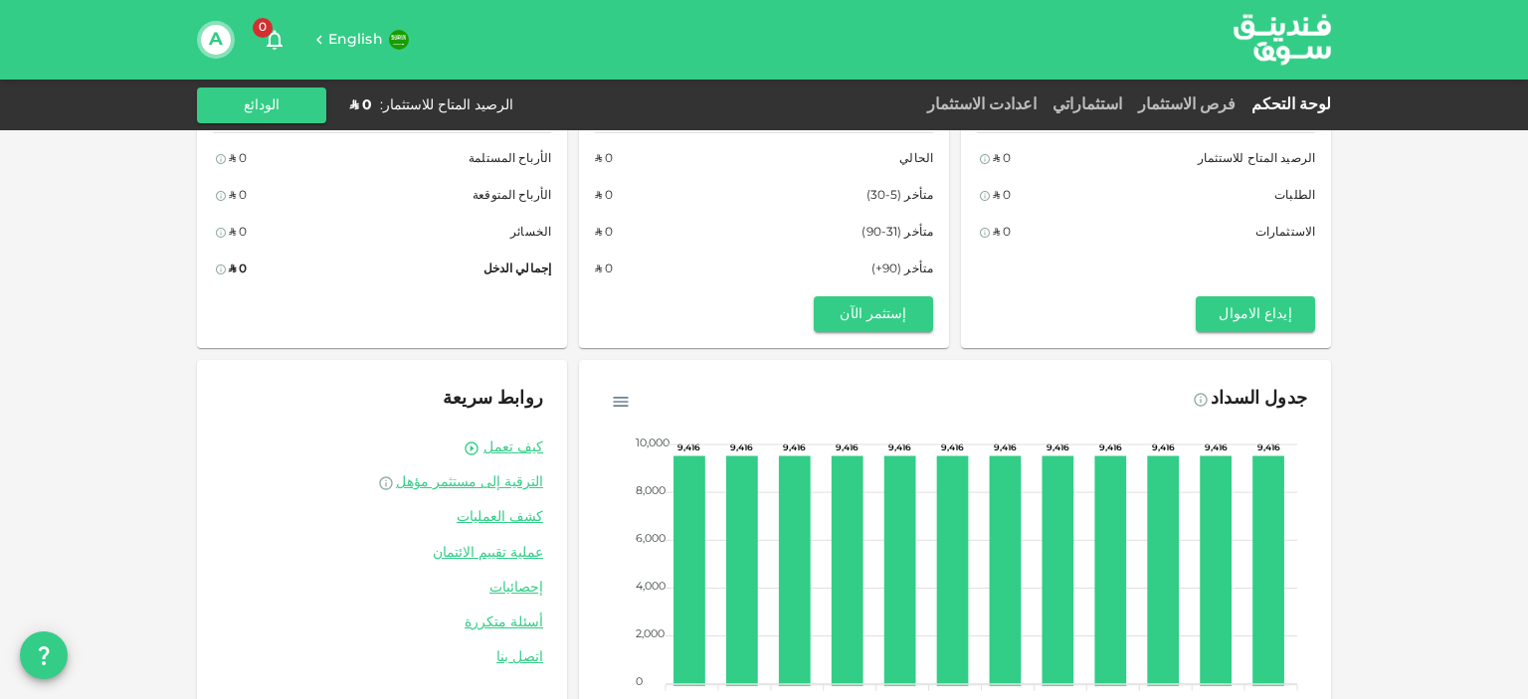
scroll to position [7, 0]
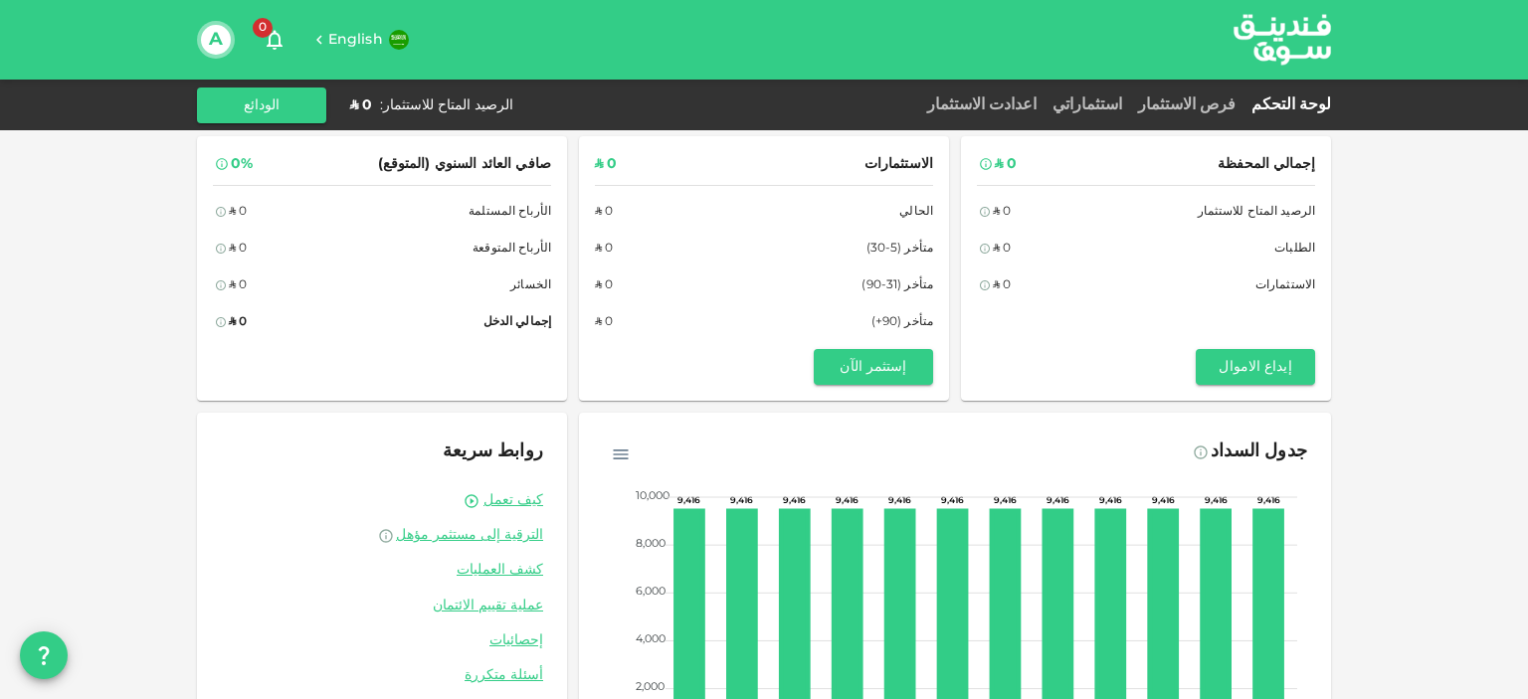
drag, startPoint x: 1378, startPoint y: 230, endPoint x: 1385, endPoint y: 143, distance: 86.8
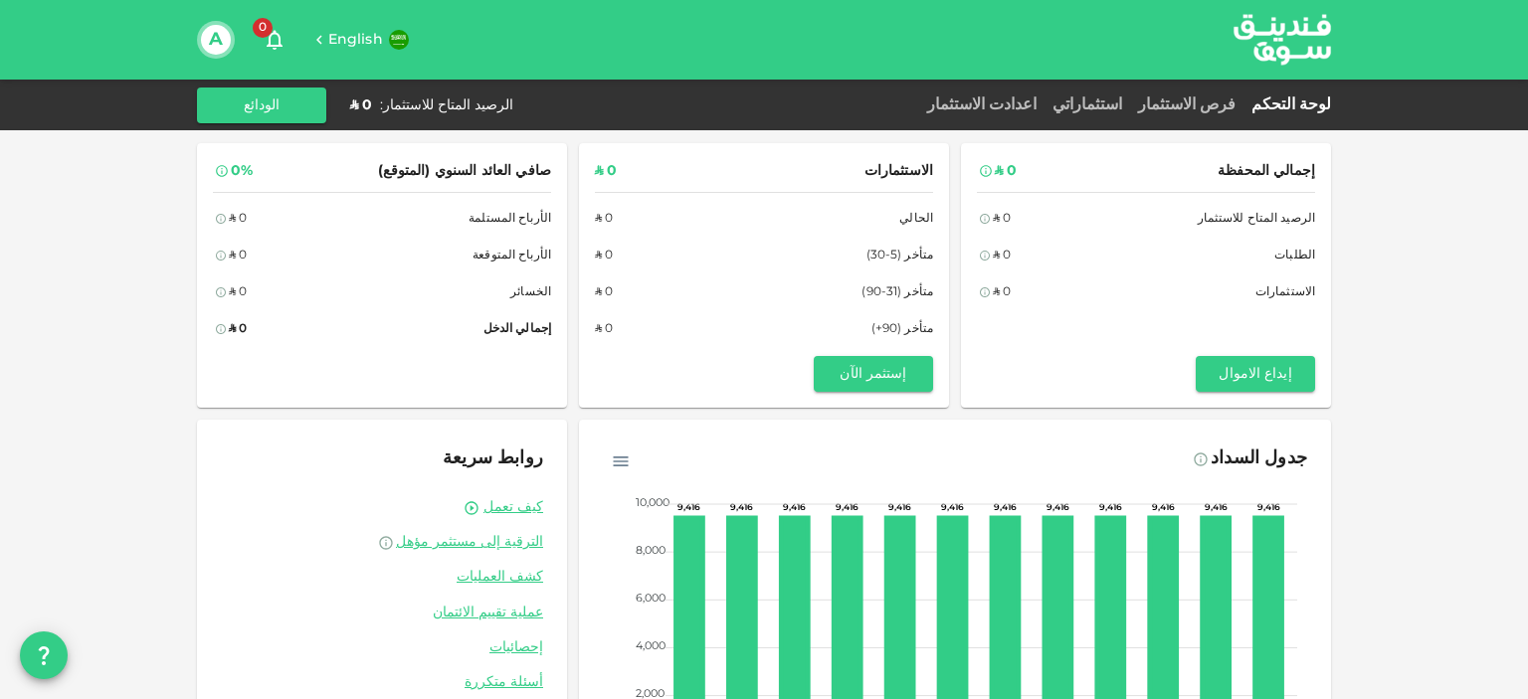
click at [1205, 114] on div "فرص الاستثمار" at bounding box center [1186, 105] width 113 height 24
click at [1206, 107] on link "فرص الاستثمار" at bounding box center [1186, 104] width 113 height 15
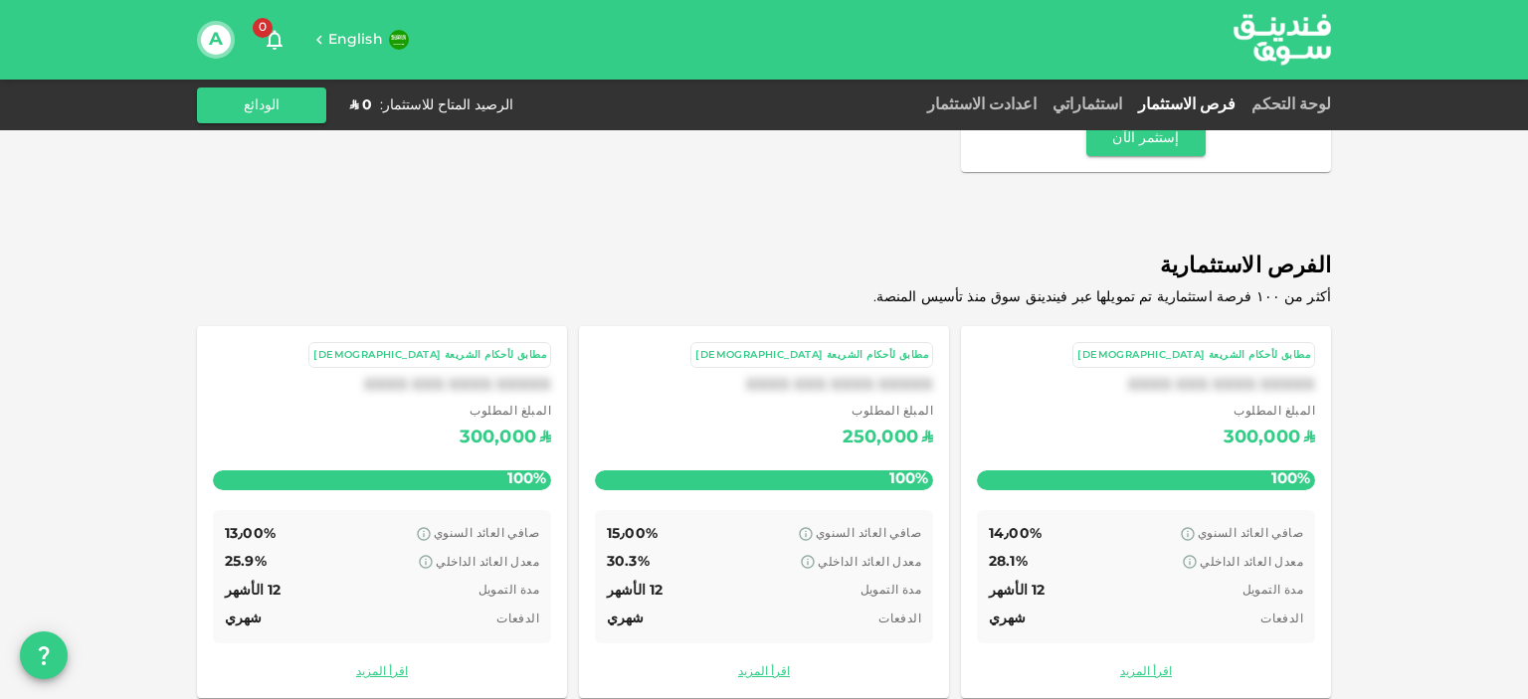
scroll to position [622, 0]
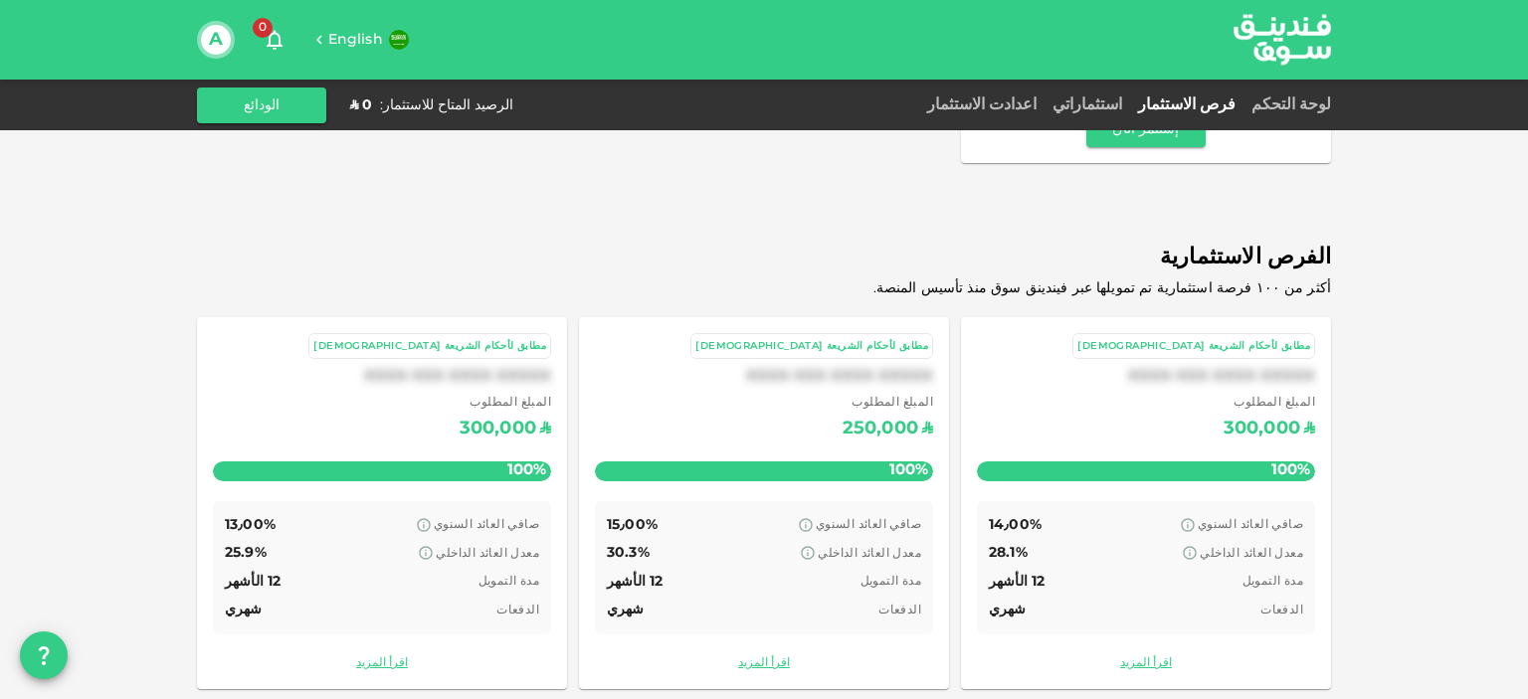
drag, startPoint x: 1461, startPoint y: 325, endPoint x: 1403, endPoint y: 390, distance: 86.6
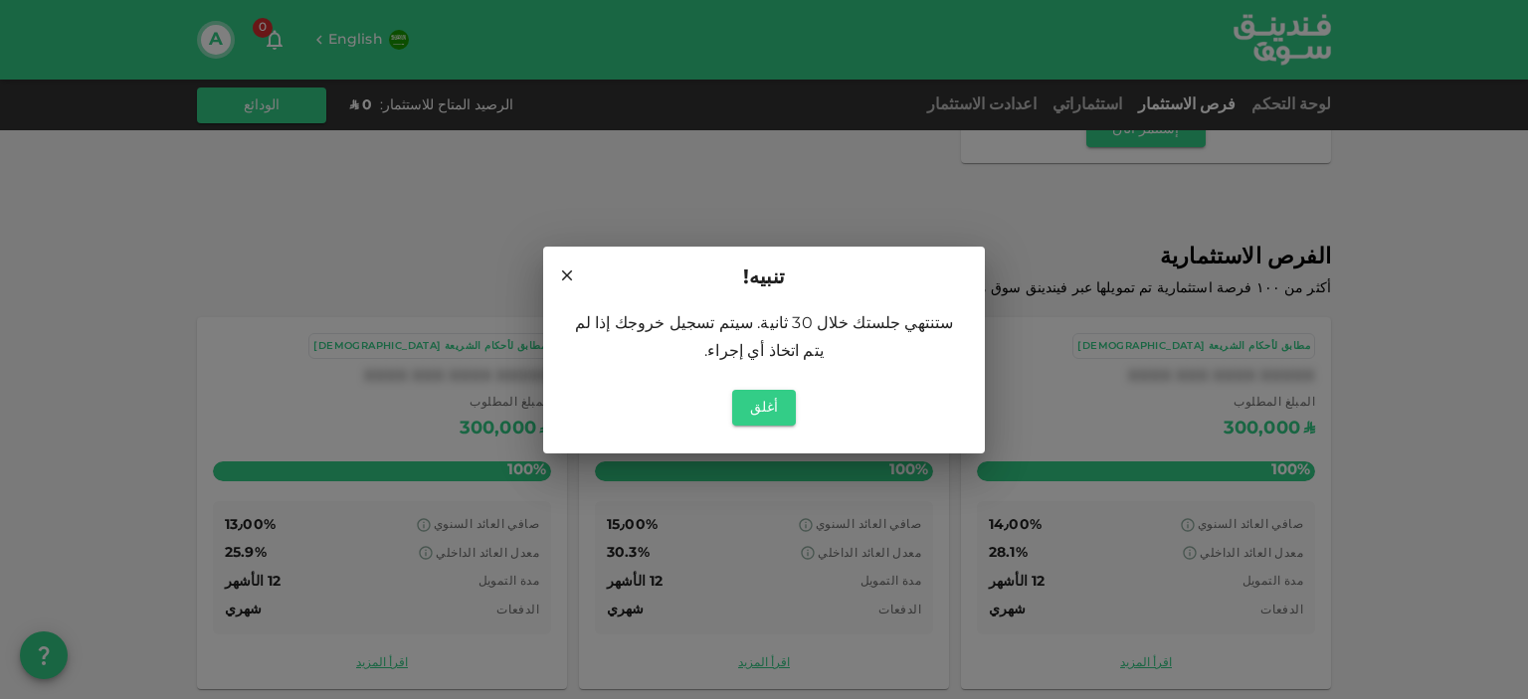
click at [570, 284] on icon at bounding box center [567, 276] width 18 height 18
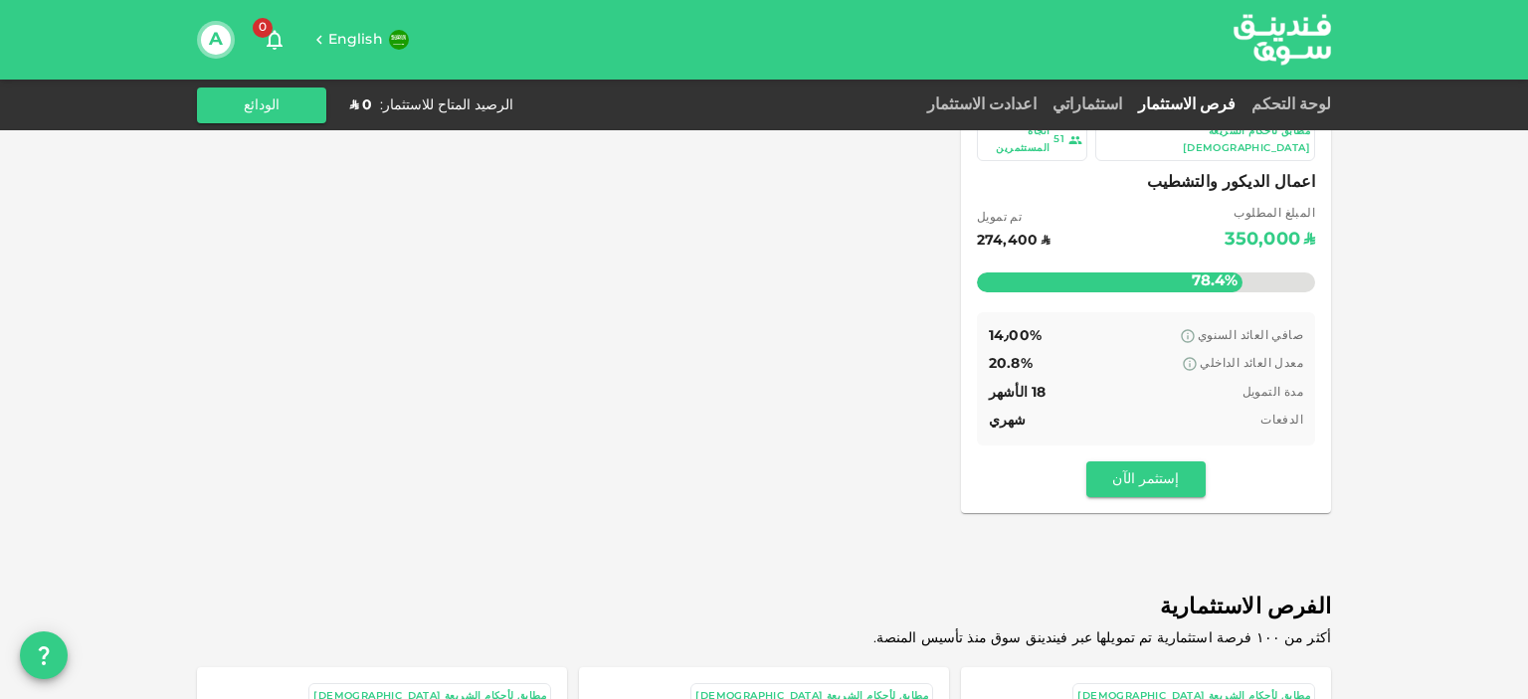
scroll to position [116, 0]
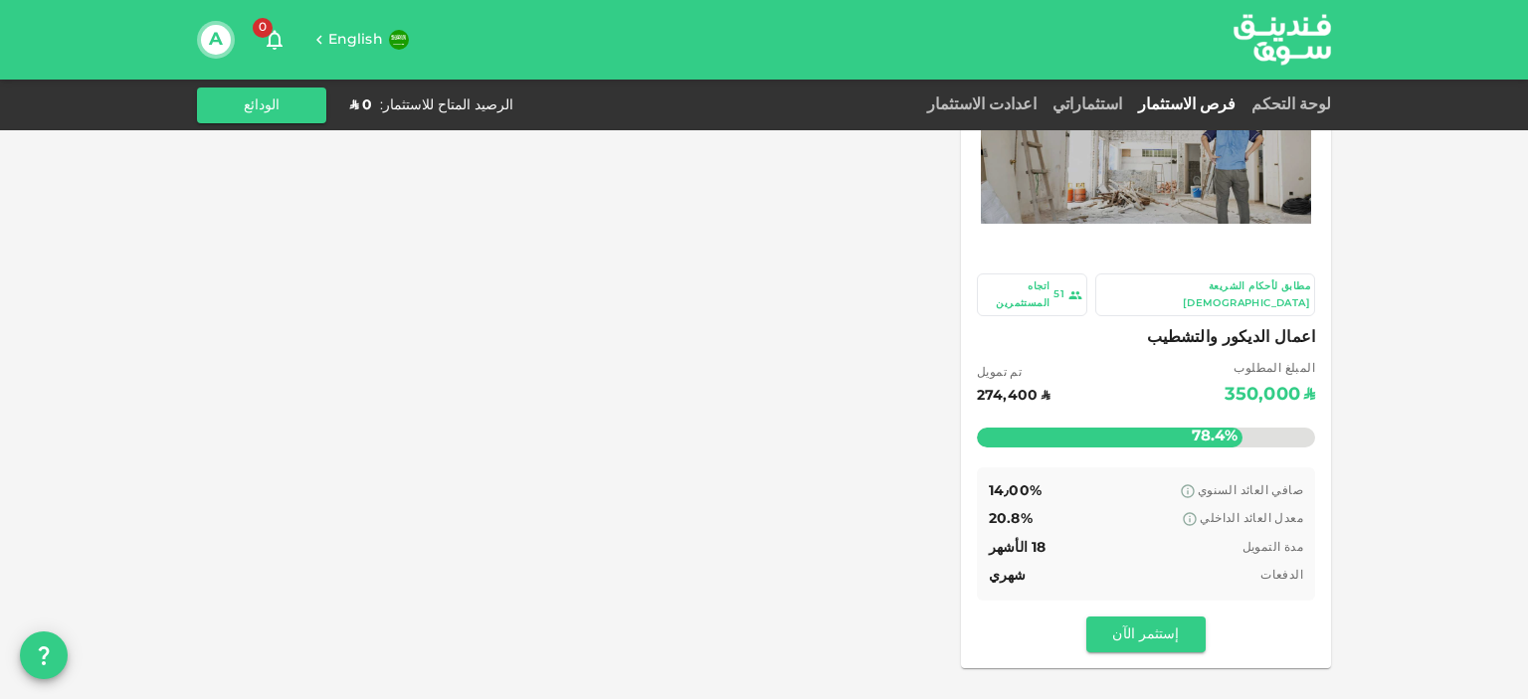
drag, startPoint x: 1484, startPoint y: 342, endPoint x: 1483, endPoint y: 201, distance: 141.2
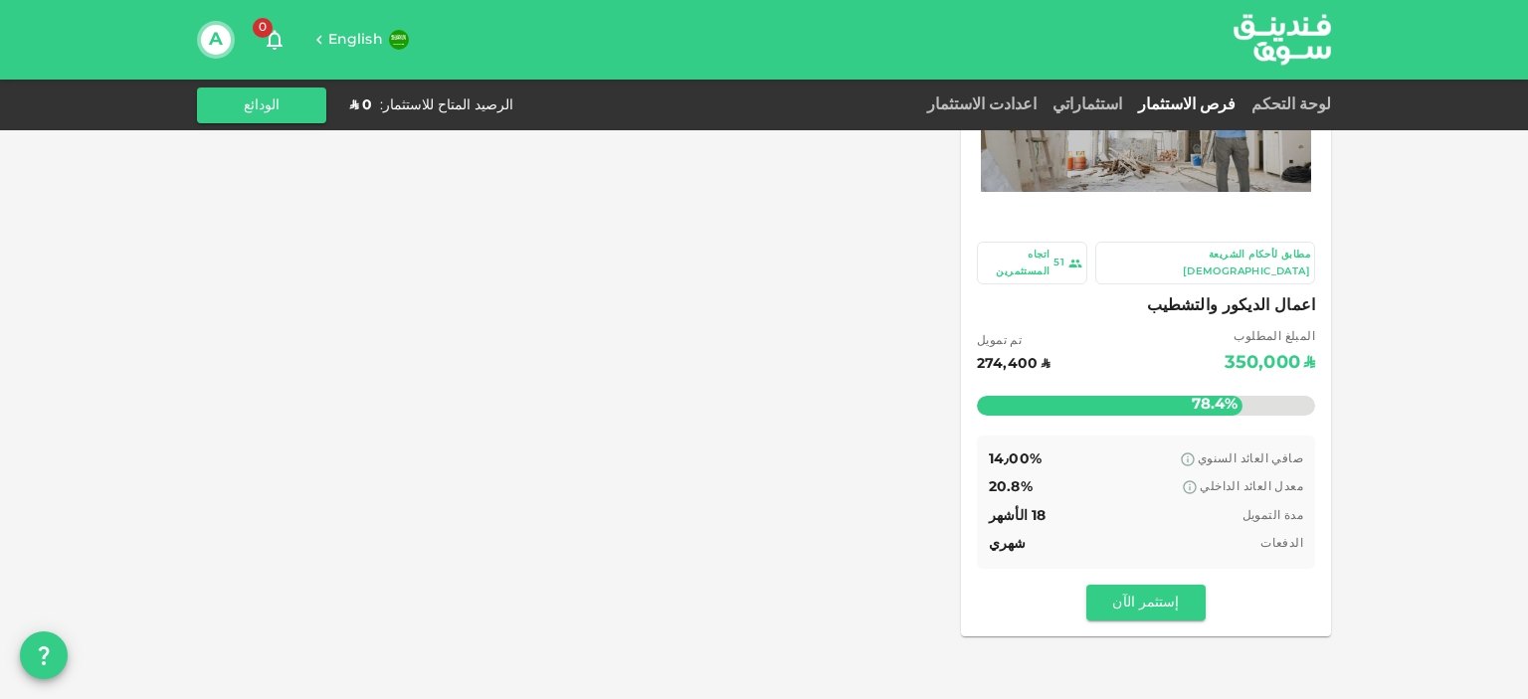
scroll to position [159, 0]
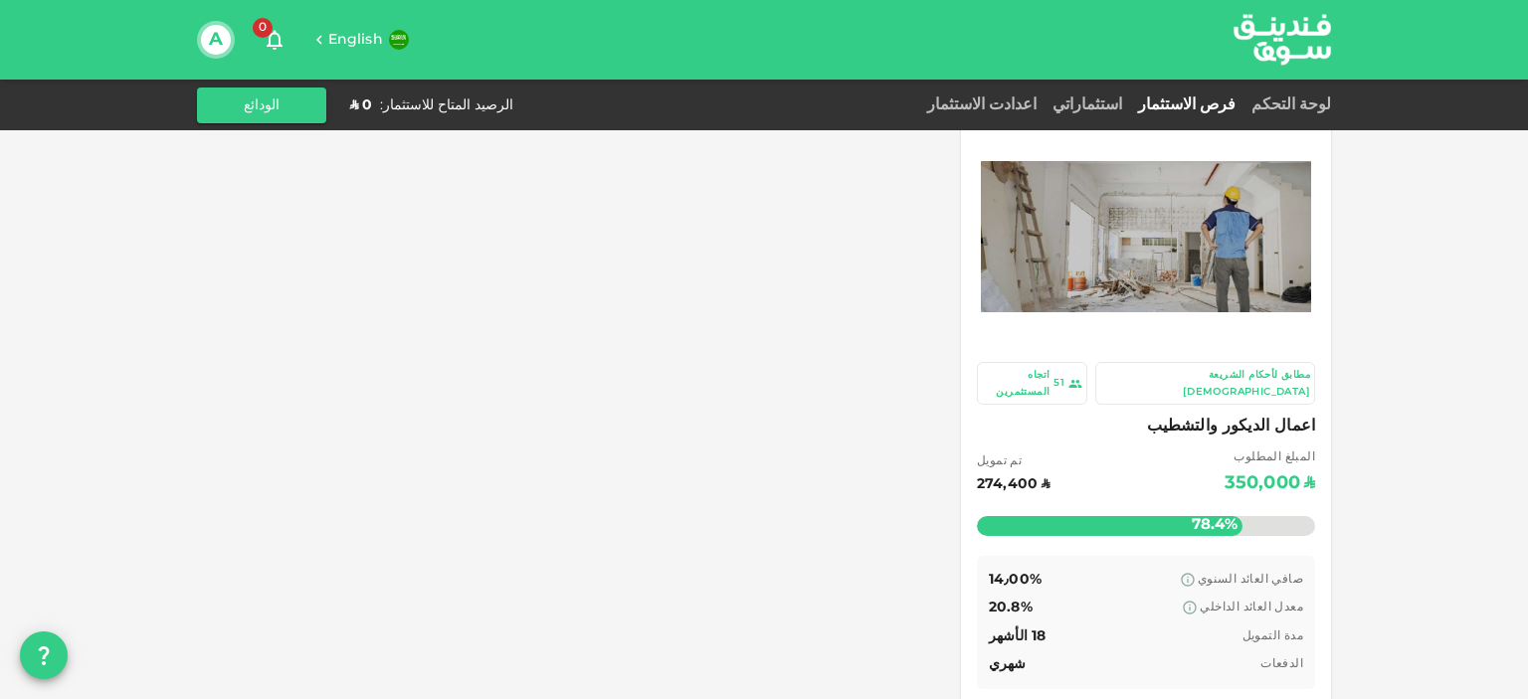
drag, startPoint x: 1470, startPoint y: 330, endPoint x: 1448, endPoint y: 294, distance: 42.0
